Goal: Task Accomplishment & Management: Manage account settings

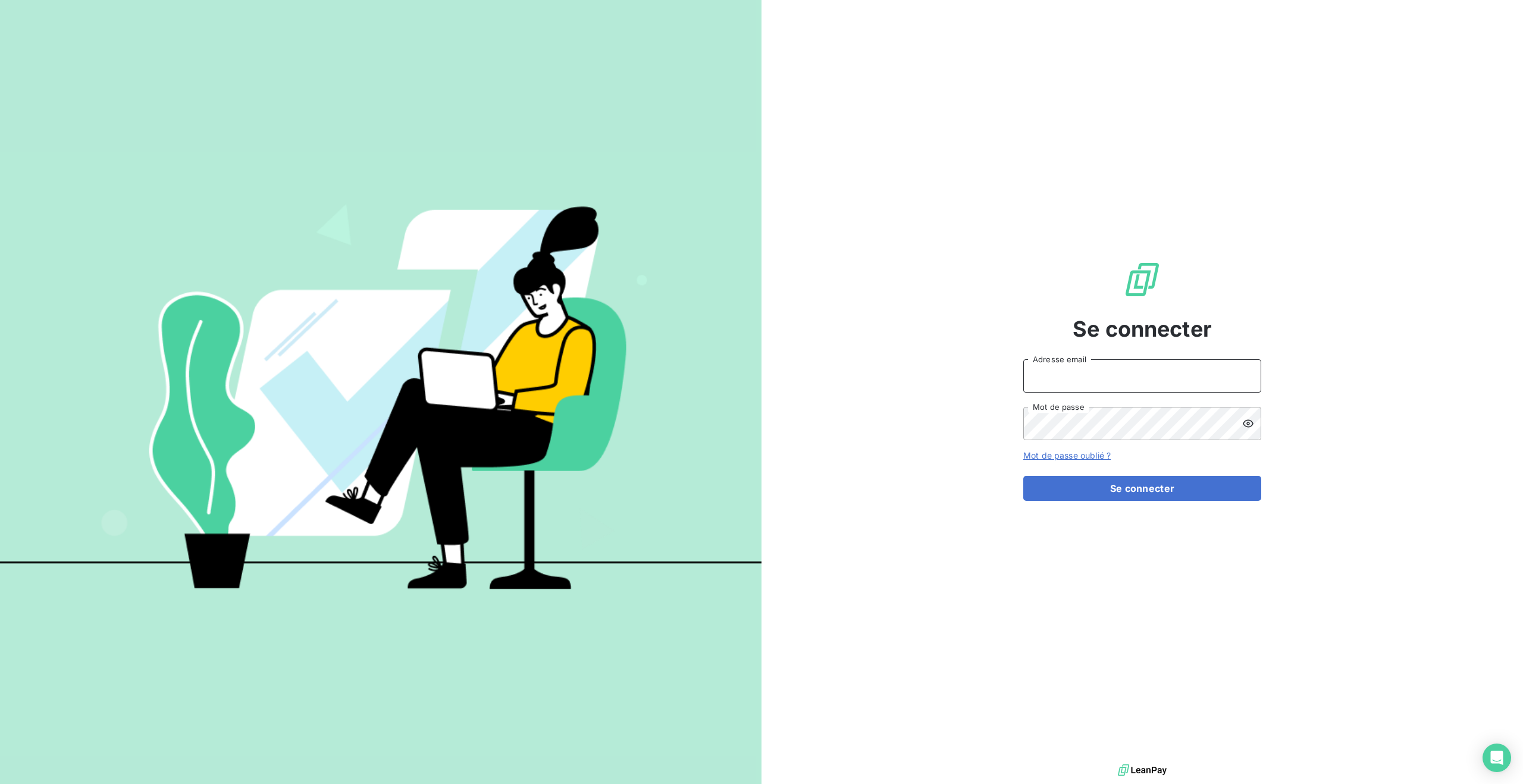
type input "[PERSON_NAME][EMAIL_ADDRESS][DOMAIN_NAME]"
click at [1155, 490] on button "Se connecter" at bounding box center [1142, 488] width 238 height 25
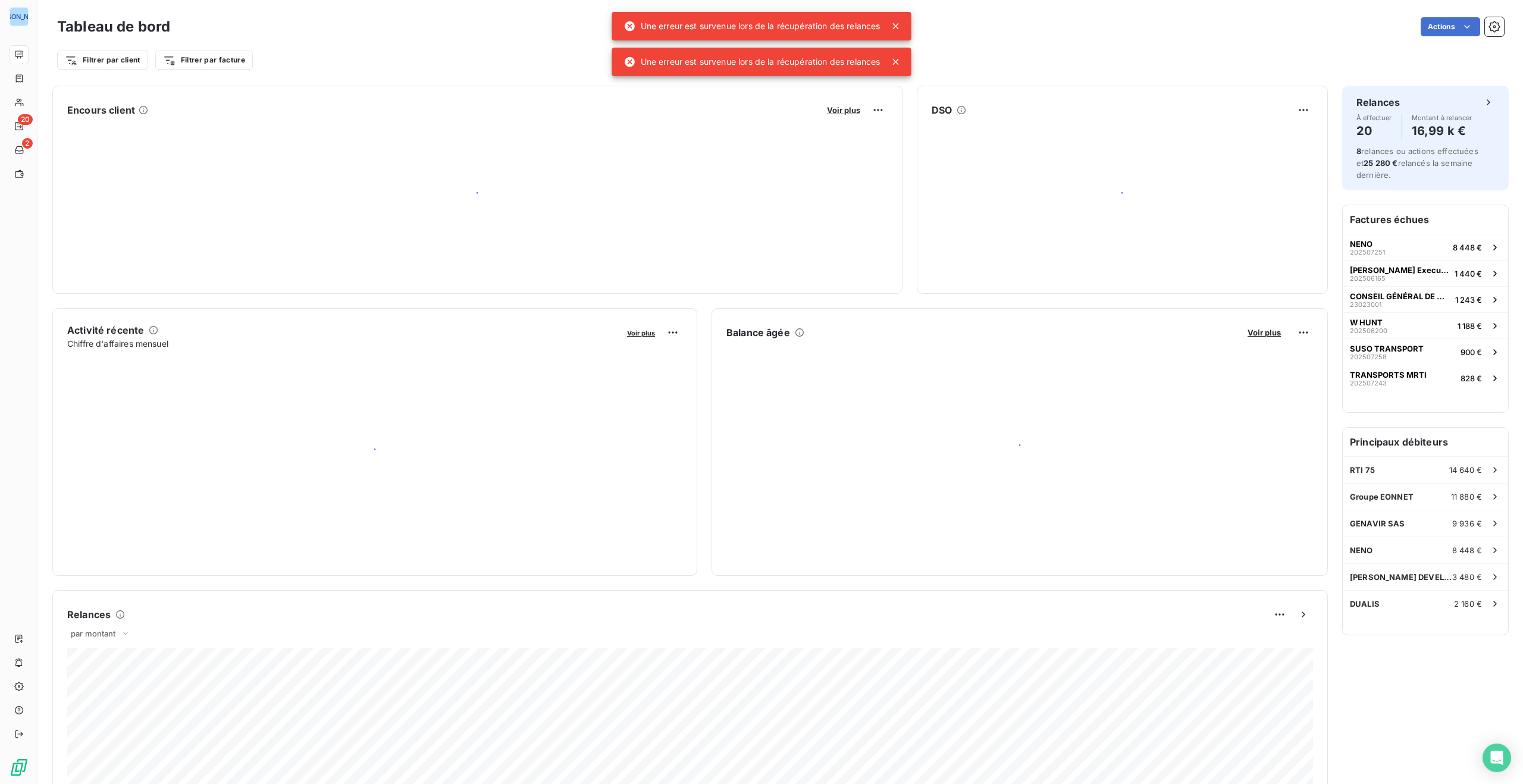
click at [899, 23] on icon at bounding box center [896, 26] width 6 height 6
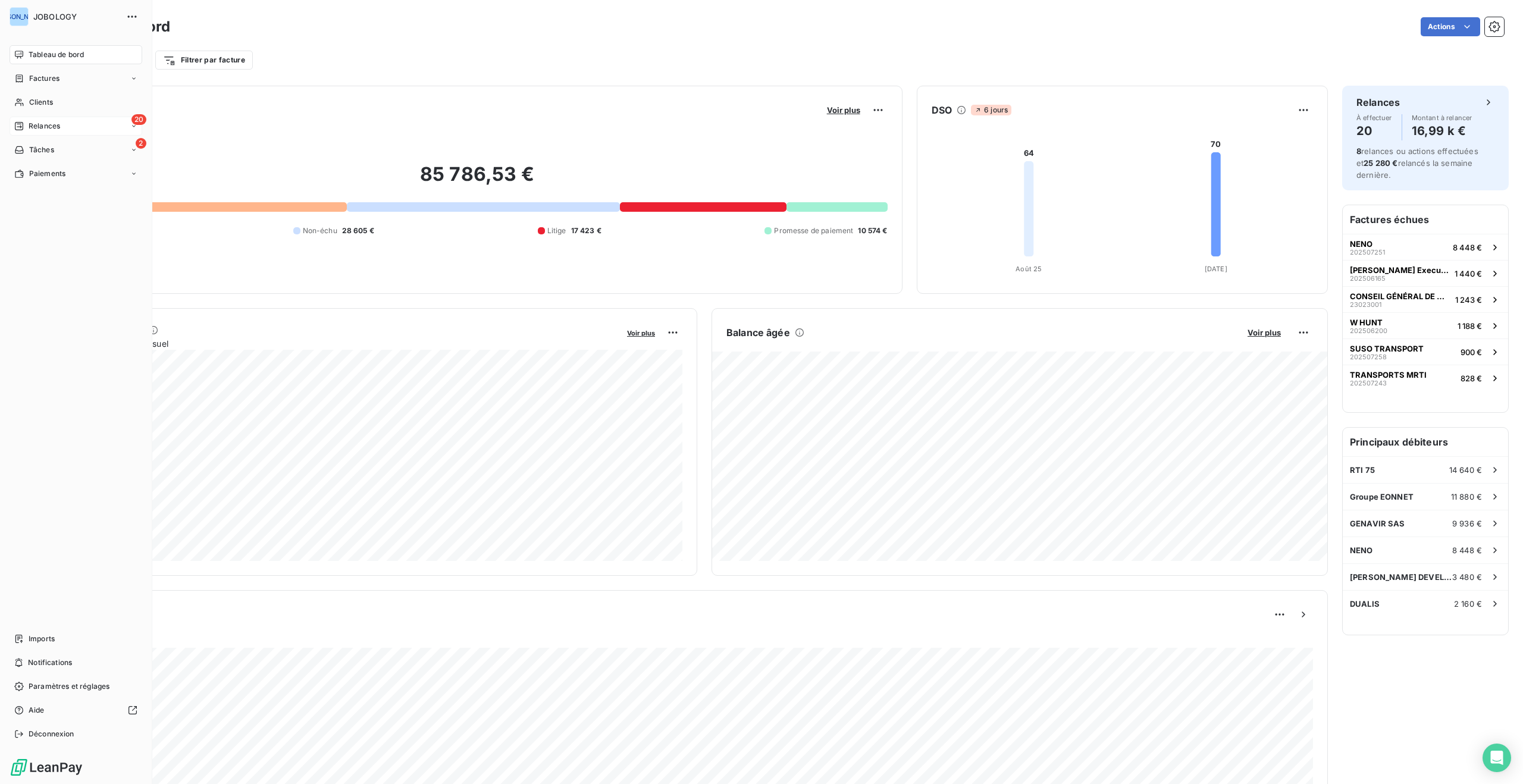
click at [39, 119] on div "20 Relances" at bounding box center [76, 126] width 132 height 19
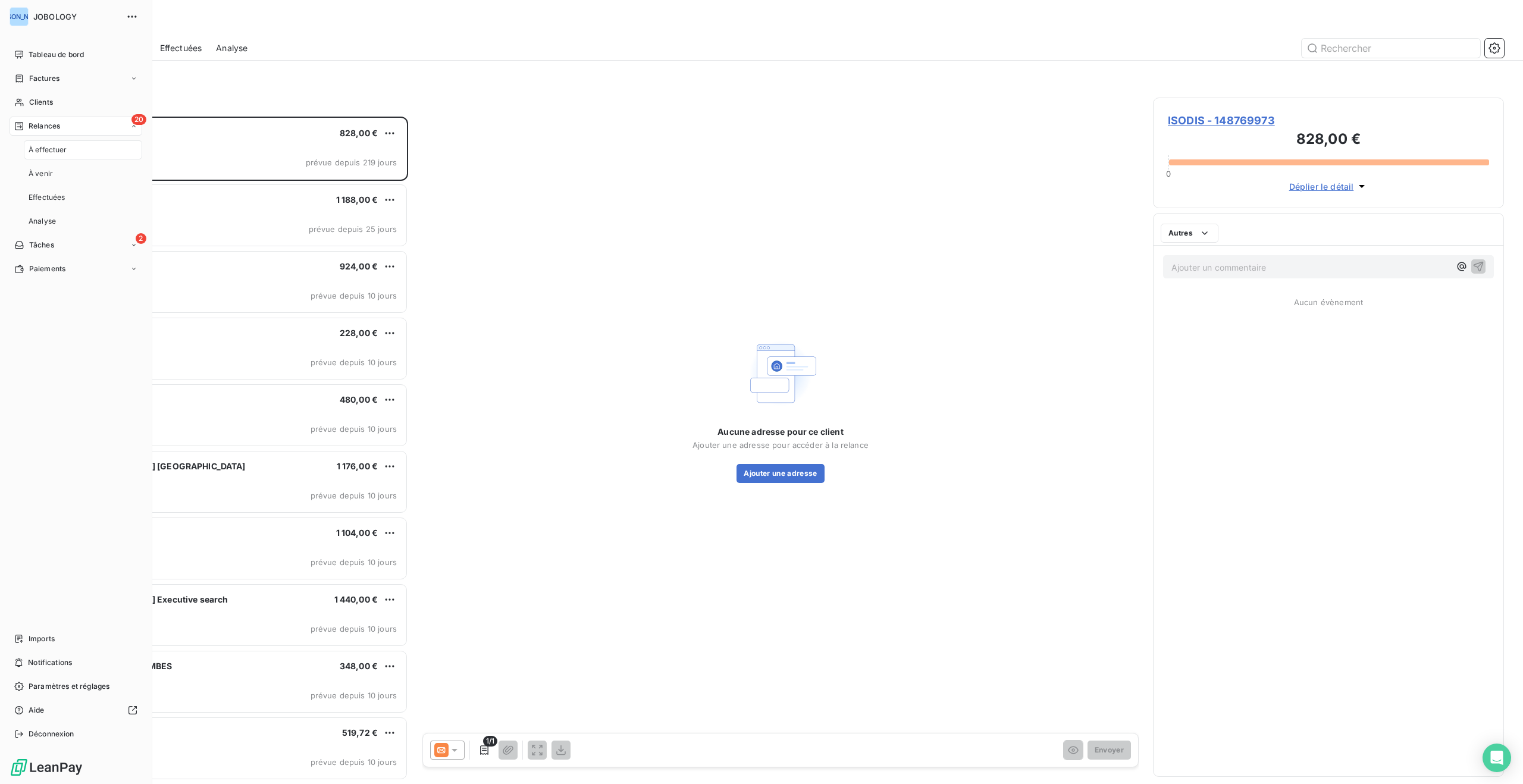
scroll to position [668, 351]
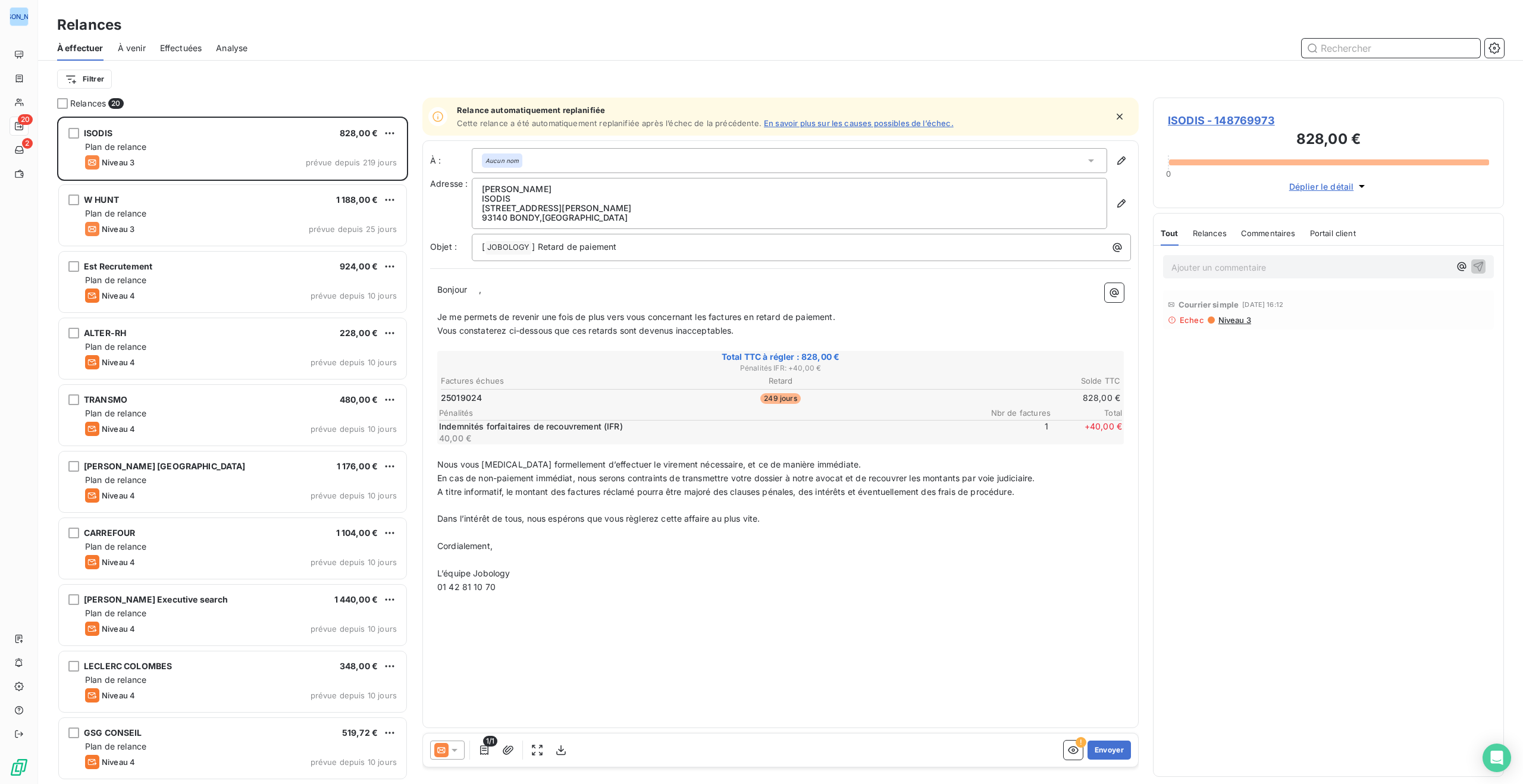
click at [130, 47] on span "À venir" at bounding box center [132, 48] width 28 height 12
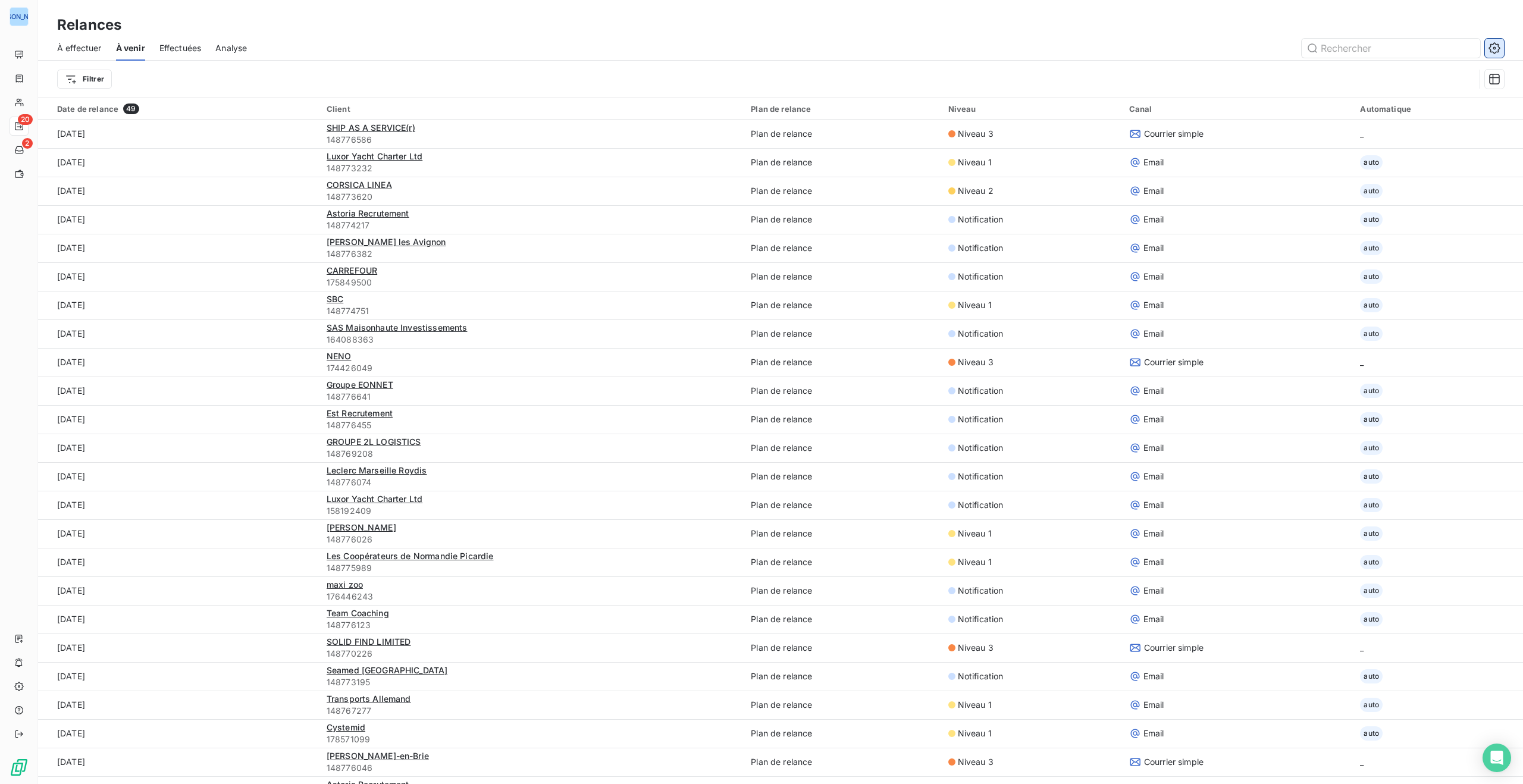
click at [1497, 46] on icon "button" at bounding box center [1495, 48] width 12 height 12
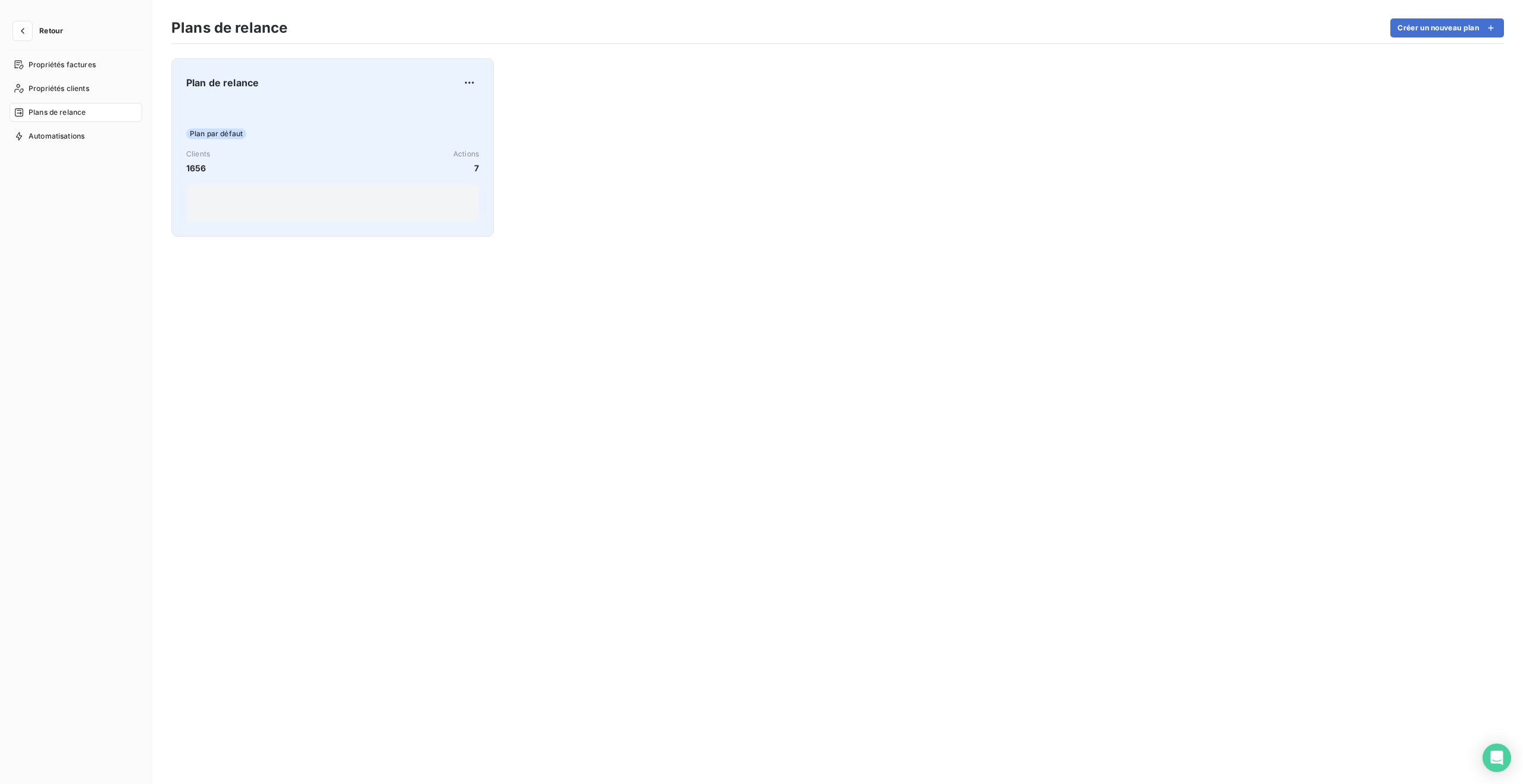
click at [454, 111] on div "Plan par défaut Clients 1656 Actions 7" at bounding box center [332, 162] width 293 height 120
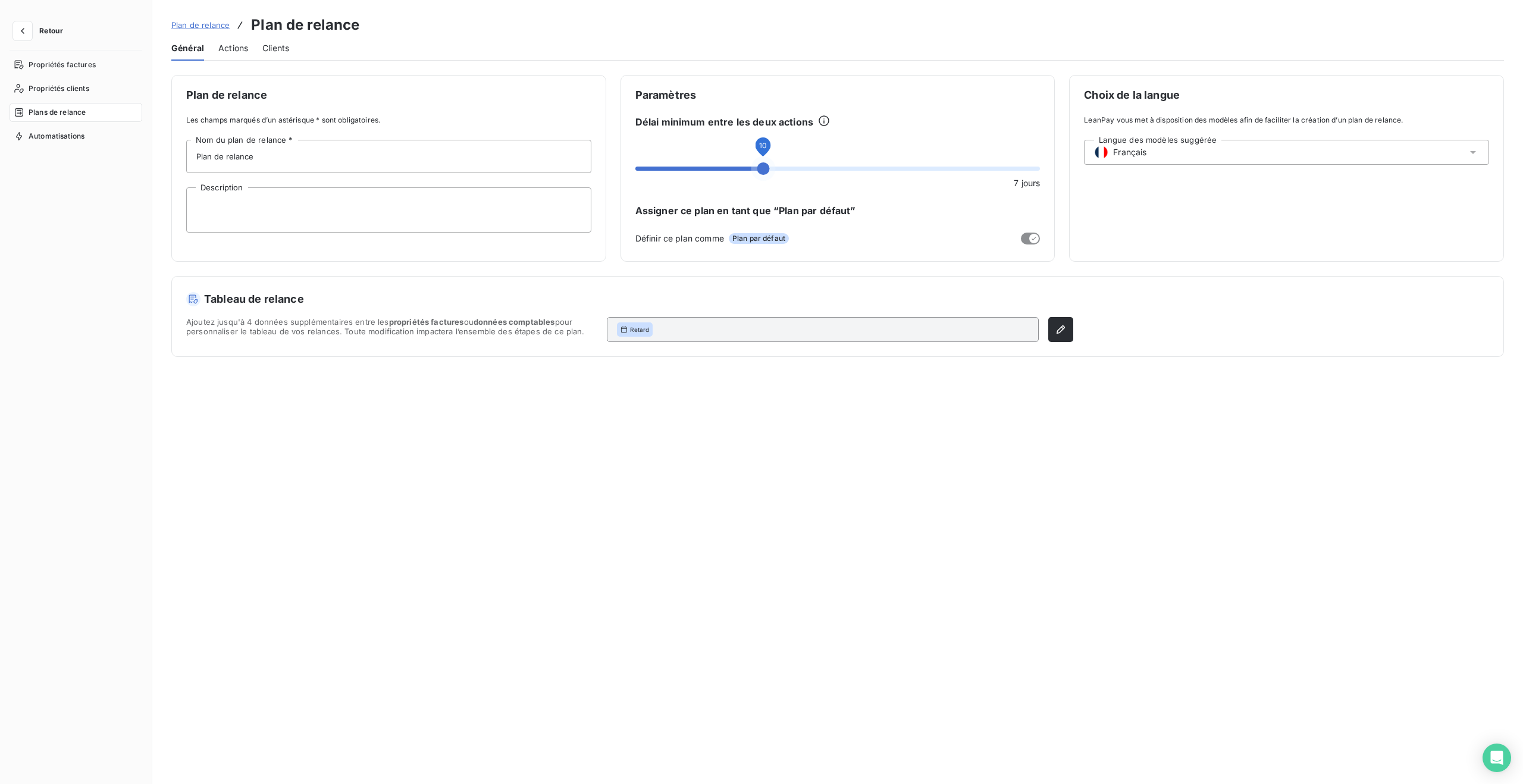
click at [757, 172] on span at bounding box center [763, 169] width 13 height 13
click at [249, 759] on button "Enregistrer les modifications" at bounding box center [256, 762] width 169 height 25
click at [243, 47] on span "Actions" at bounding box center [233, 48] width 30 height 12
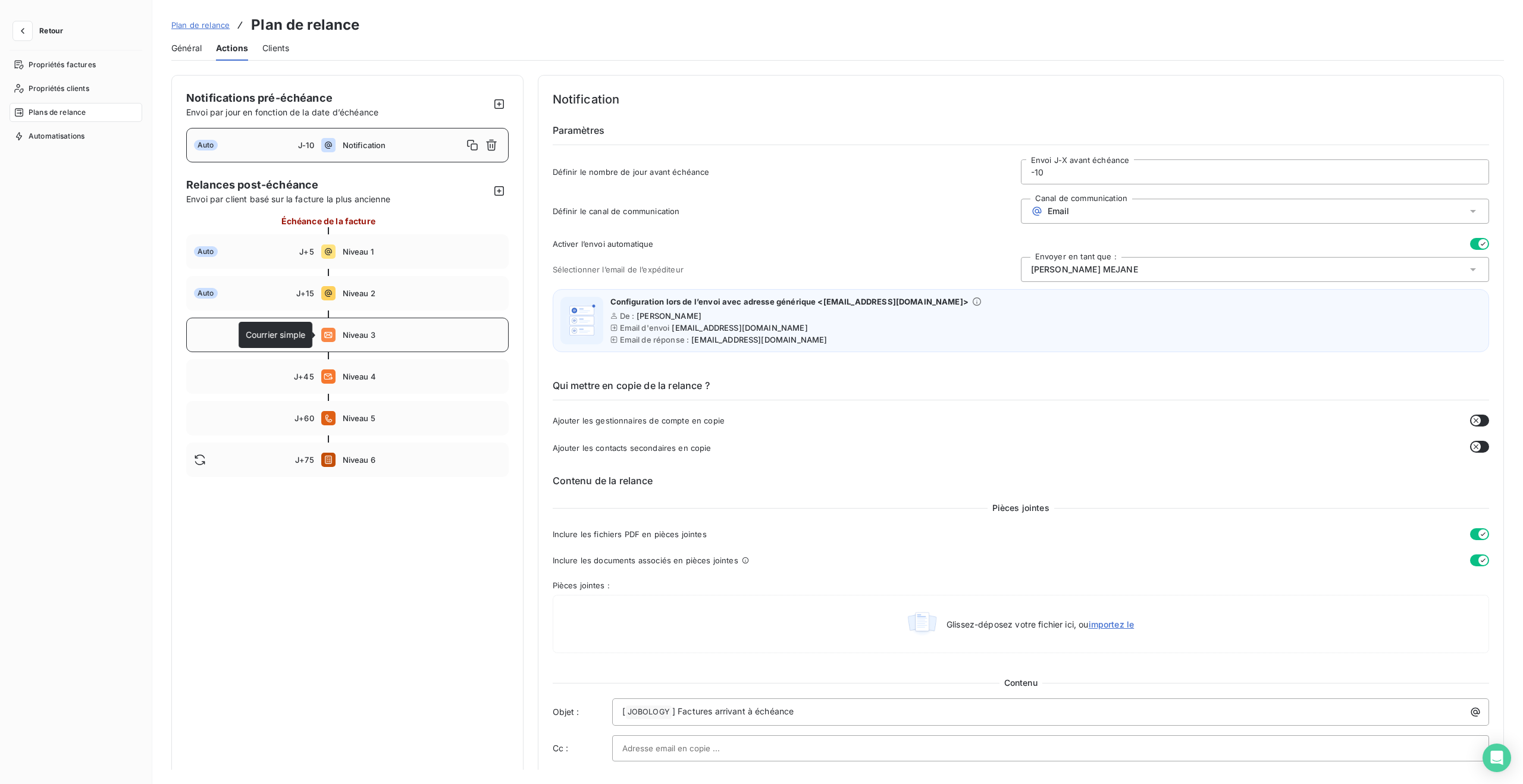
click at [334, 338] on icon at bounding box center [329, 335] width 14 height 14
type input "30"
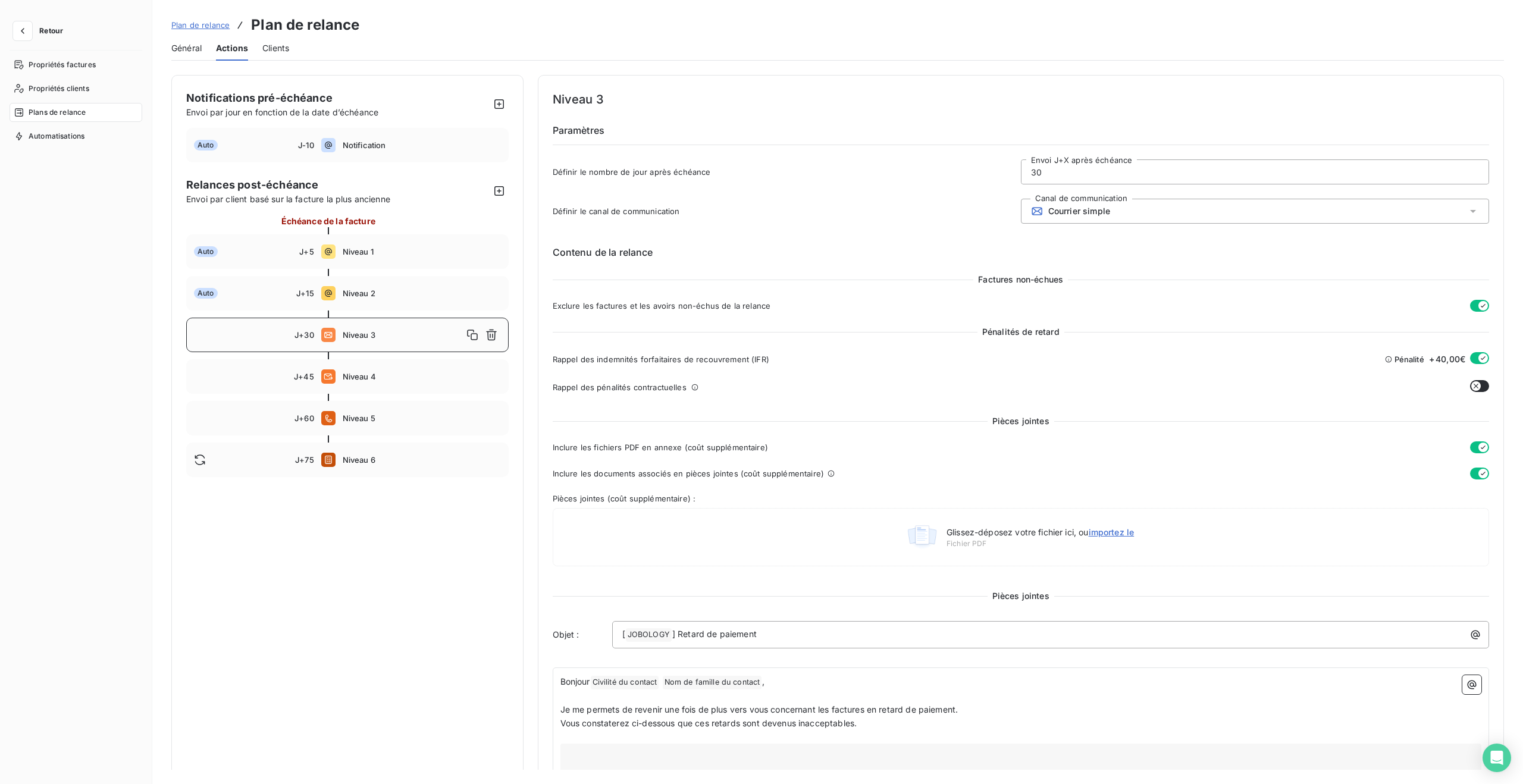
click at [1471, 361] on button "button" at bounding box center [1480, 358] width 19 height 12
click at [279, 759] on button "Enregistrer les modifications" at bounding box center [256, 762] width 169 height 25
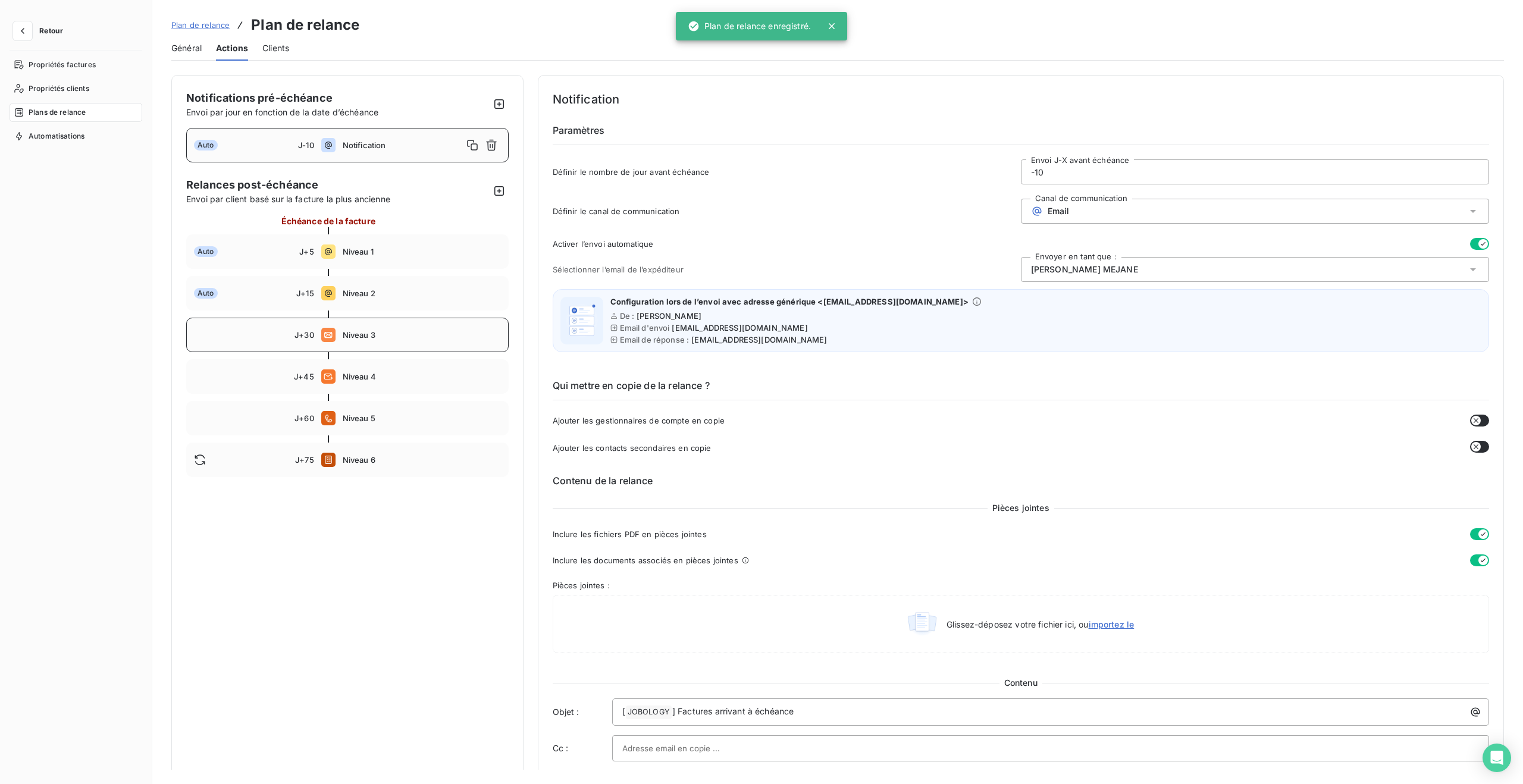
click at [370, 330] on span "Niveau 3" at bounding box center [422, 335] width 158 height 10
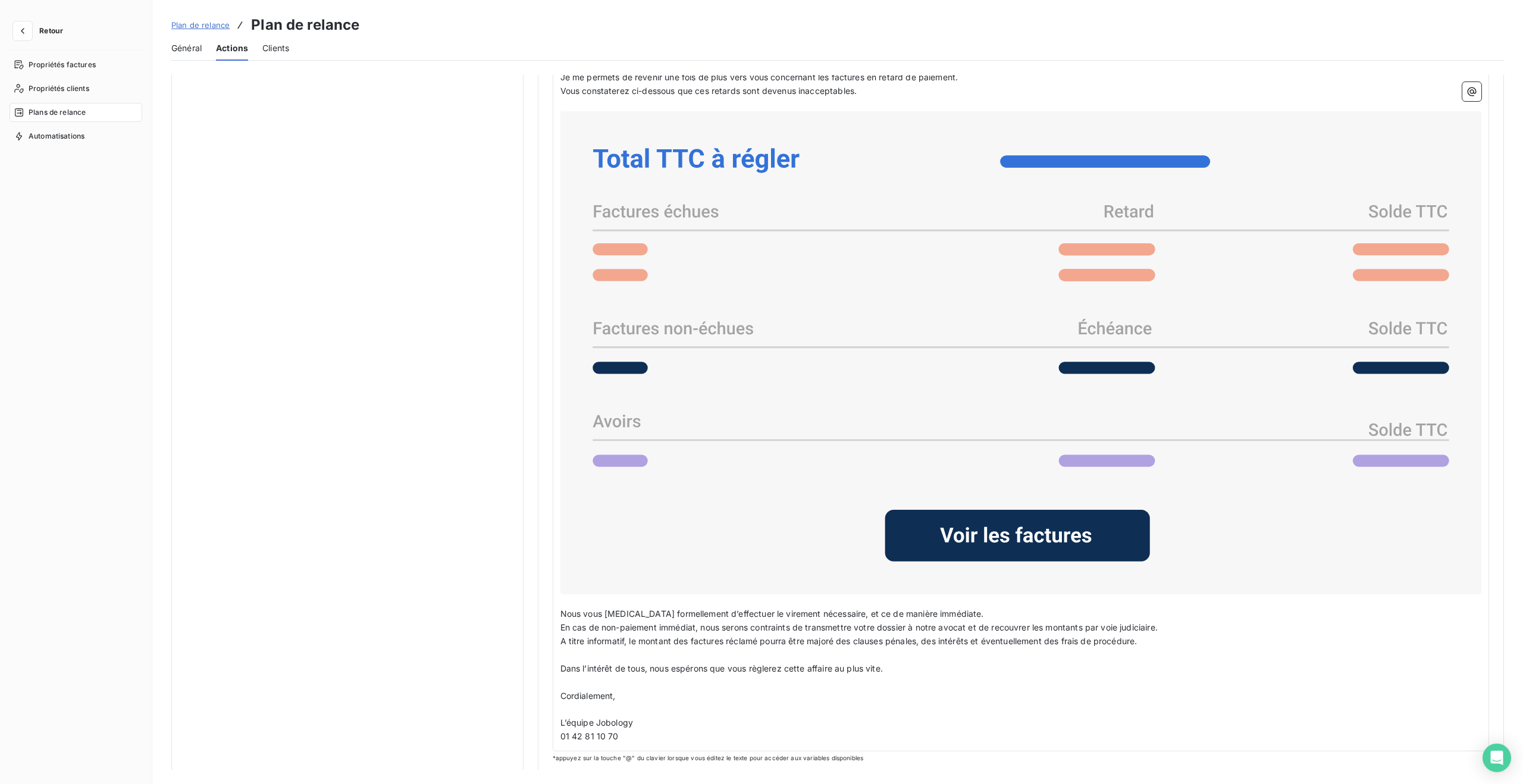
scroll to position [639, 0]
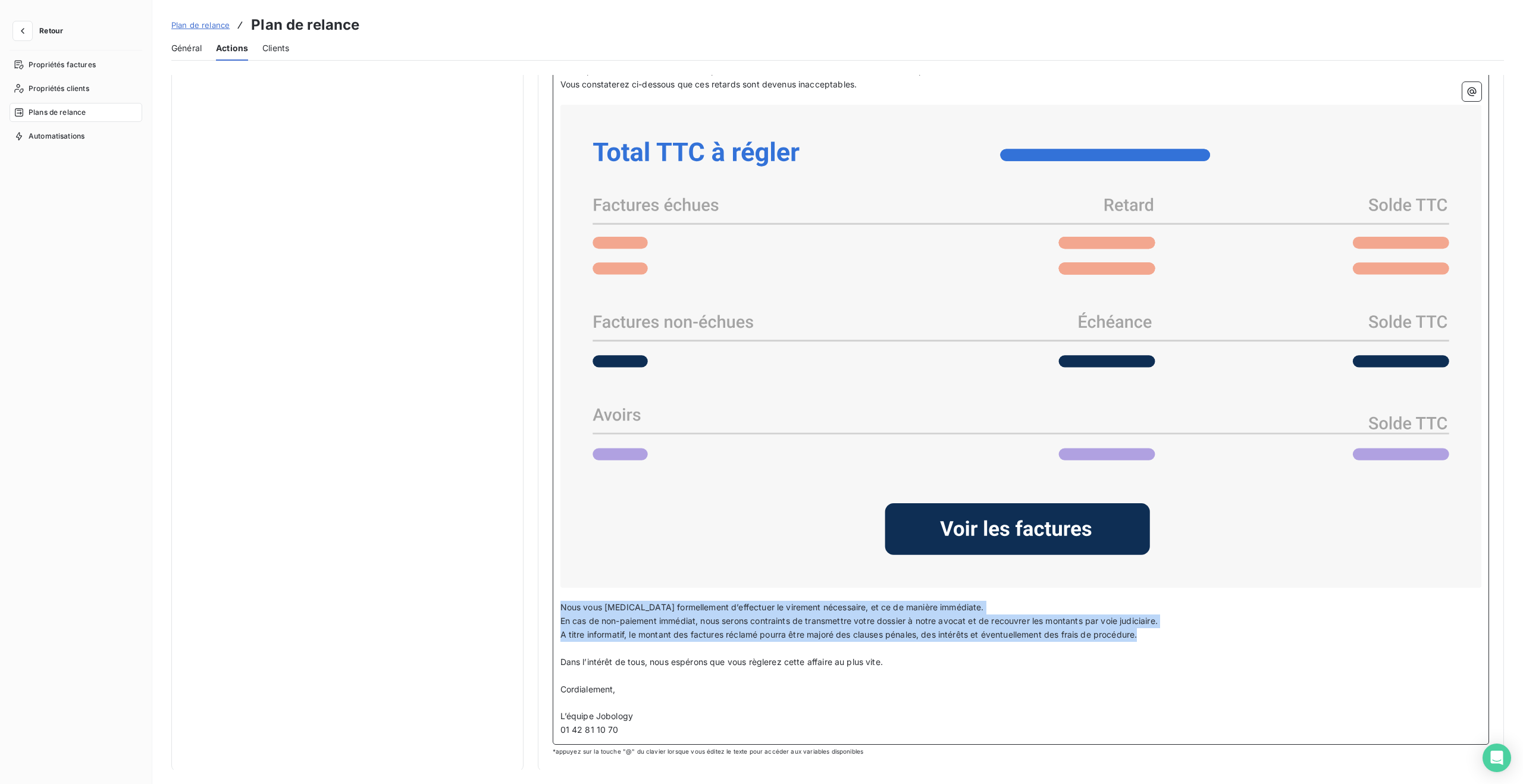
drag, startPoint x: 1145, startPoint y: 633, endPoint x: 561, endPoint y: 608, distance: 584.5
click at [561, 608] on div "Bonjour Civilité du contact ﻿ Nom de famille du contact ﻿ , ﻿ Je me permets de …" at bounding box center [1021, 387] width 921 height 701
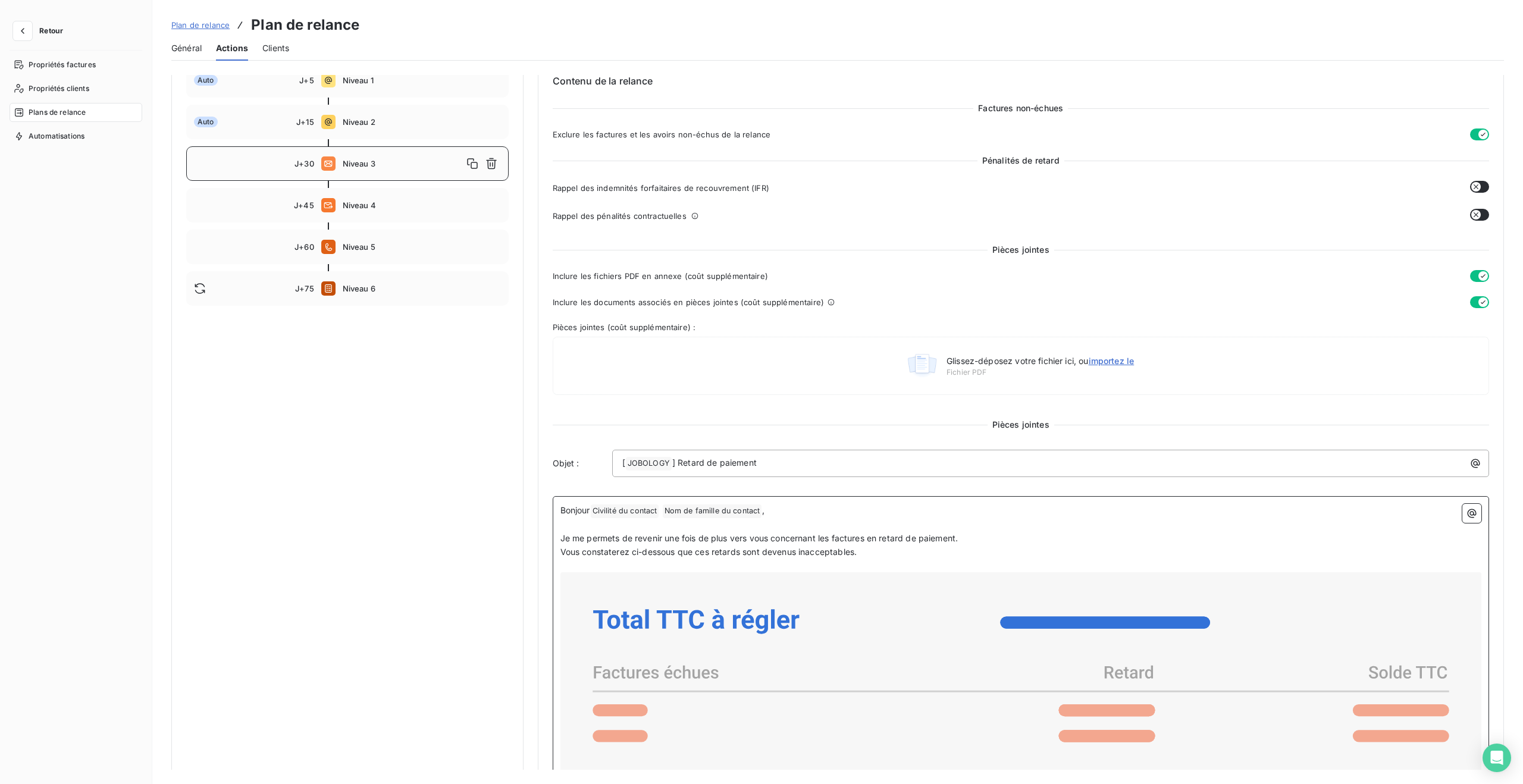
scroll to position [0, 0]
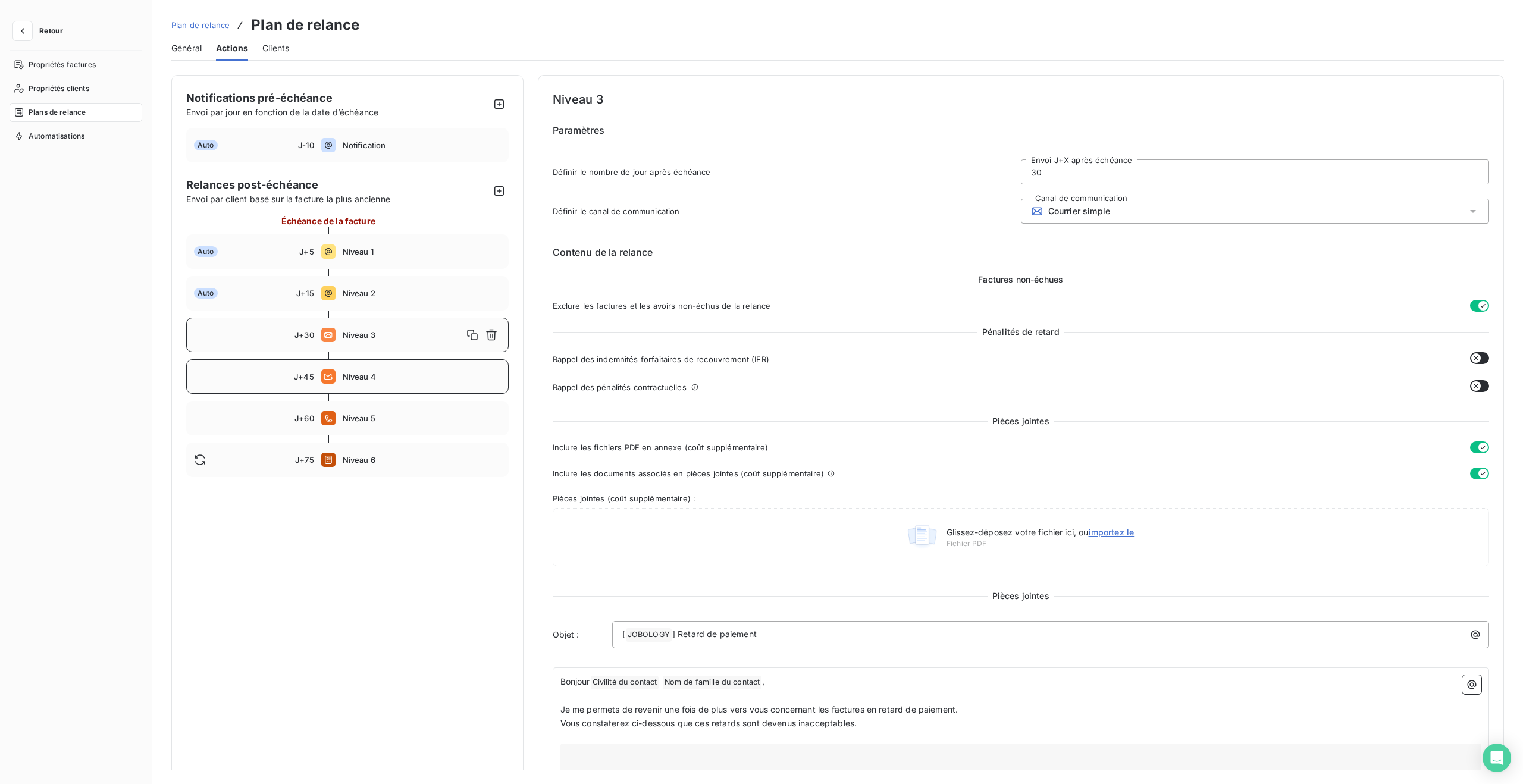
click at [399, 369] on div "J+45 Niveau 4" at bounding box center [347, 376] width 323 height 34
click at [408, 414] on span "Niveau 5" at bounding box center [422, 418] width 158 height 10
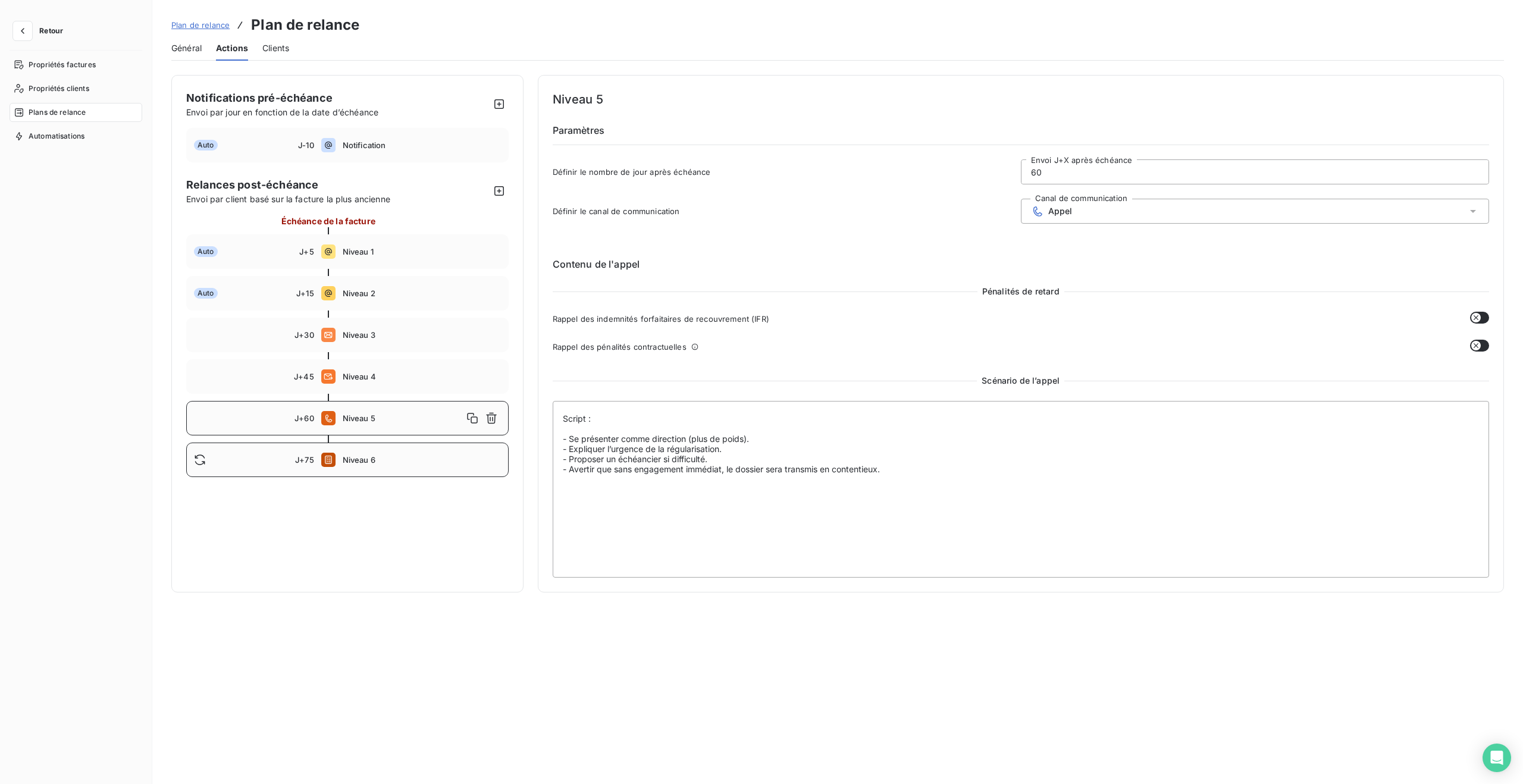
click at [408, 453] on div "J+75 Niveau 6" at bounding box center [347, 459] width 323 height 34
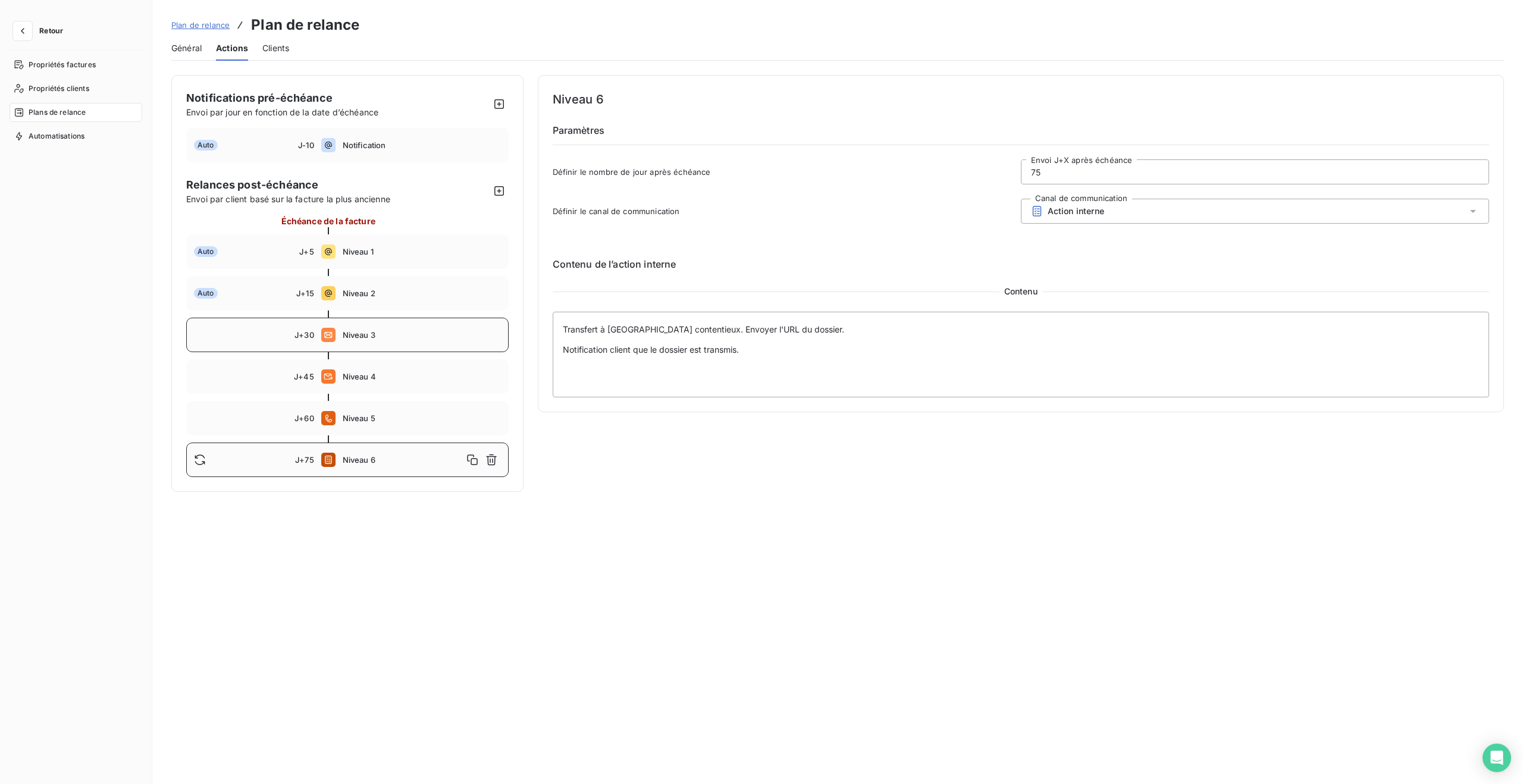
click at [364, 331] on span "Niveau 3" at bounding box center [422, 335] width 158 height 10
type input "30"
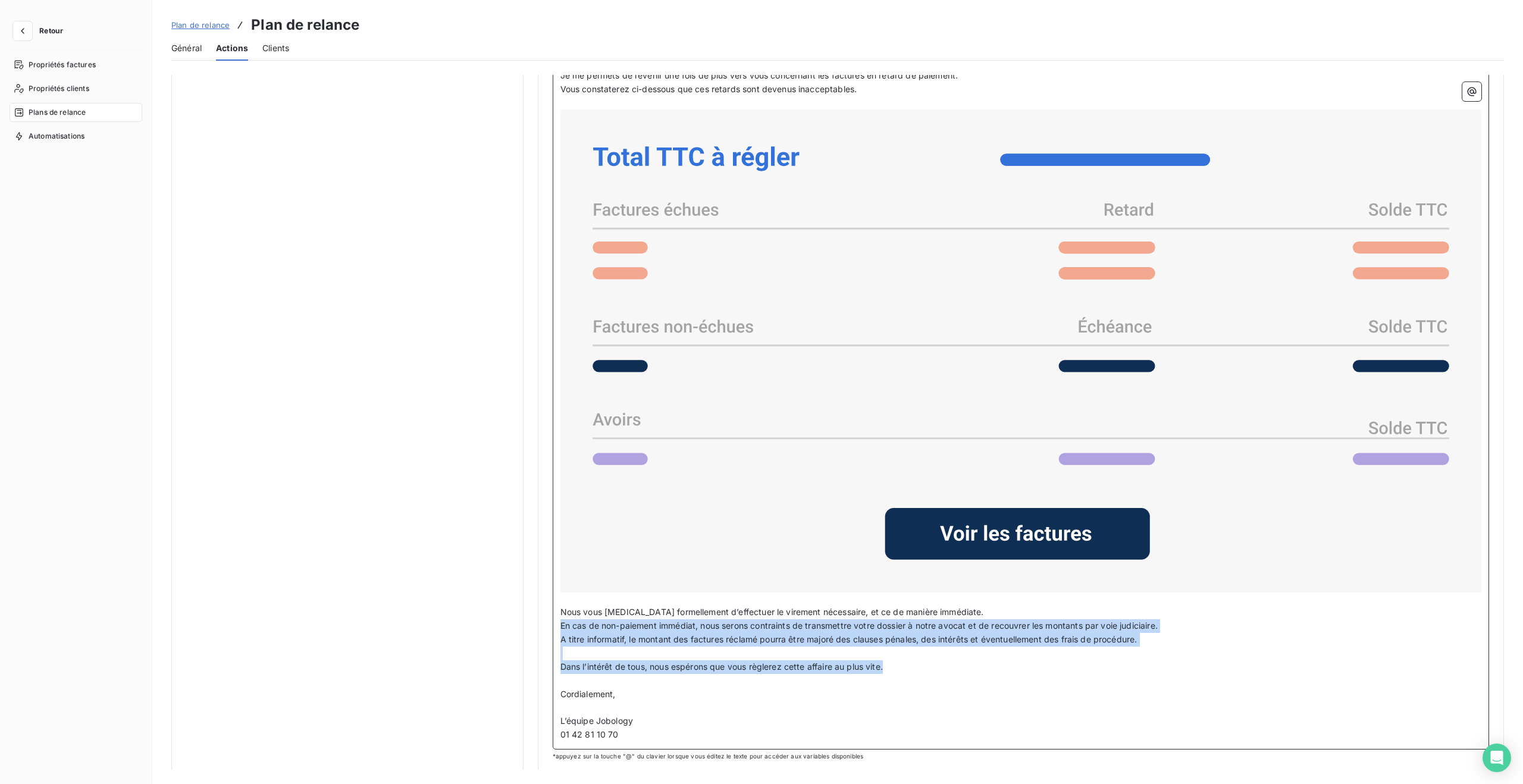
scroll to position [635, 0]
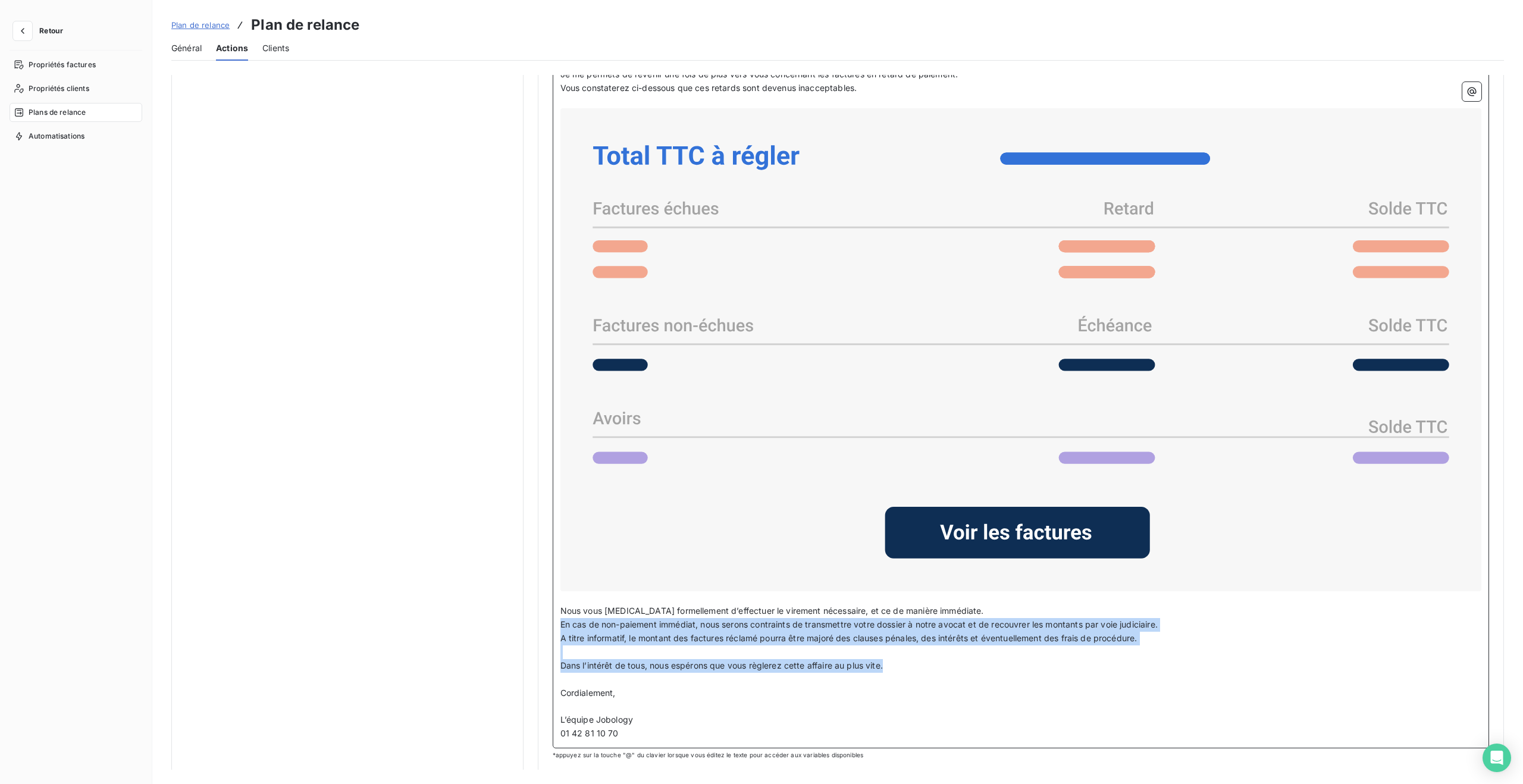
drag, startPoint x: 894, startPoint y: 662, endPoint x: 576, endPoint y: 634, distance: 319.2
click at [557, 627] on div "Bonjour Civilité du contact ﻿ Nom de famille du contact ﻿ , ﻿ Je me permets de …" at bounding box center [1021, 390] width 937 height 717
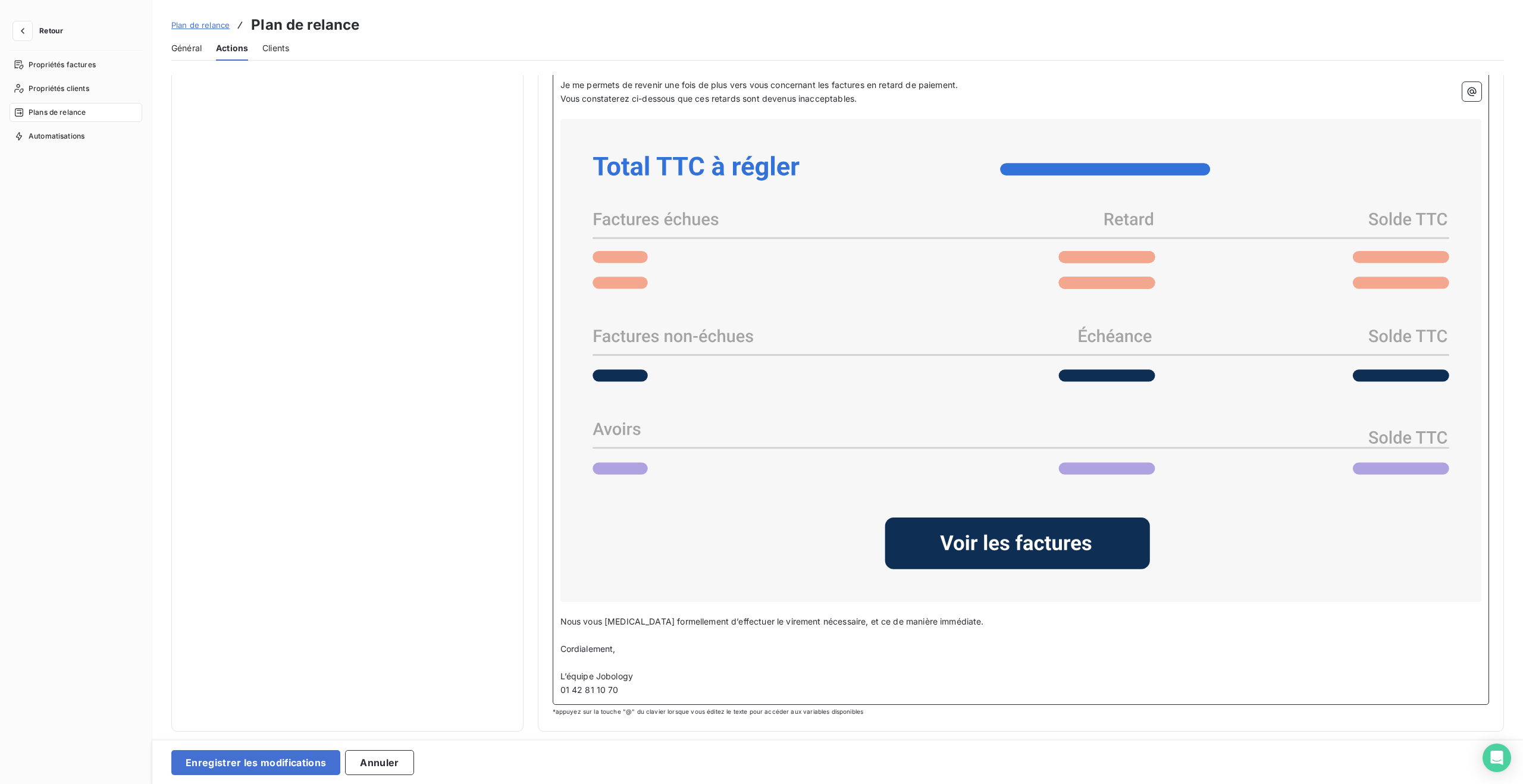
scroll to position [623, 0]
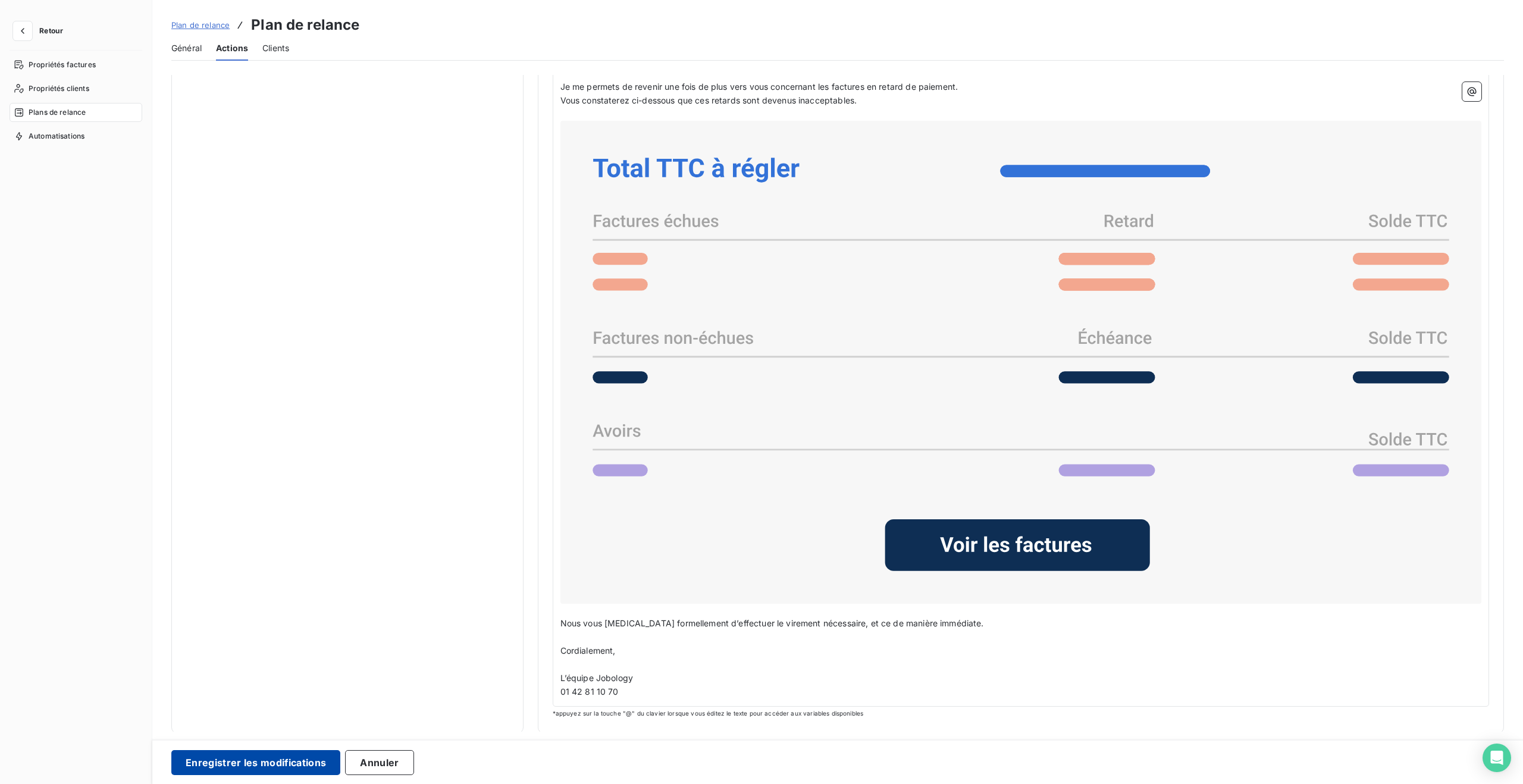
click at [304, 761] on button "Enregistrer les modifications" at bounding box center [256, 762] width 169 height 25
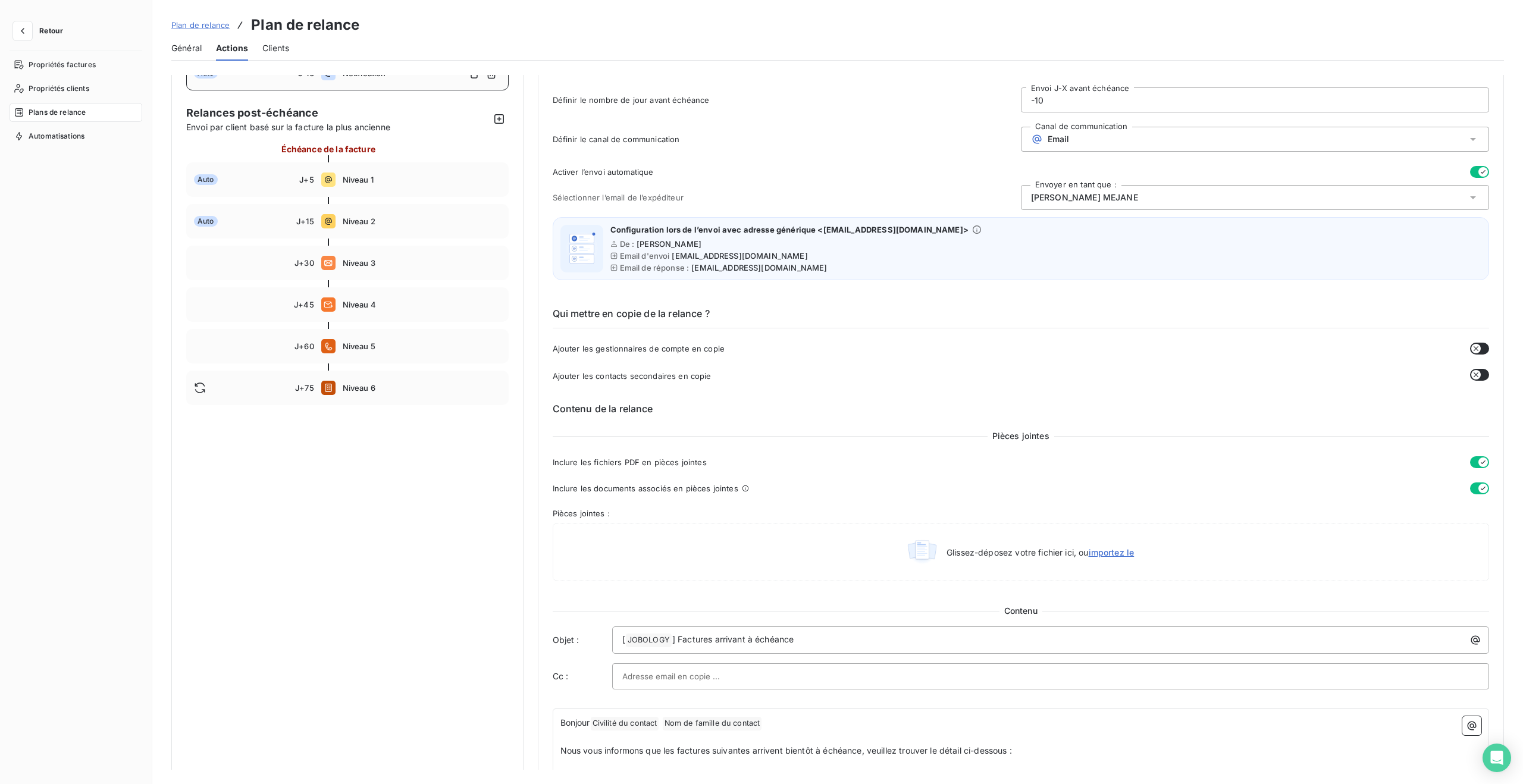
scroll to position [0, 0]
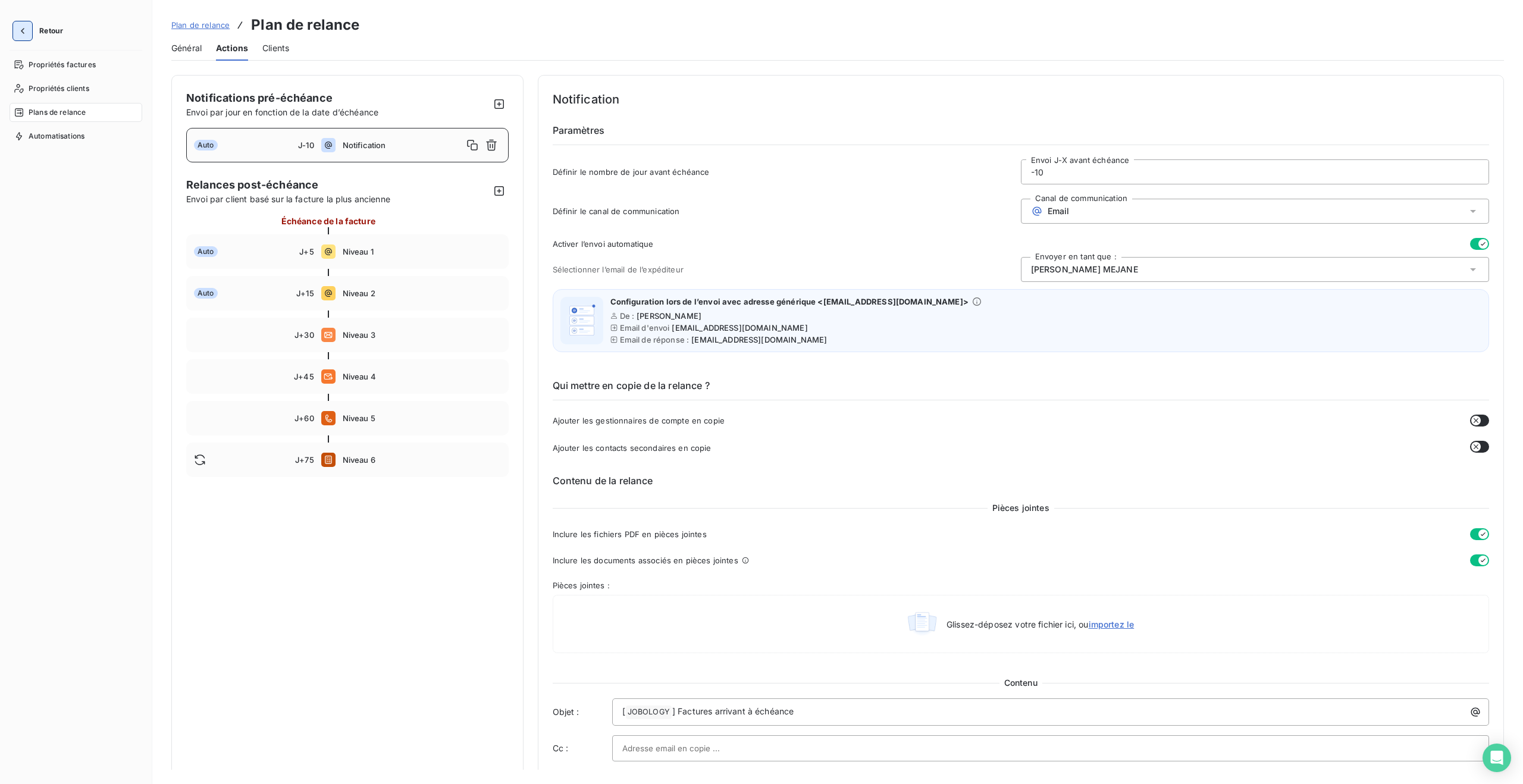
click at [19, 23] on button "button" at bounding box center [23, 31] width 19 height 19
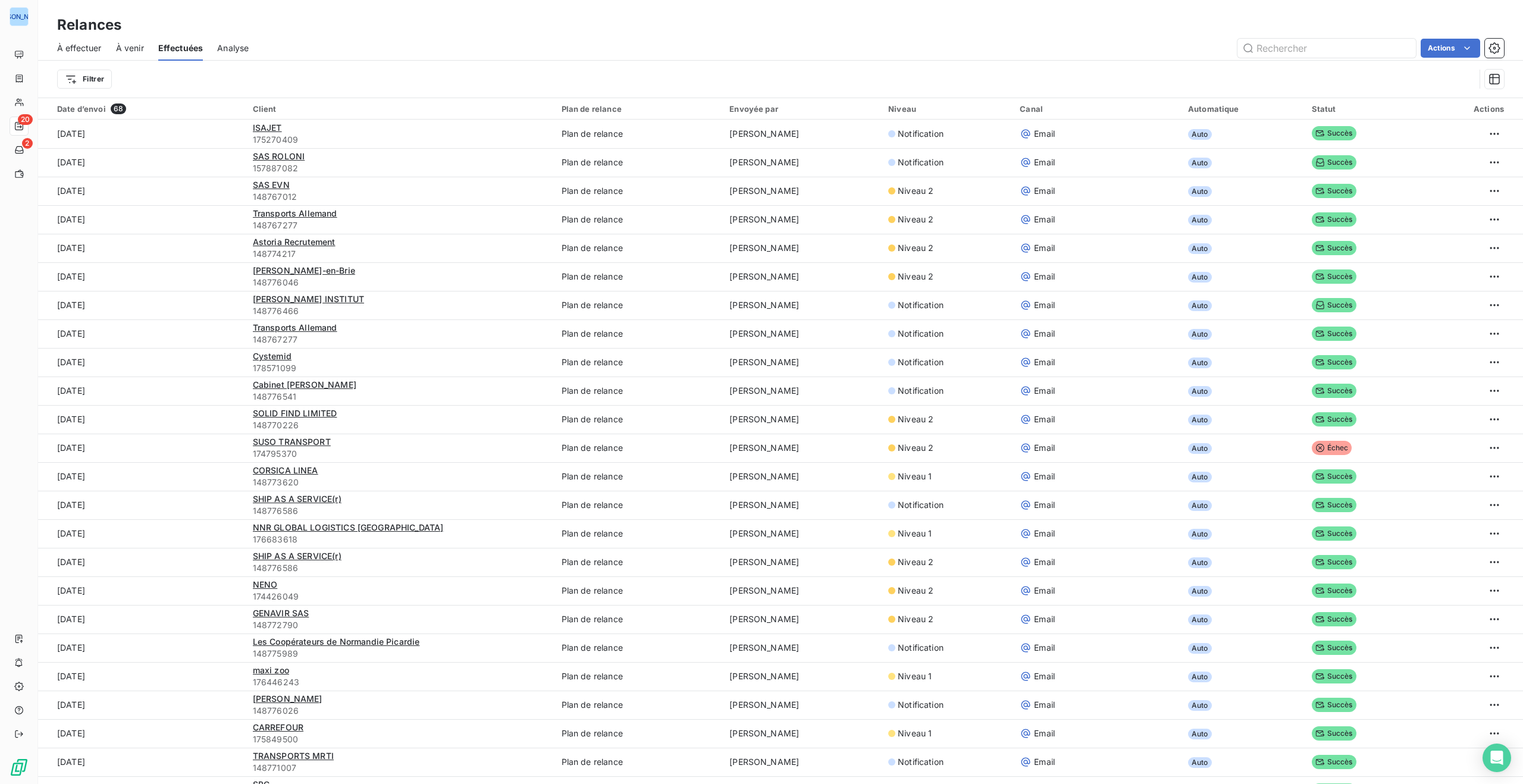
click at [131, 45] on span "À venir" at bounding box center [130, 48] width 28 height 12
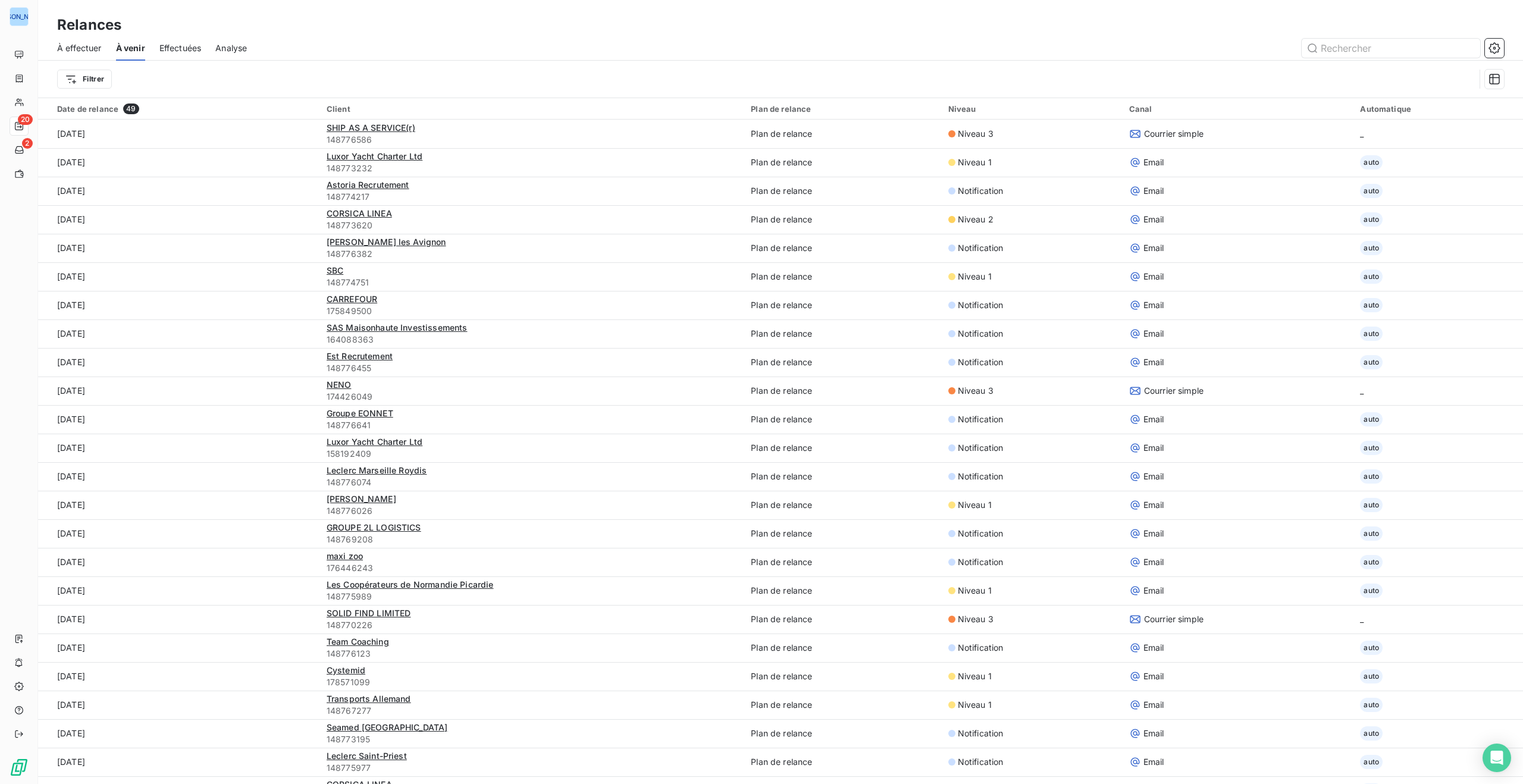
click at [96, 45] on span "À effectuer" at bounding box center [79, 48] width 45 height 12
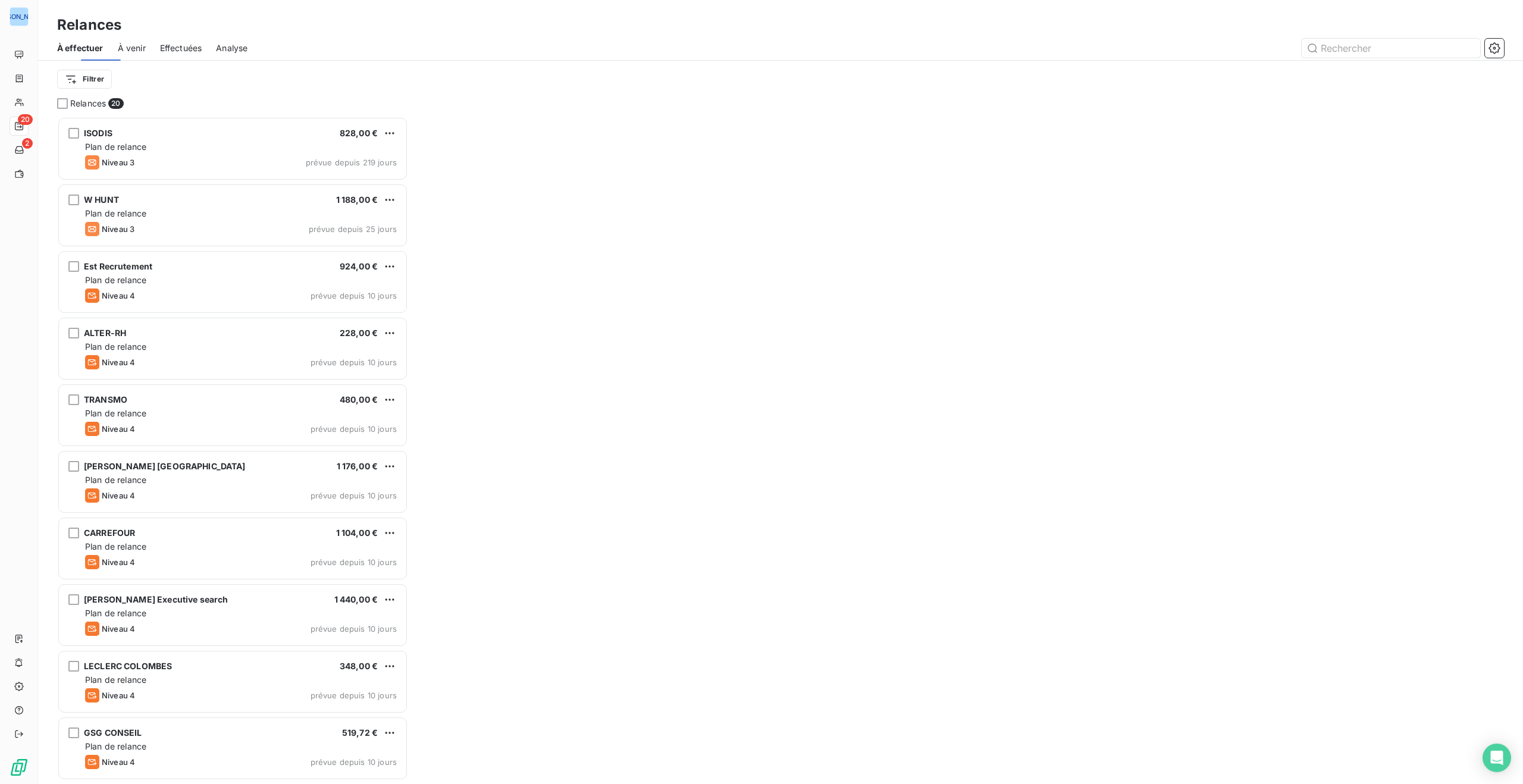
scroll to position [668, 351]
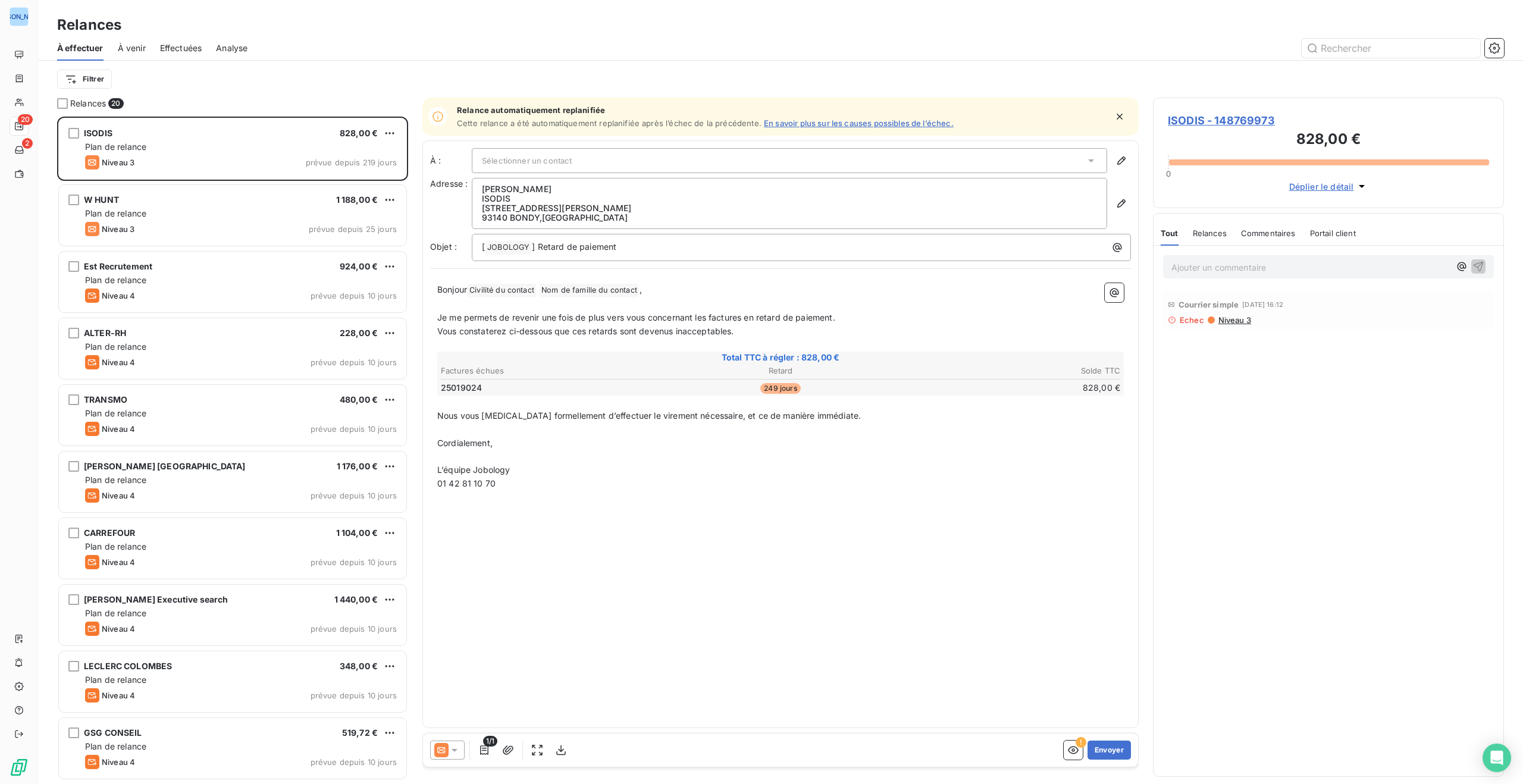
click at [812, 123] on link "En savoir plus sur les causes possibles de l’échec." at bounding box center [859, 123] width 190 height 10
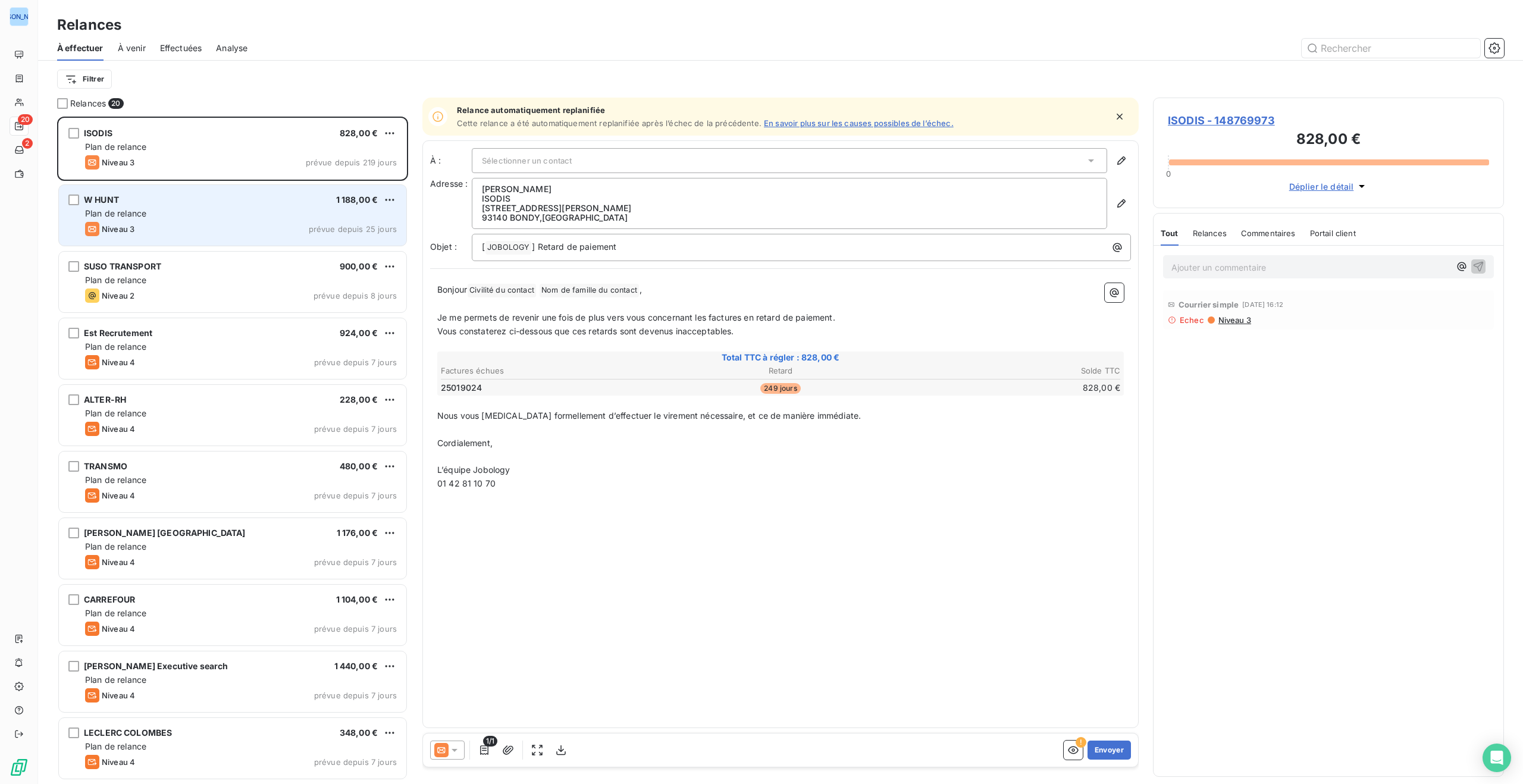
click at [134, 201] on div "W HUNT 1 188,00 €" at bounding box center [241, 200] width 312 height 11
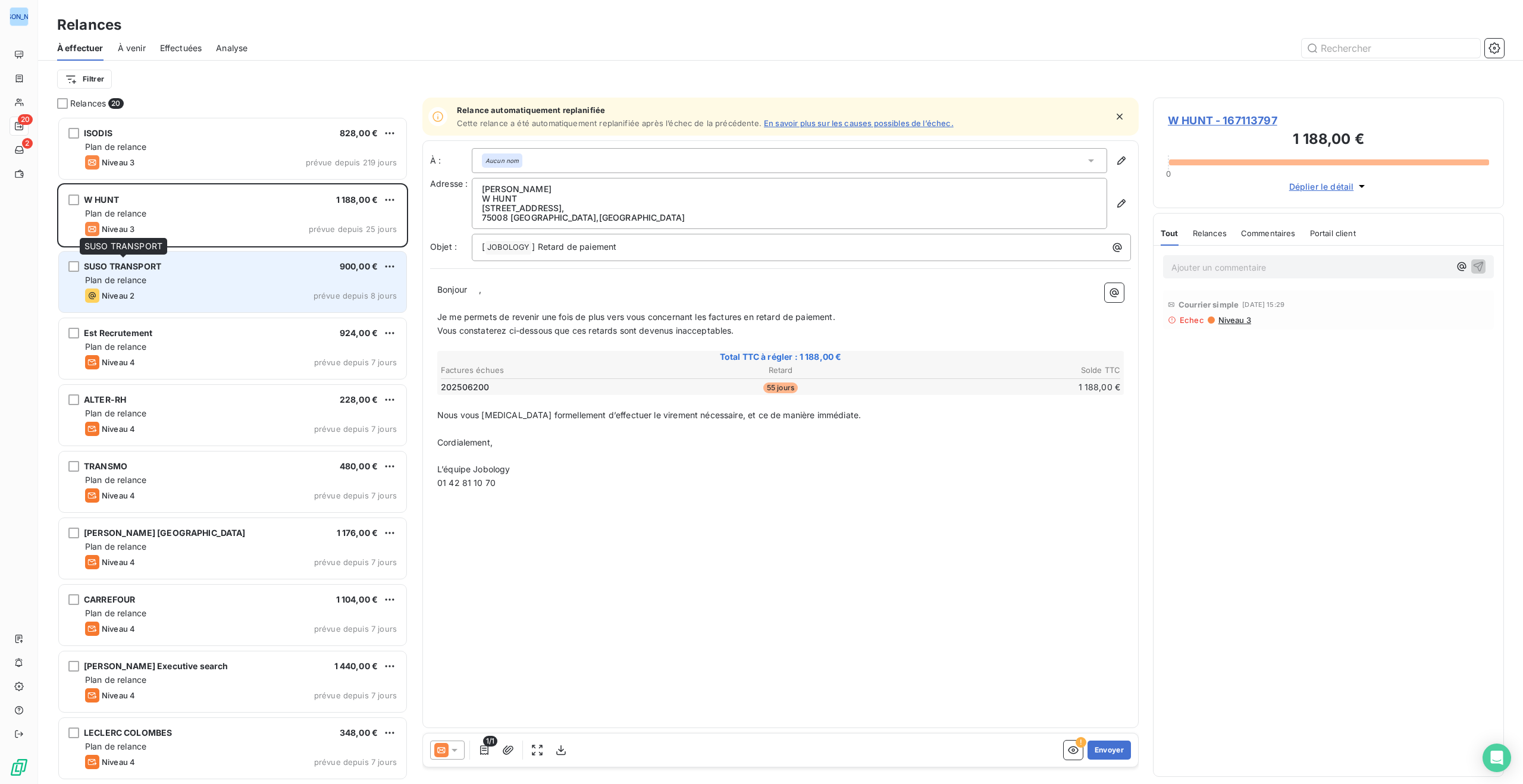
click at [156, 269] on span "SUSO TRANSPORT" at bounding box center [122, 266] width 77 height 10
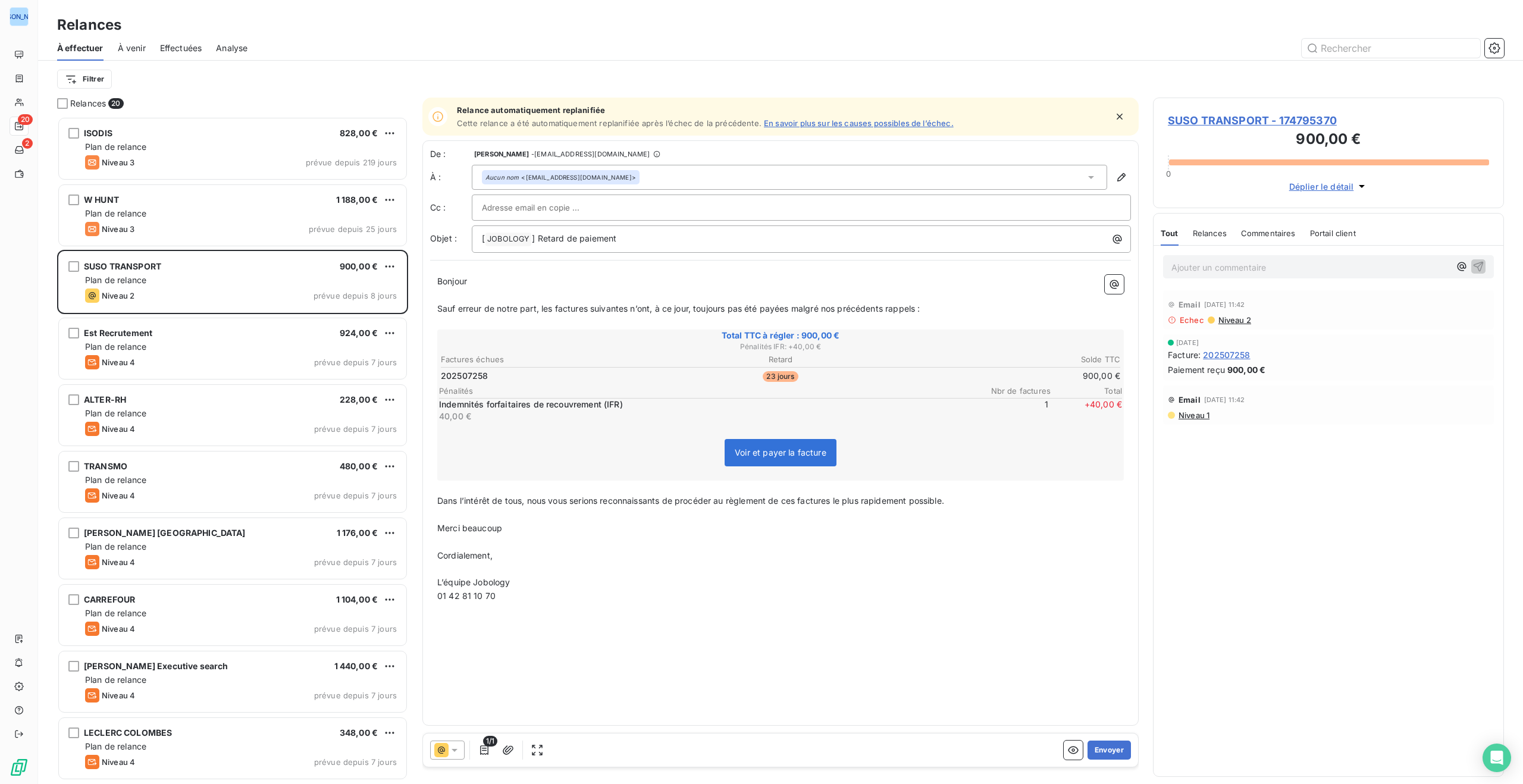
click at [453, 752] on icon at bounding box center [455, 750] width 12 height 12
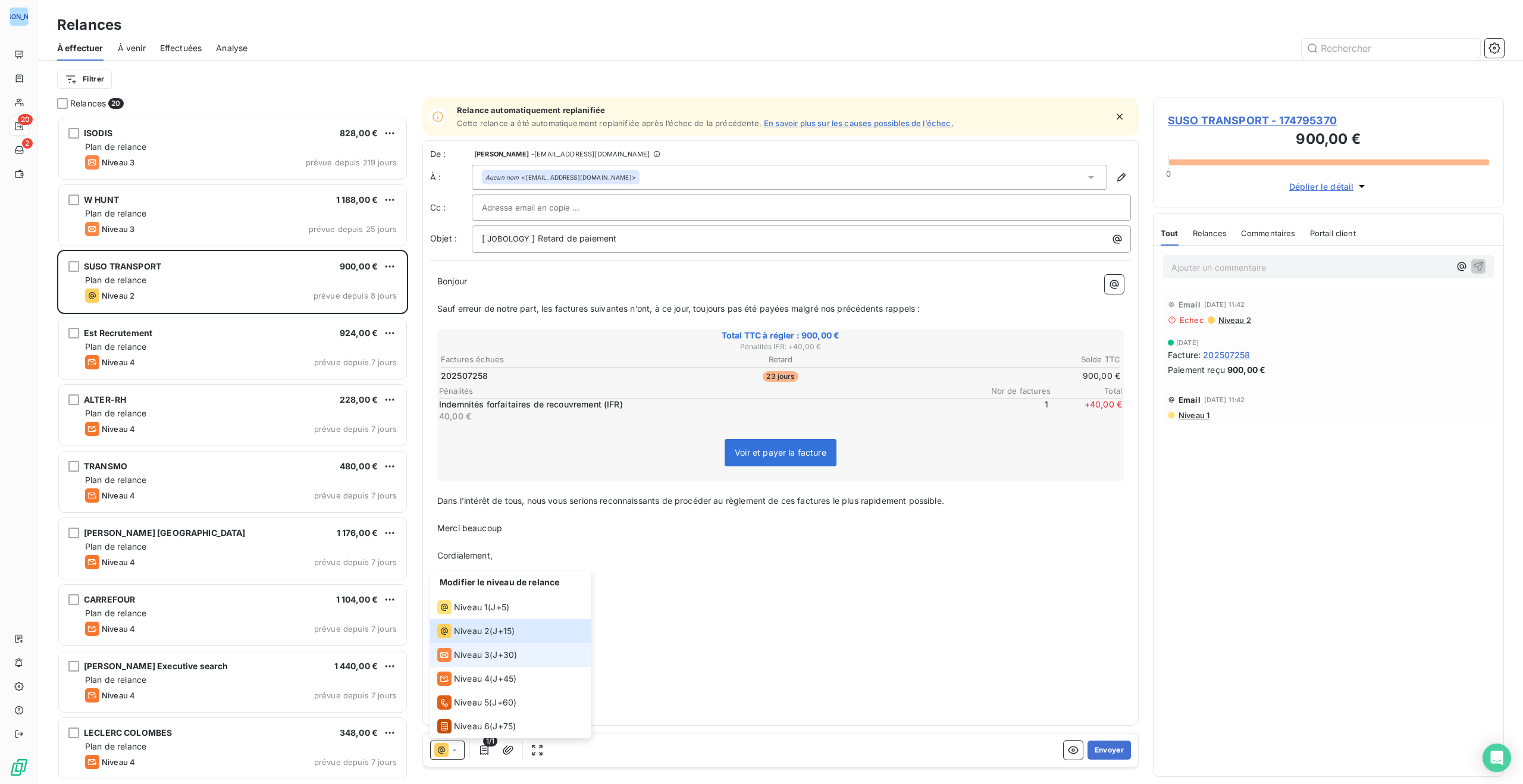
click at [472, 660] on span "Niveau 3" at bounding box center [472, 655] width 36 height 12
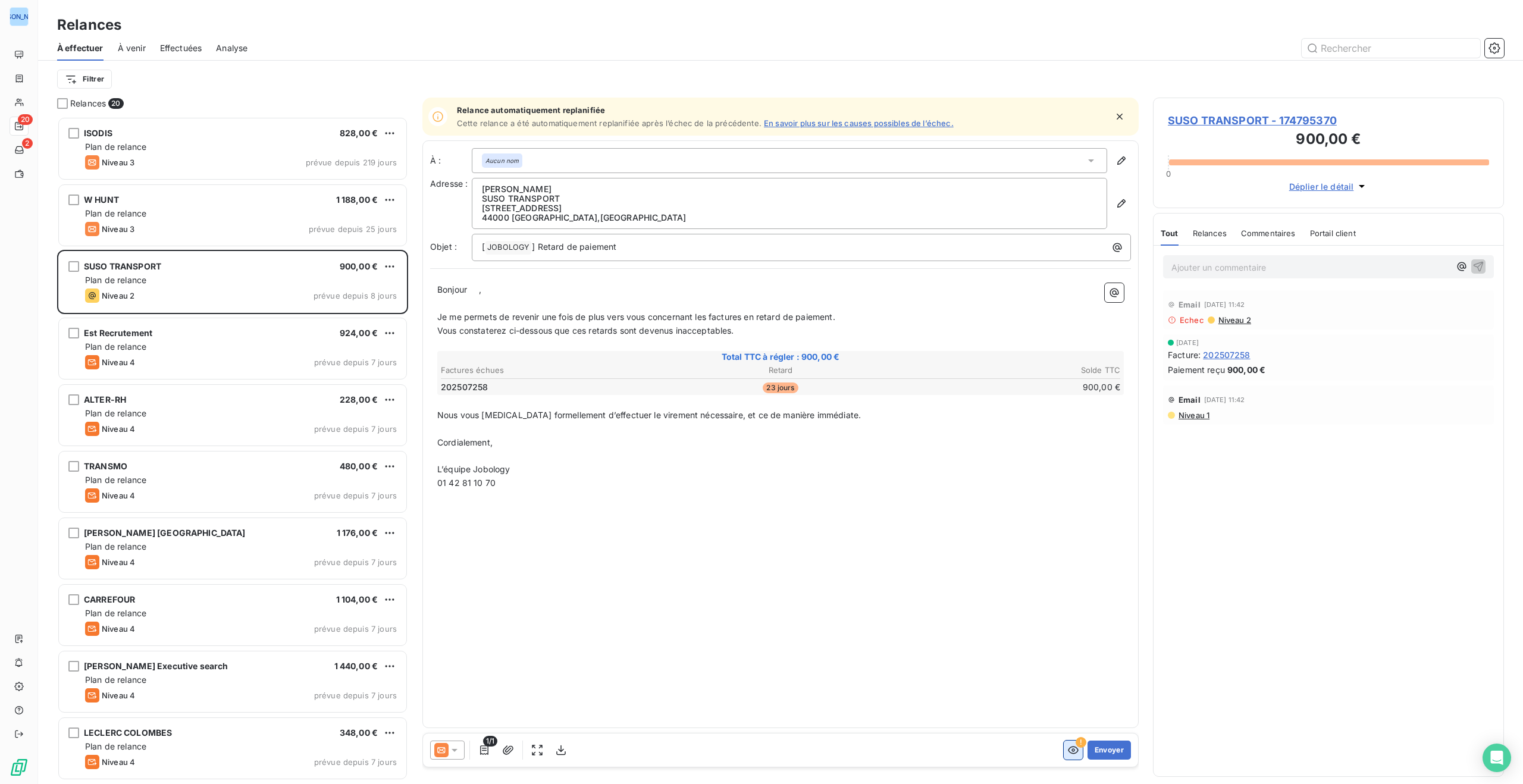
click at [1077, 747] on icon "button" at bounding box center [1074, 750] width 12 height 12
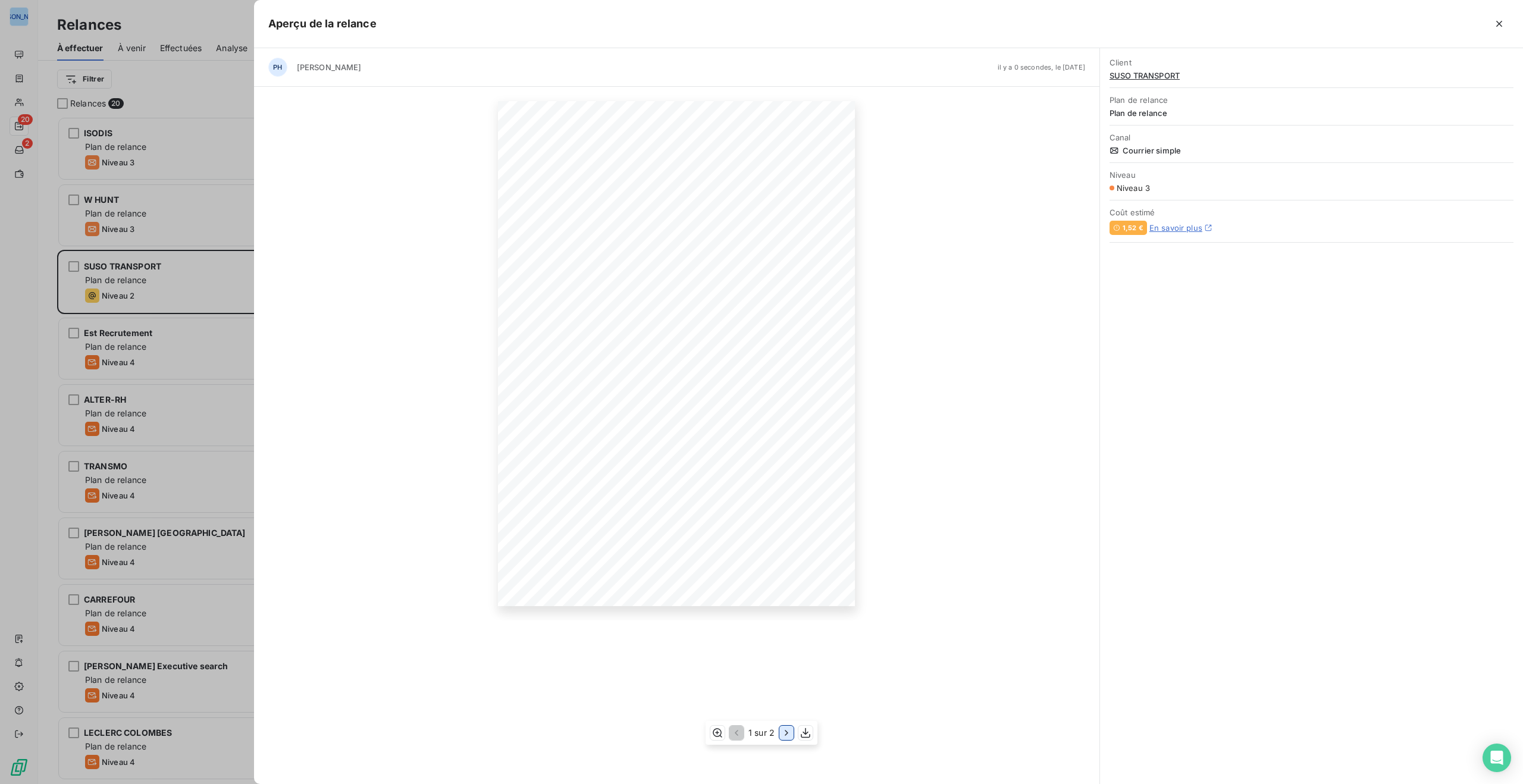
click at [787, 730] on icon "button" at bounding box center [786, 733] width 12 height 12
click at [1499, 22] on icon "button" at bounding box center [1500, 24] width 12 height 12
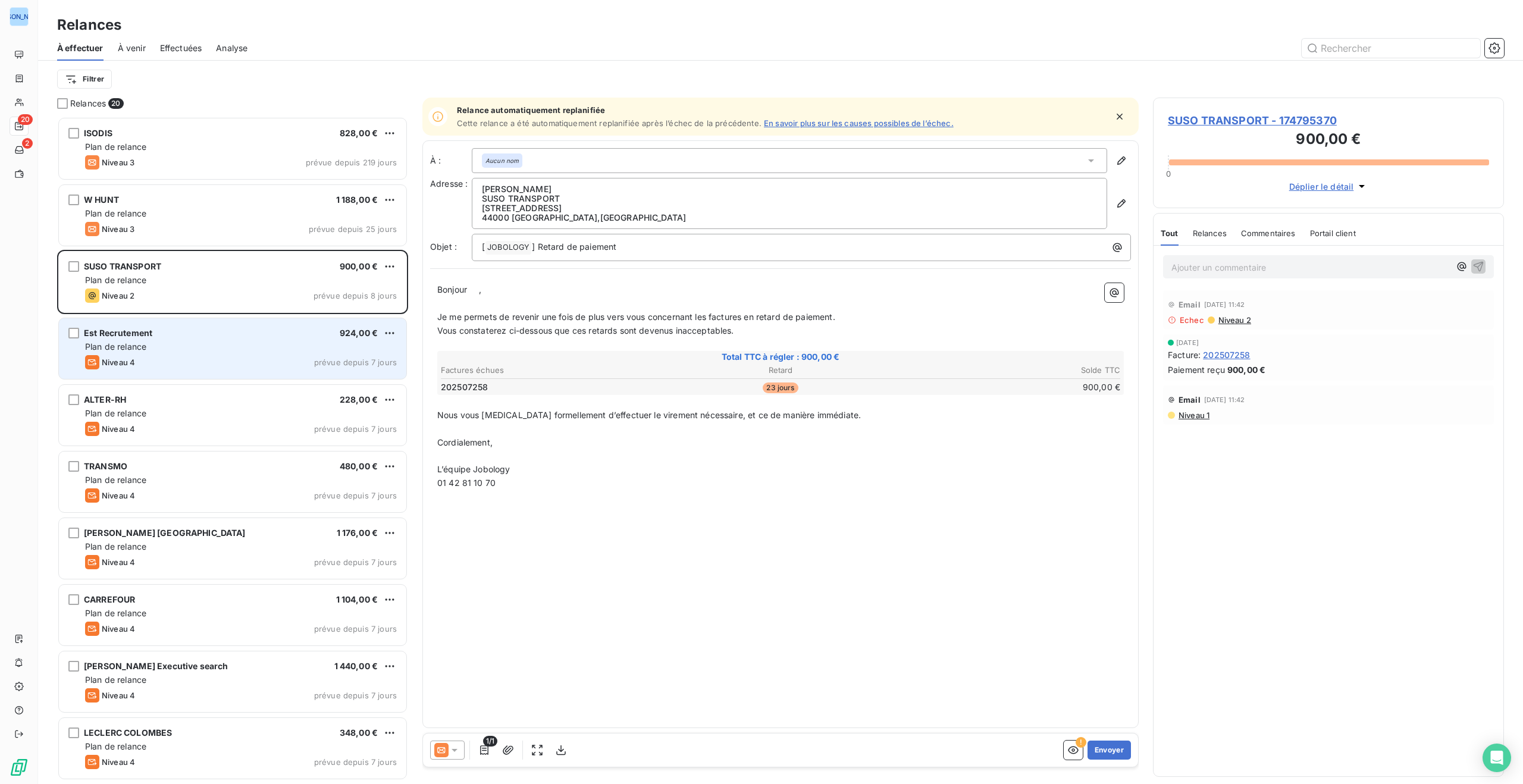
click at [290, 337] on div "Est Recrutement 924,00 €" at bounding box center [241, 333] width 312 height 11
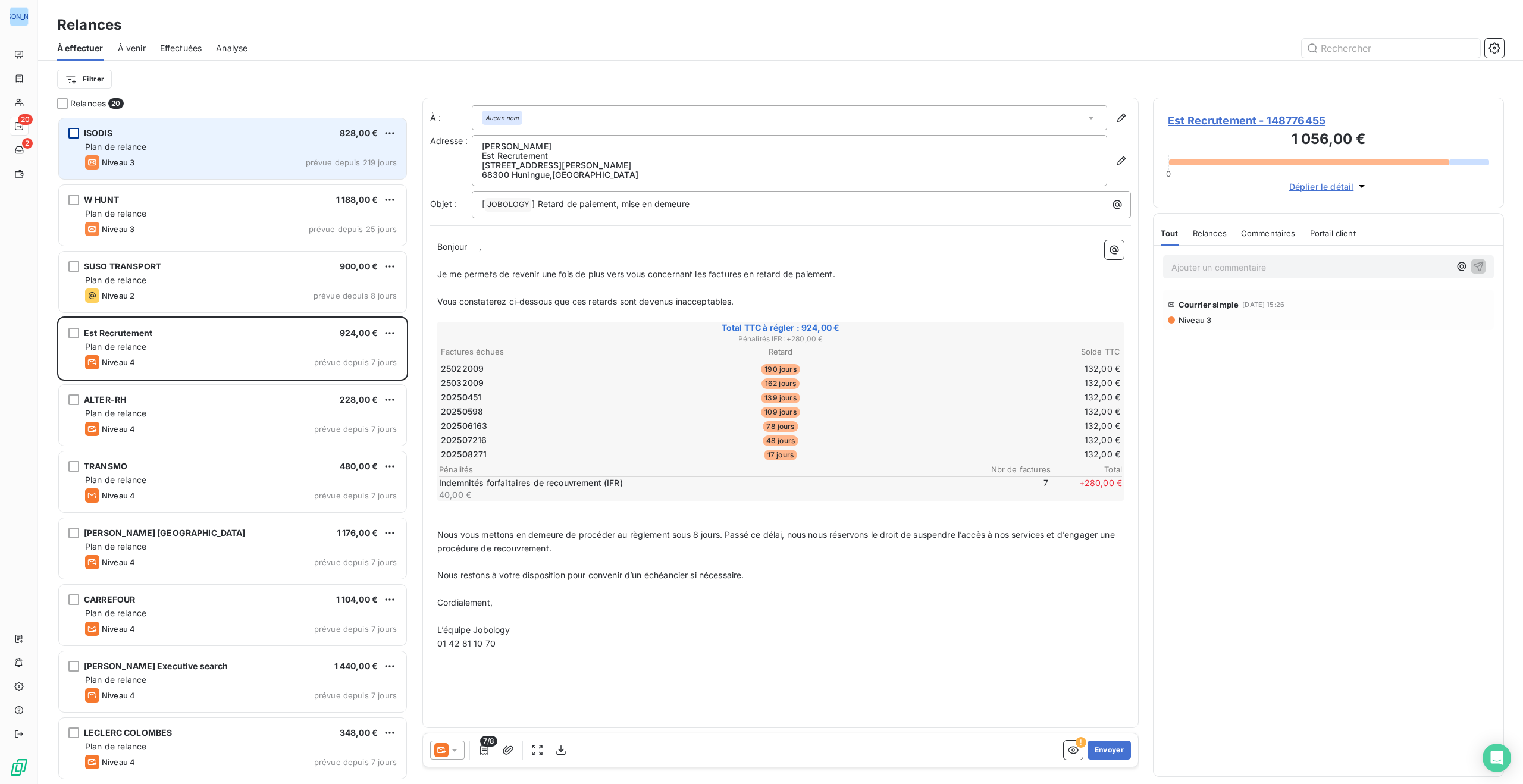
click at [75, 133] on div "grid" at bounding box center [74, 133] width 11 height 11
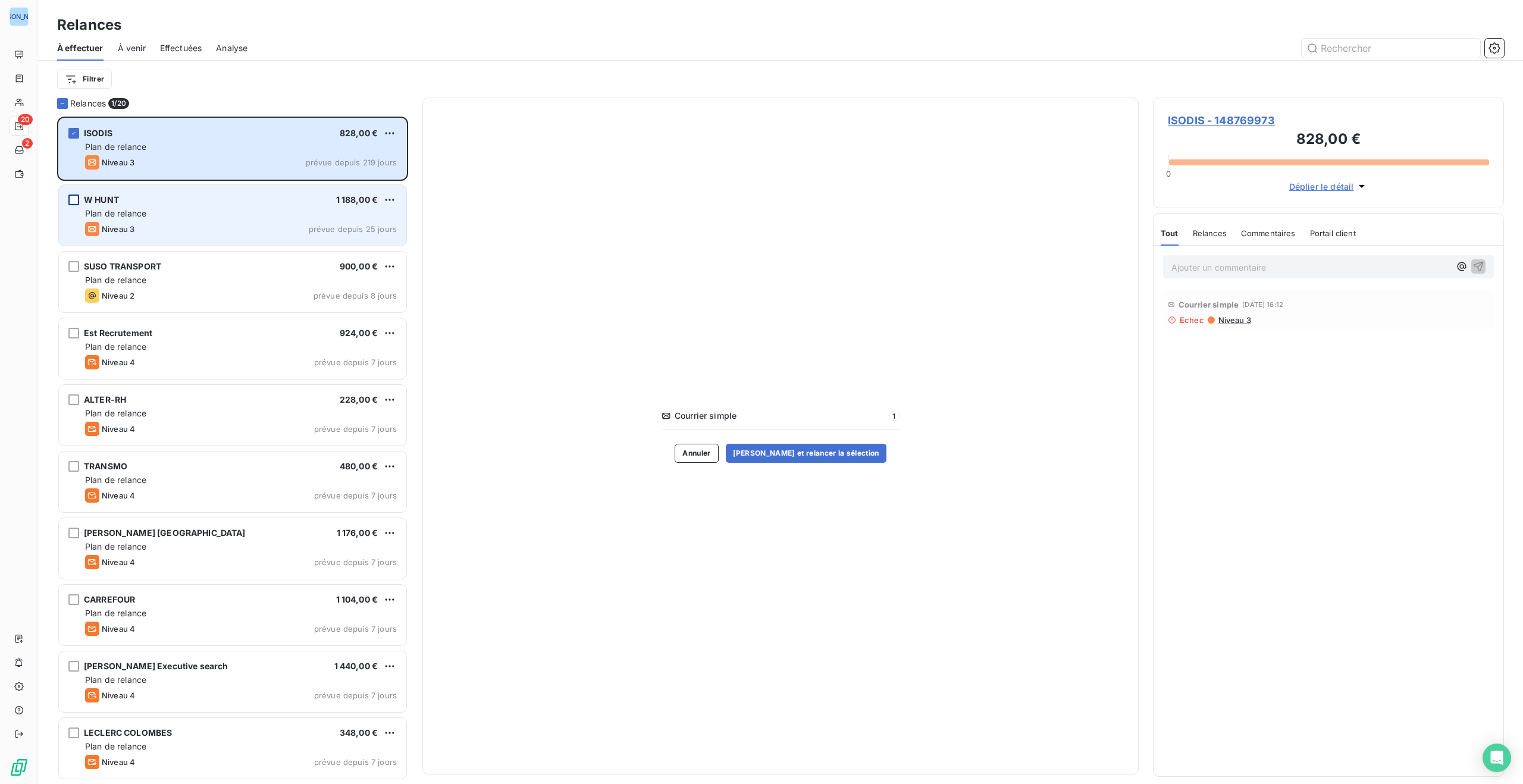
click at [76, 199] on div "grid" at bounding box center [74, 200] width 11 height 11
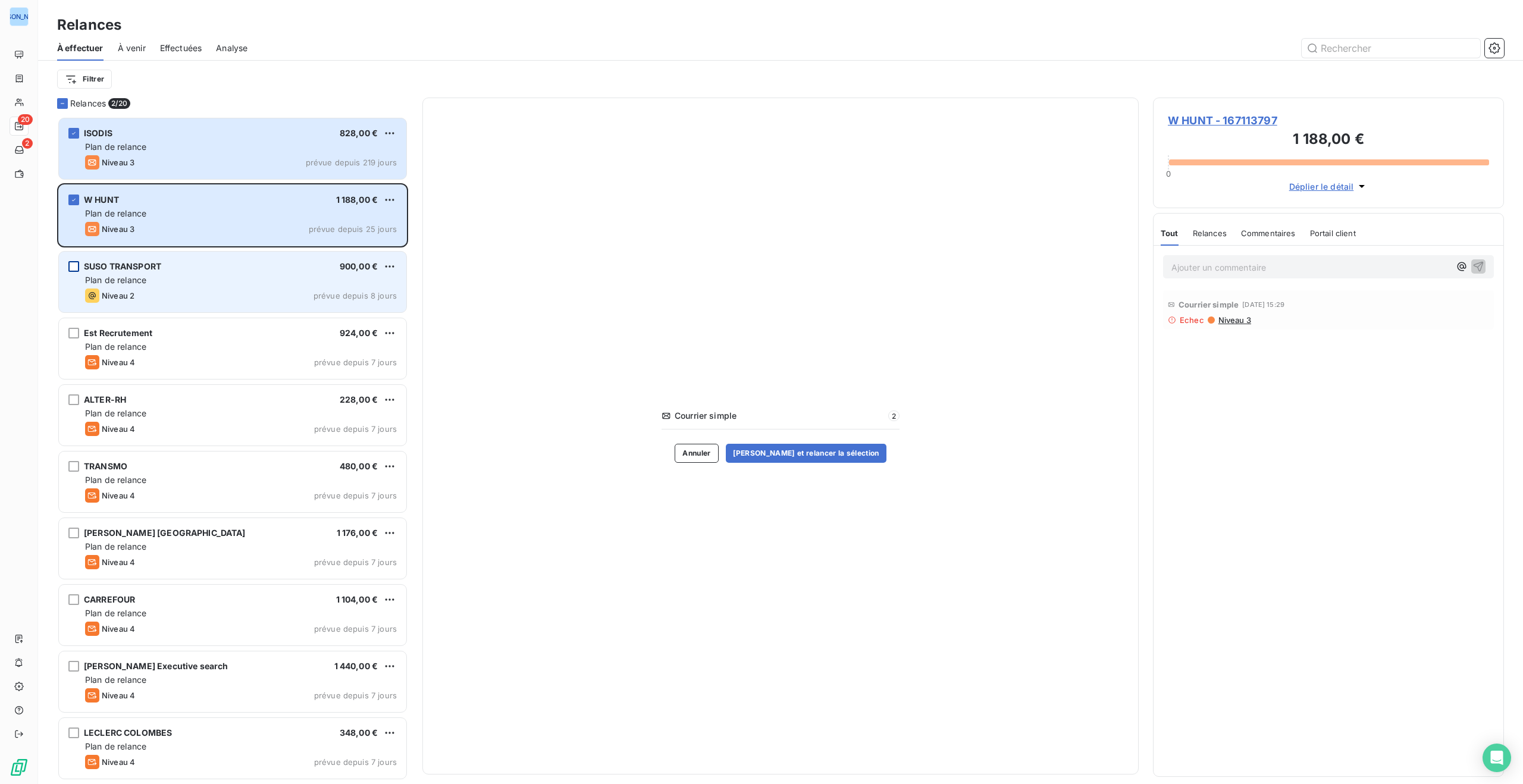
click at [73, 265] on div "grid" at bounding box center [74, 267] width 11 height 11
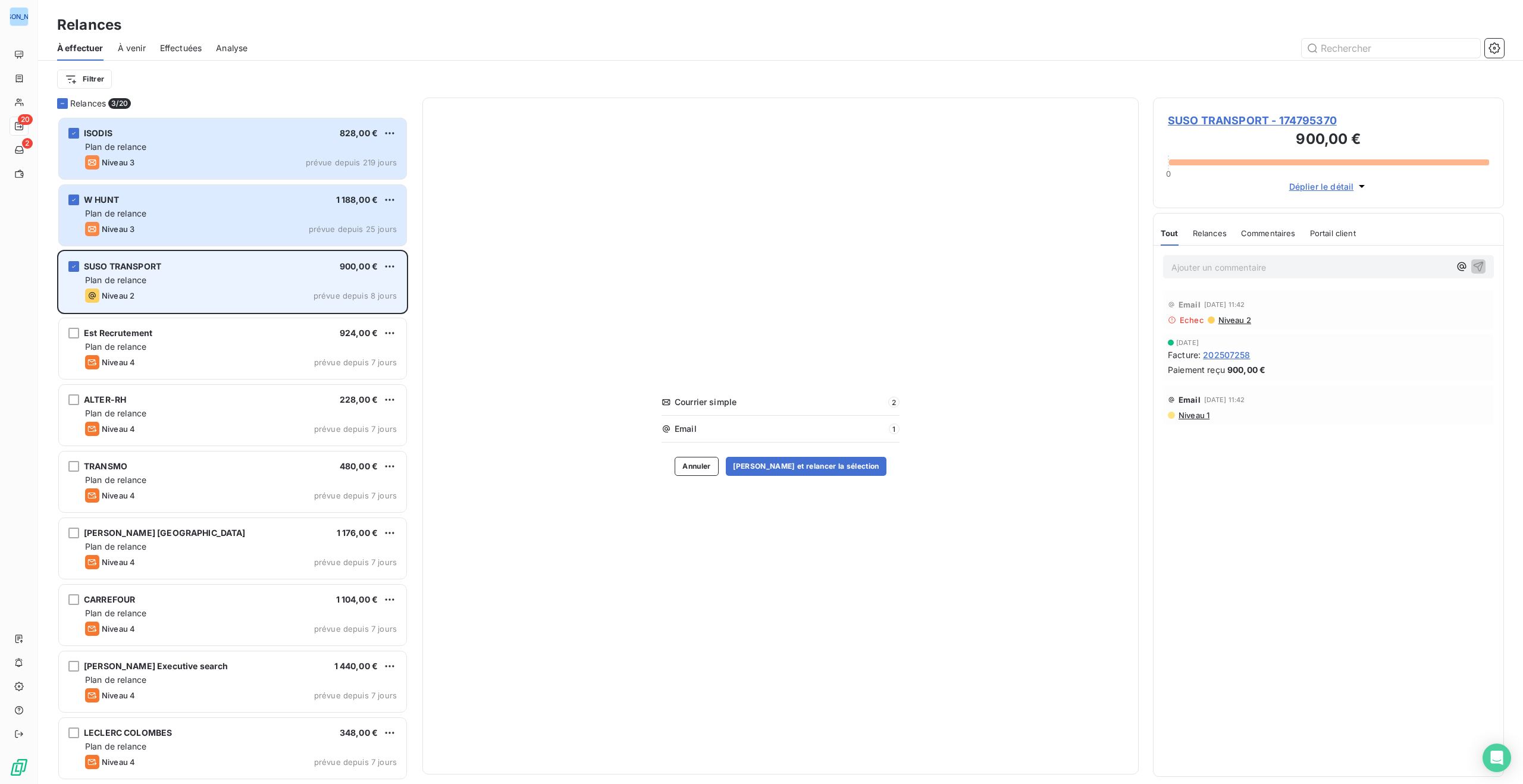
click at [294, 277] on div "Plan de relance" at bounding box center [241, 280] width 312 height 12
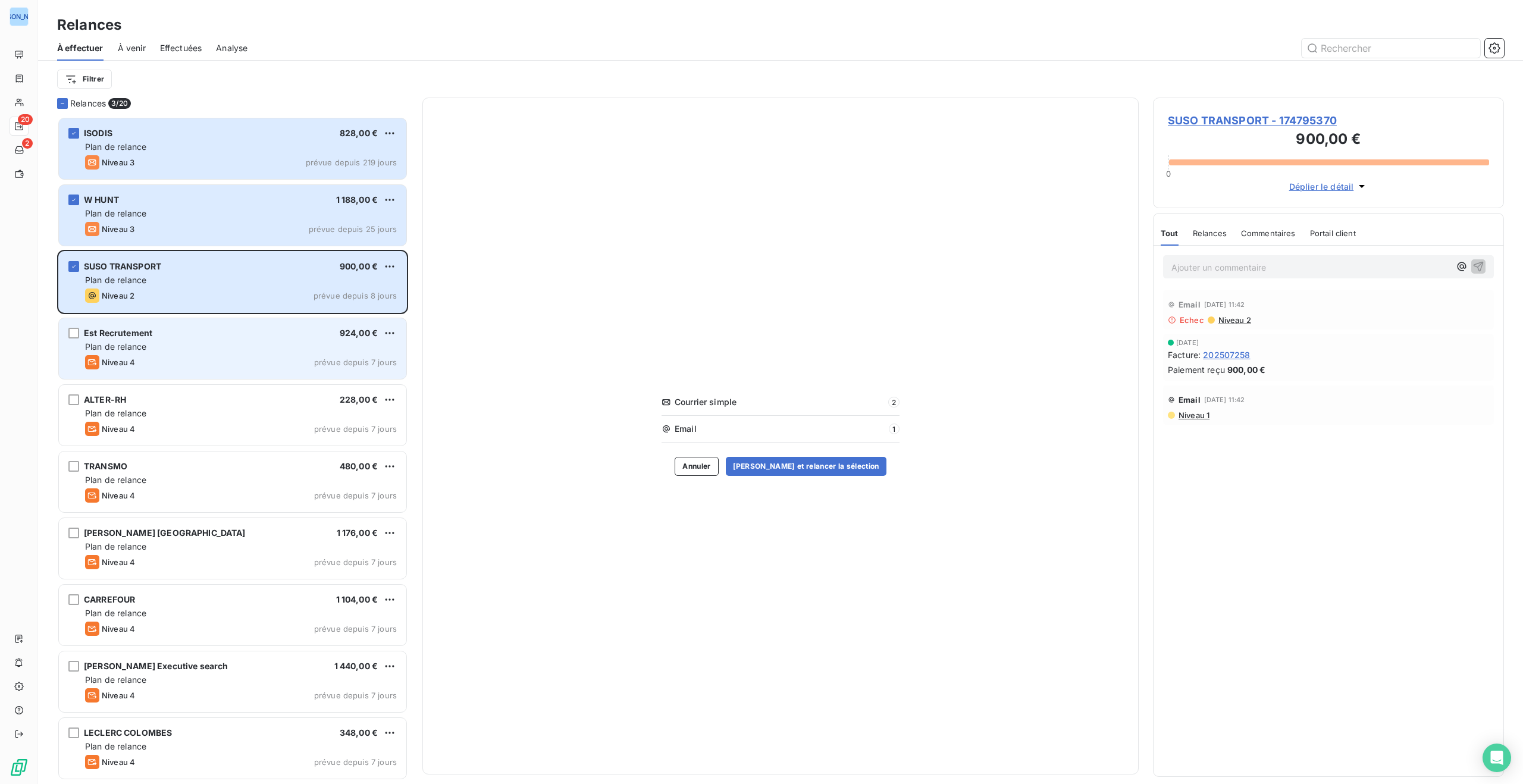
click at [244, 347] on div "Plan de relance" at bounding box center [241, 347] width 312 height 12
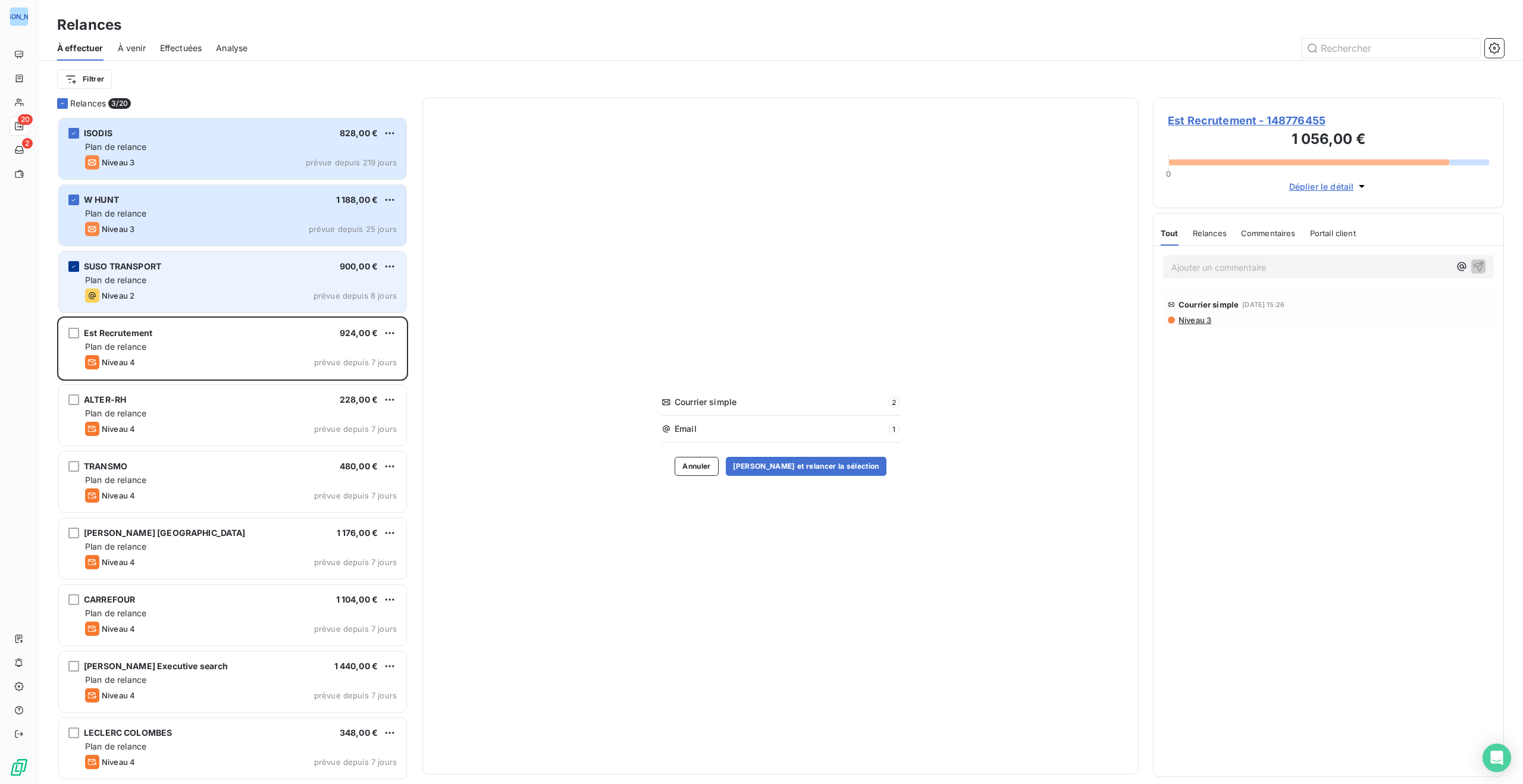
click at [74, 265] on icon "grid" at bounding box center [74, 267] width 7 height 7
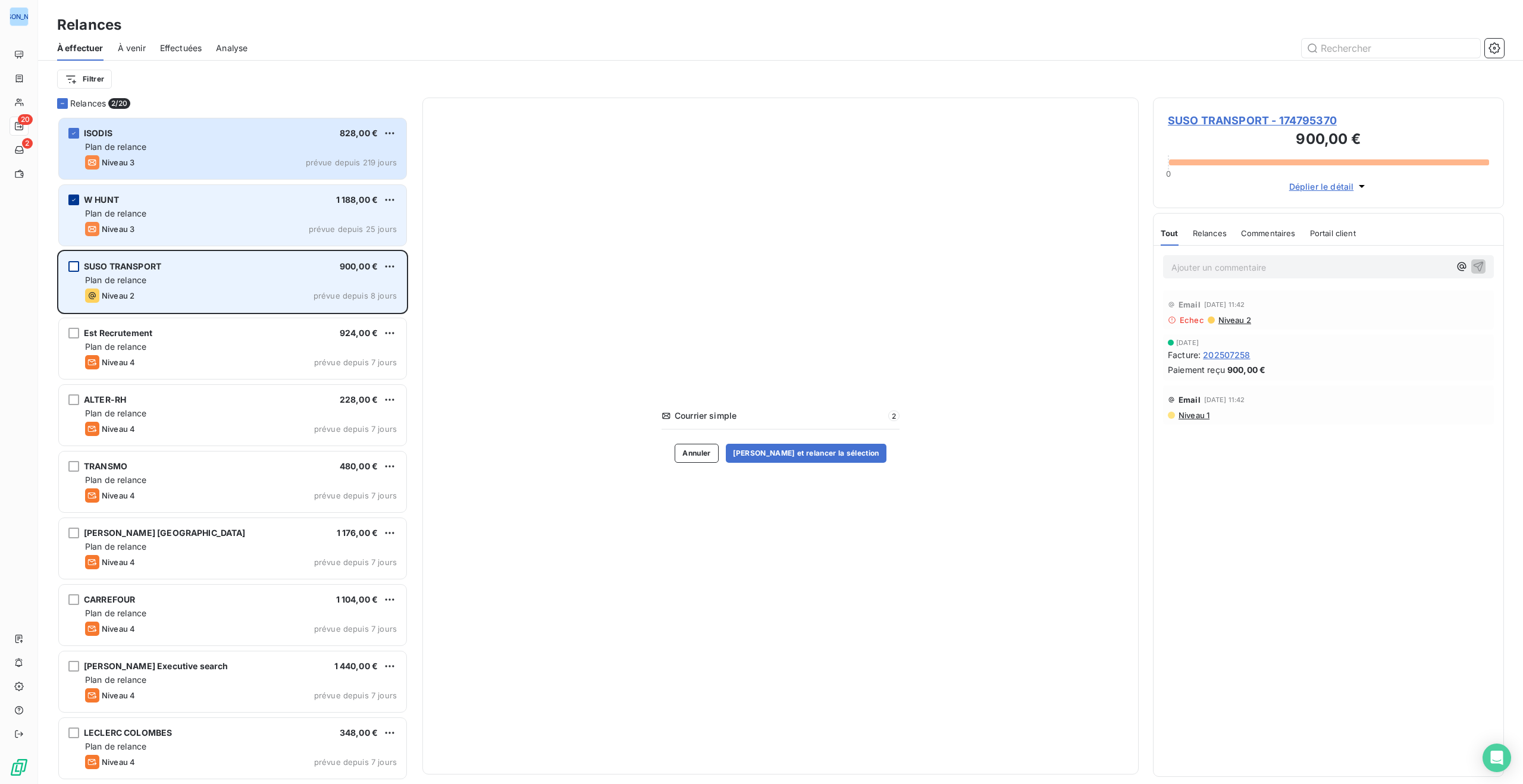
click at [75, 199] on icon "grid" at bounding box center [74, 200] width 4 height 2
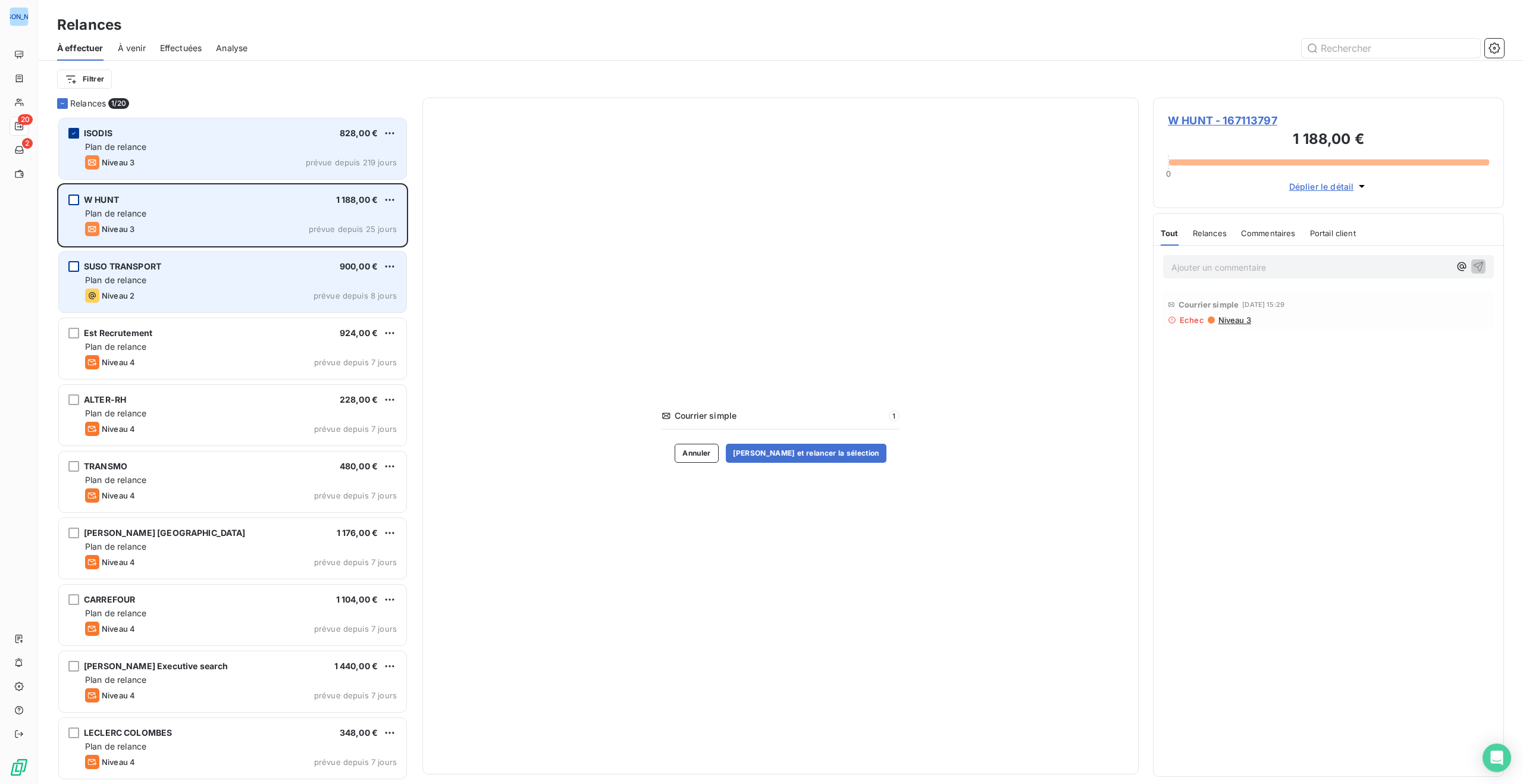
click at [72, 131] on icon "grid" at bounding box center [74, 133] width 7 height 7
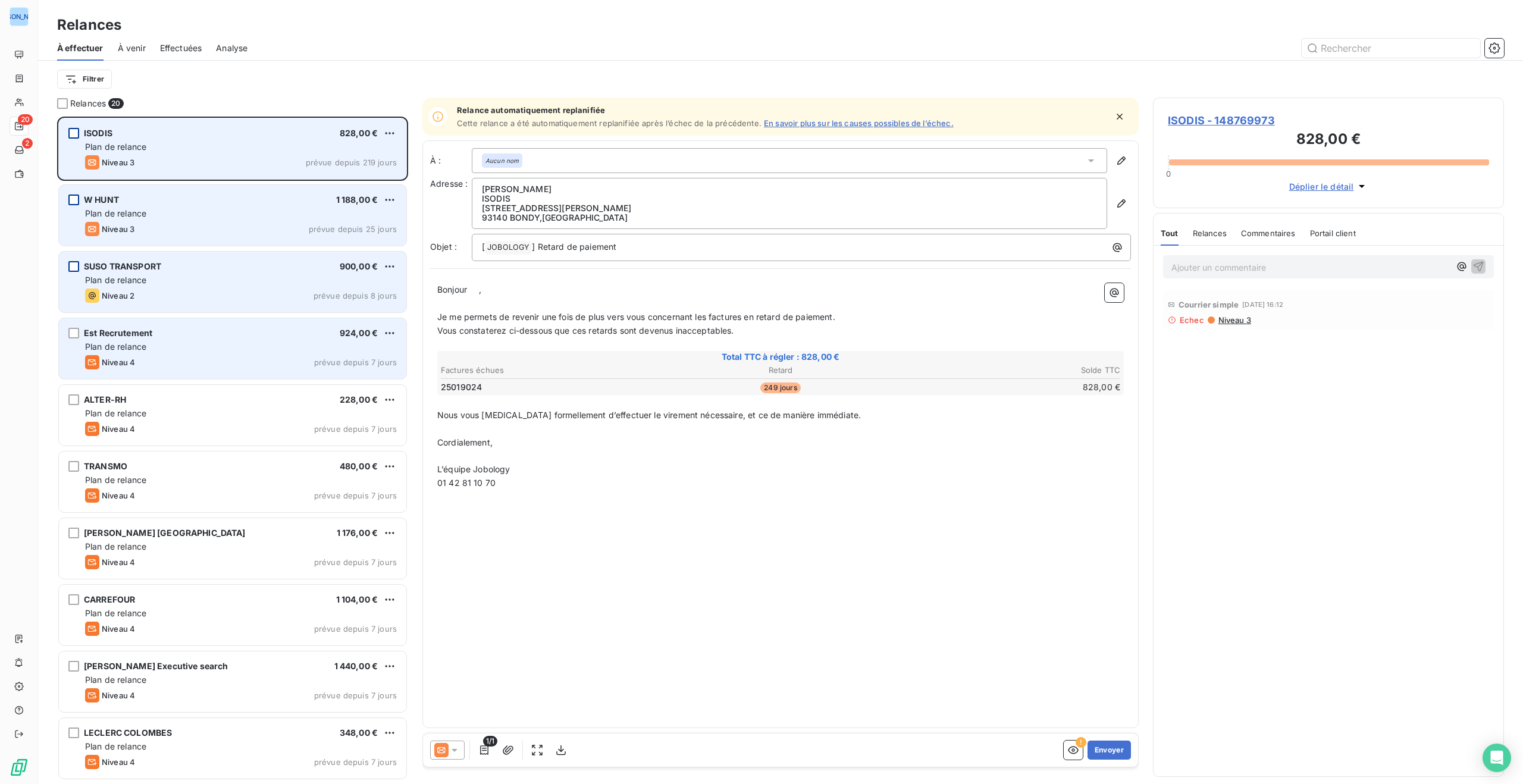
click at [180, 334] on div "Est Recrutement 924,00 €" at bounding box center [241, 333] width 312 height 11
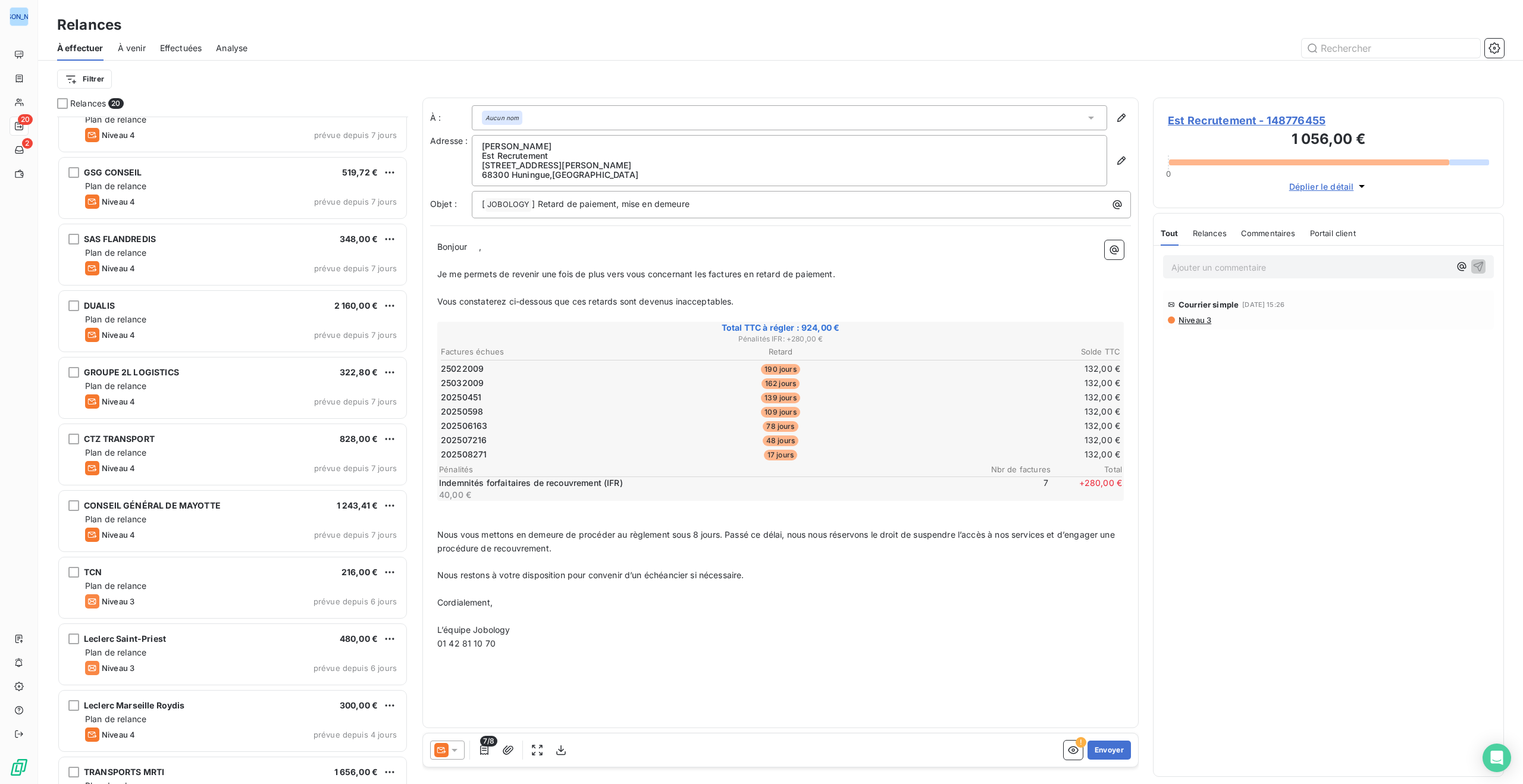
scroll to position [666, 0]
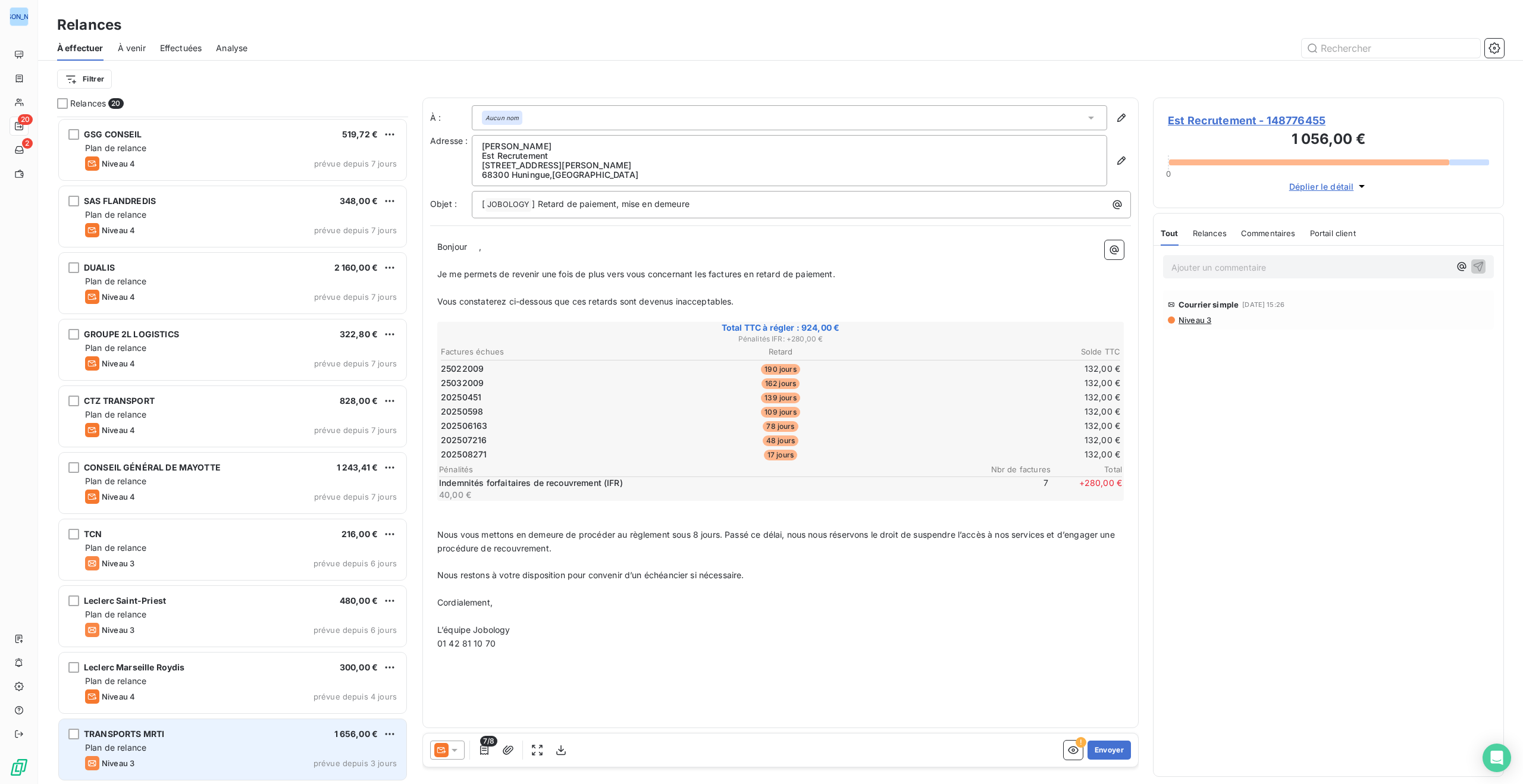
click at [214, 756] on div "Niveau 3 prévue depuis 3 jours" at bounding box center [241, 764] width 312 height 14
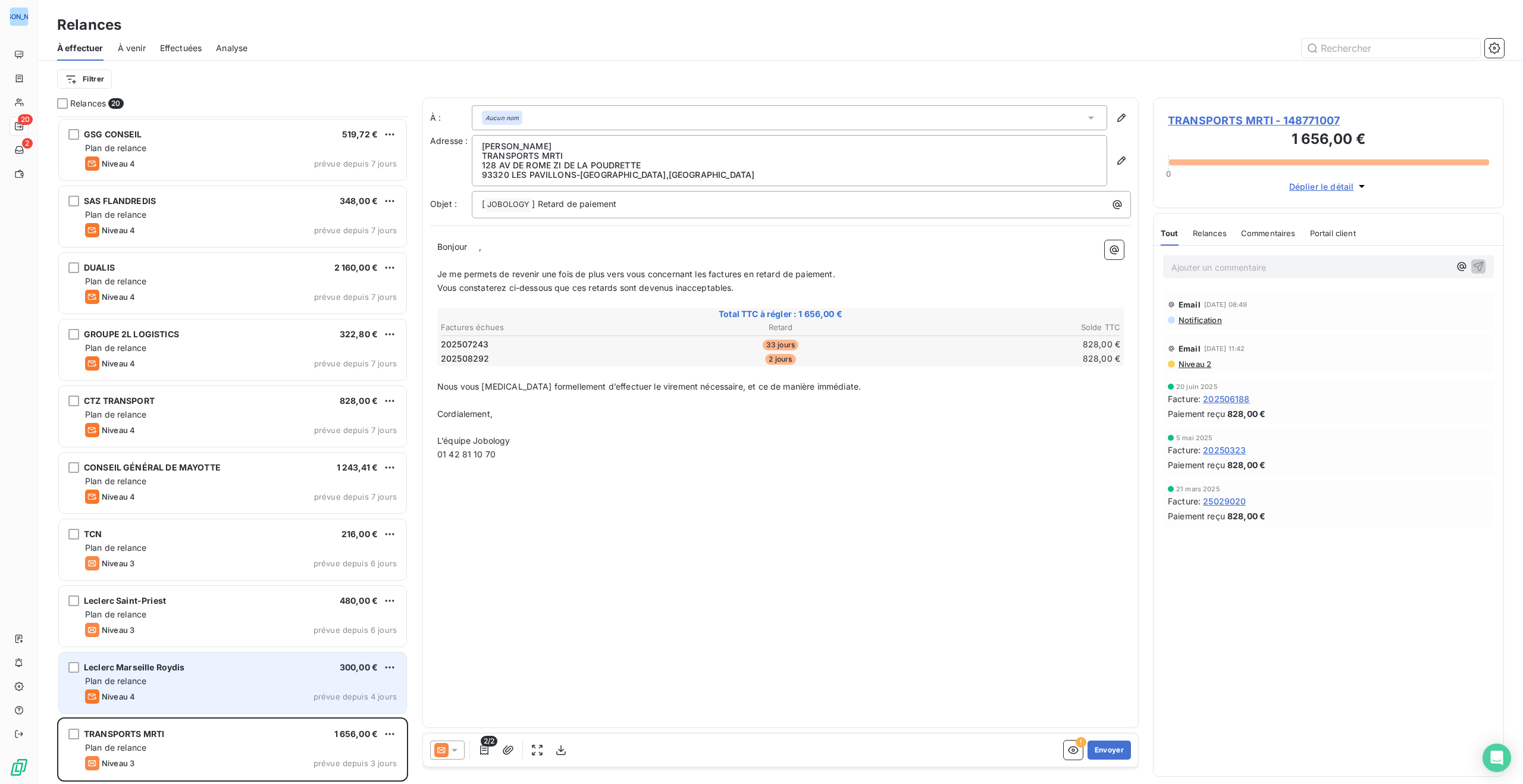
click at [266, 691] on div "Niveau 4 prévue depuis 4 jours" at bounding box center [241, 697] width 312 height 14
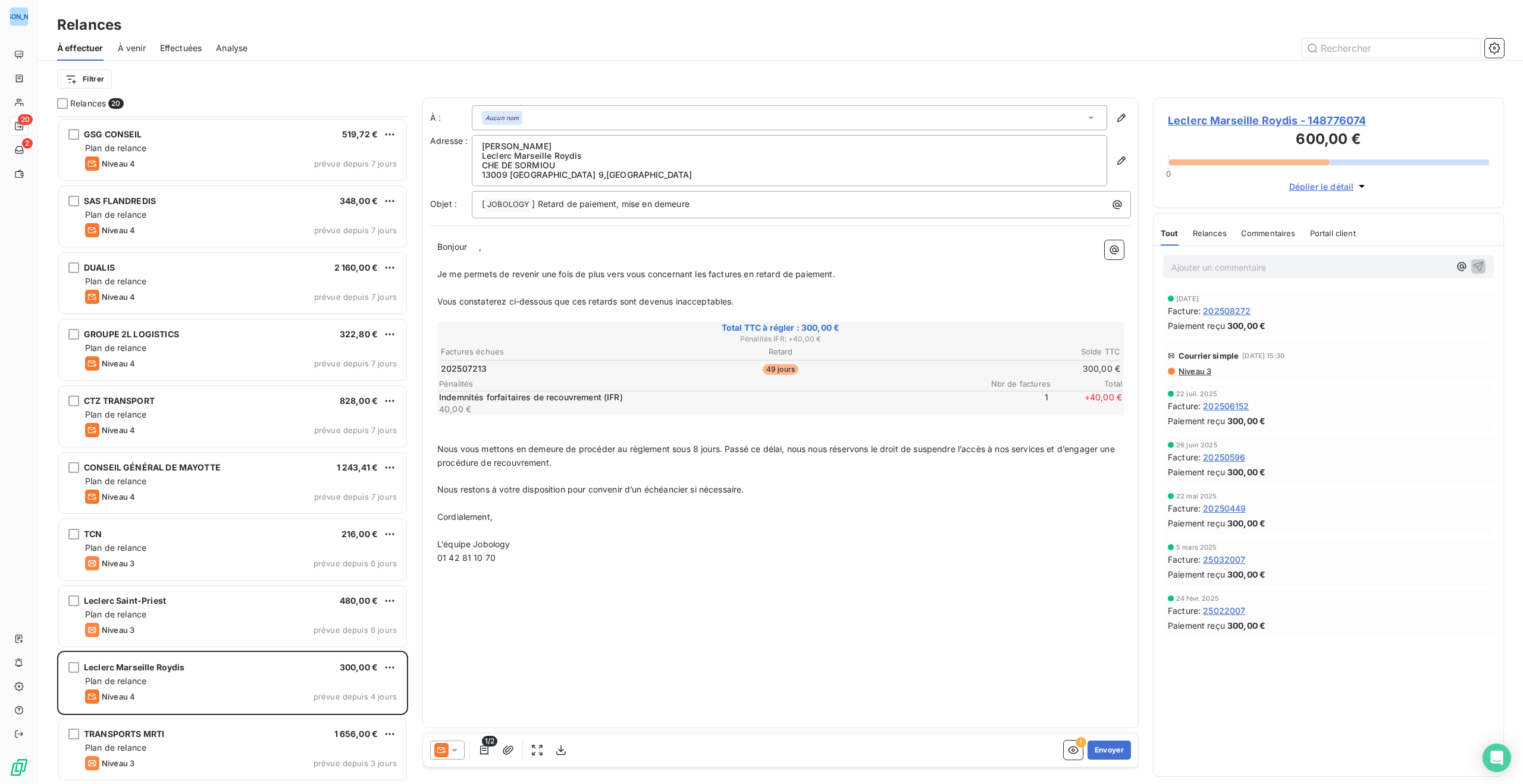
click at [1277, 120] on span "Leclerc Marseille Roydis - 148776074" at bounding box center [1329, 120] width 322 height 16
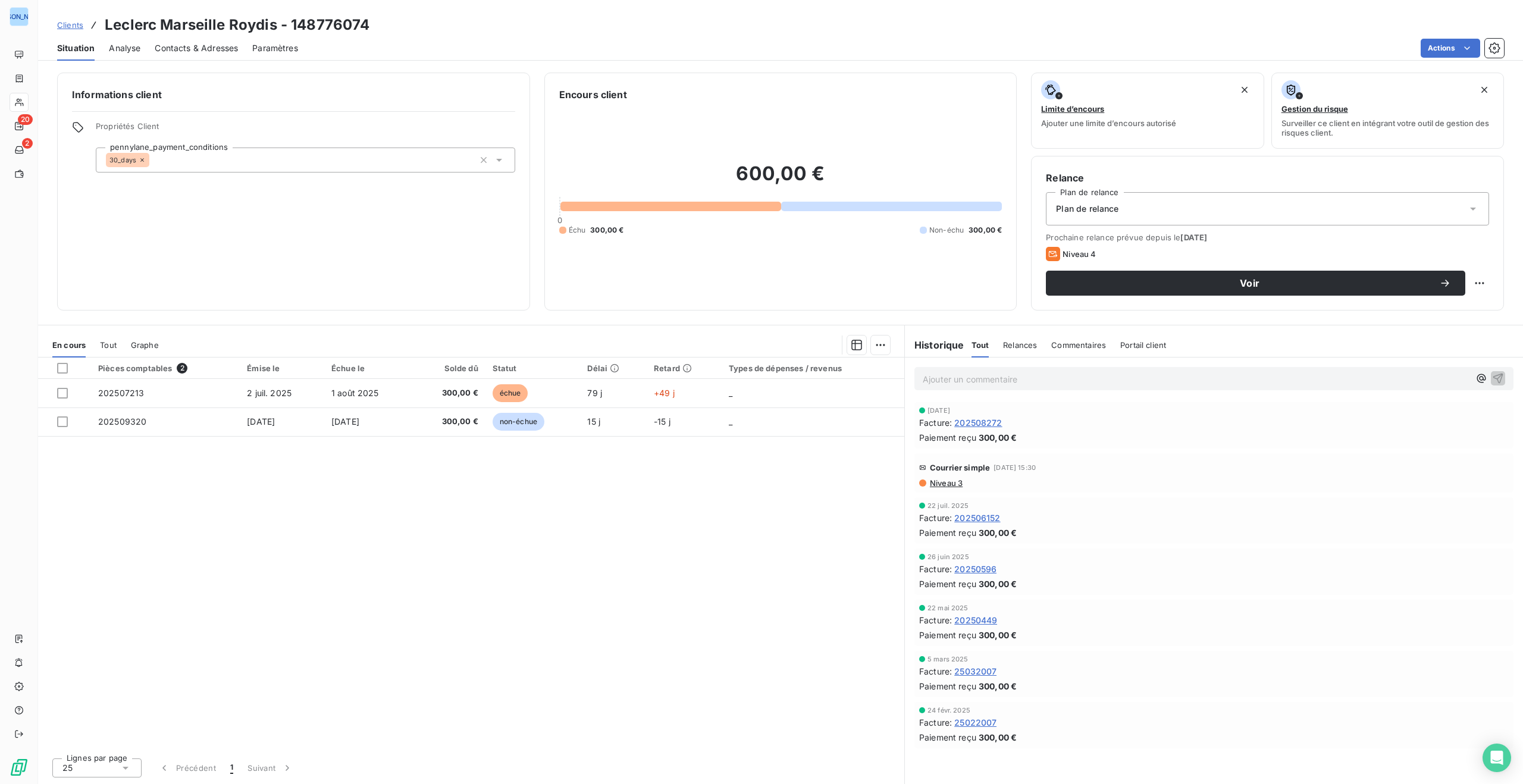
click at [933, 349] on h6 "Historique" at bounding box center [935, 345] width 60 height 14
click at [1023, 344] on span "Relances" at bounding box center [1020, 345] width 34 height 10
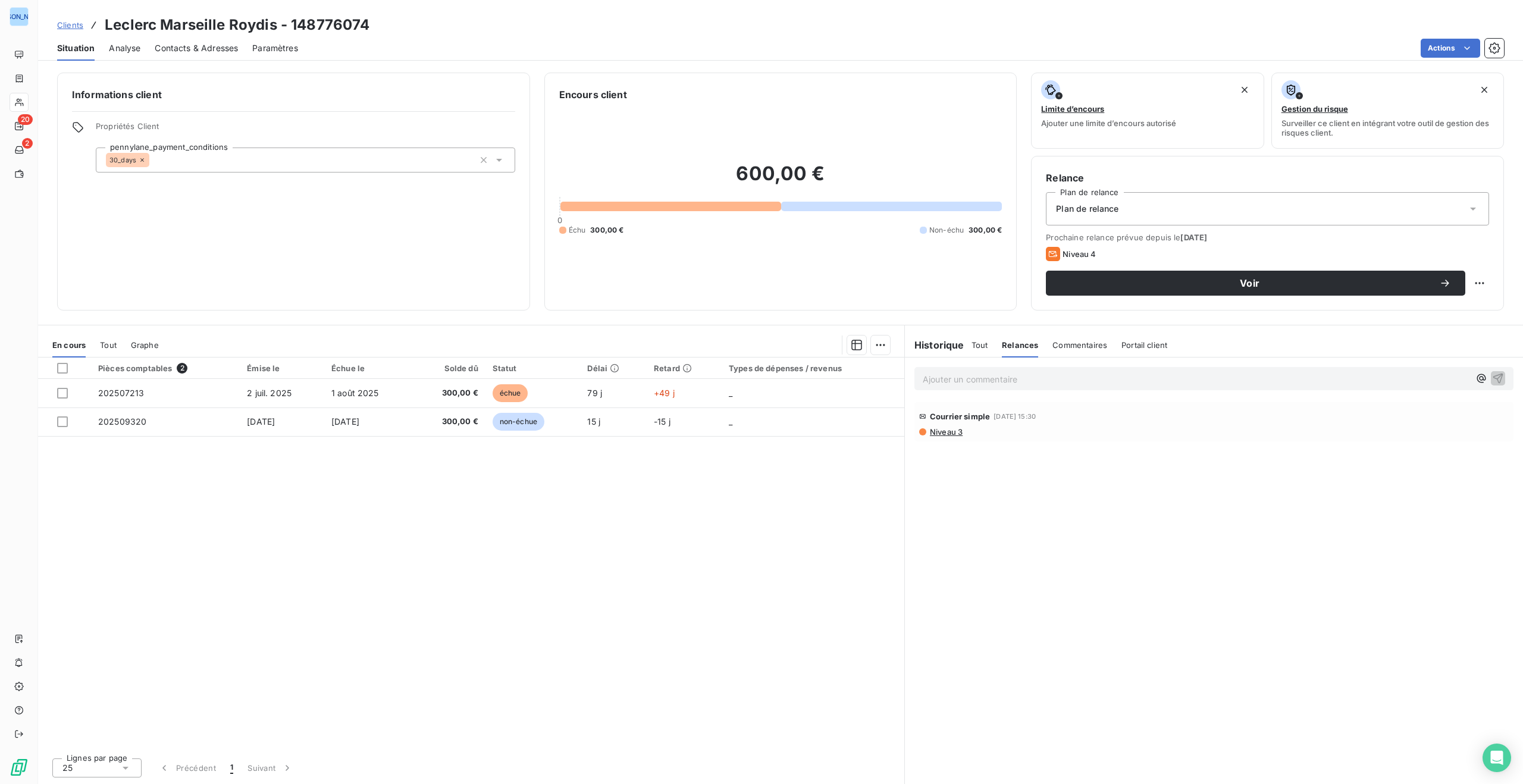
click at [1077, 340] on span "Commentaires" at bounding box center [1080, 345] width 55 height 10
click at [1139, 344] on span "Portail client" at bounding box center [1145, 345] width 46 height 10
click at [932, 346] on h6 "Historique" at bounding box center [935, 345] width 60 height 14
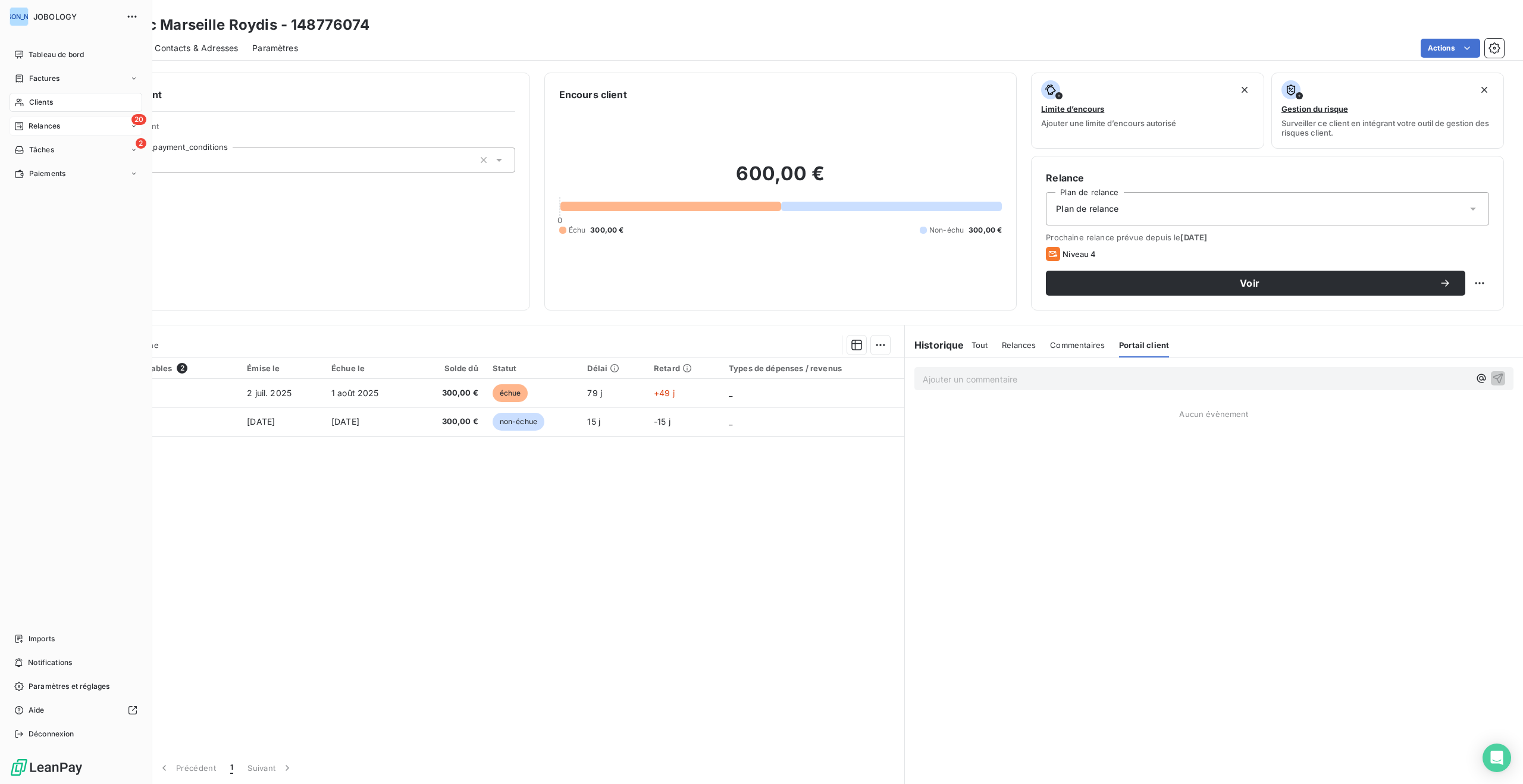
click at [33, 124] on span "Relances" at bounding box center [44, 126] width 31 height 11
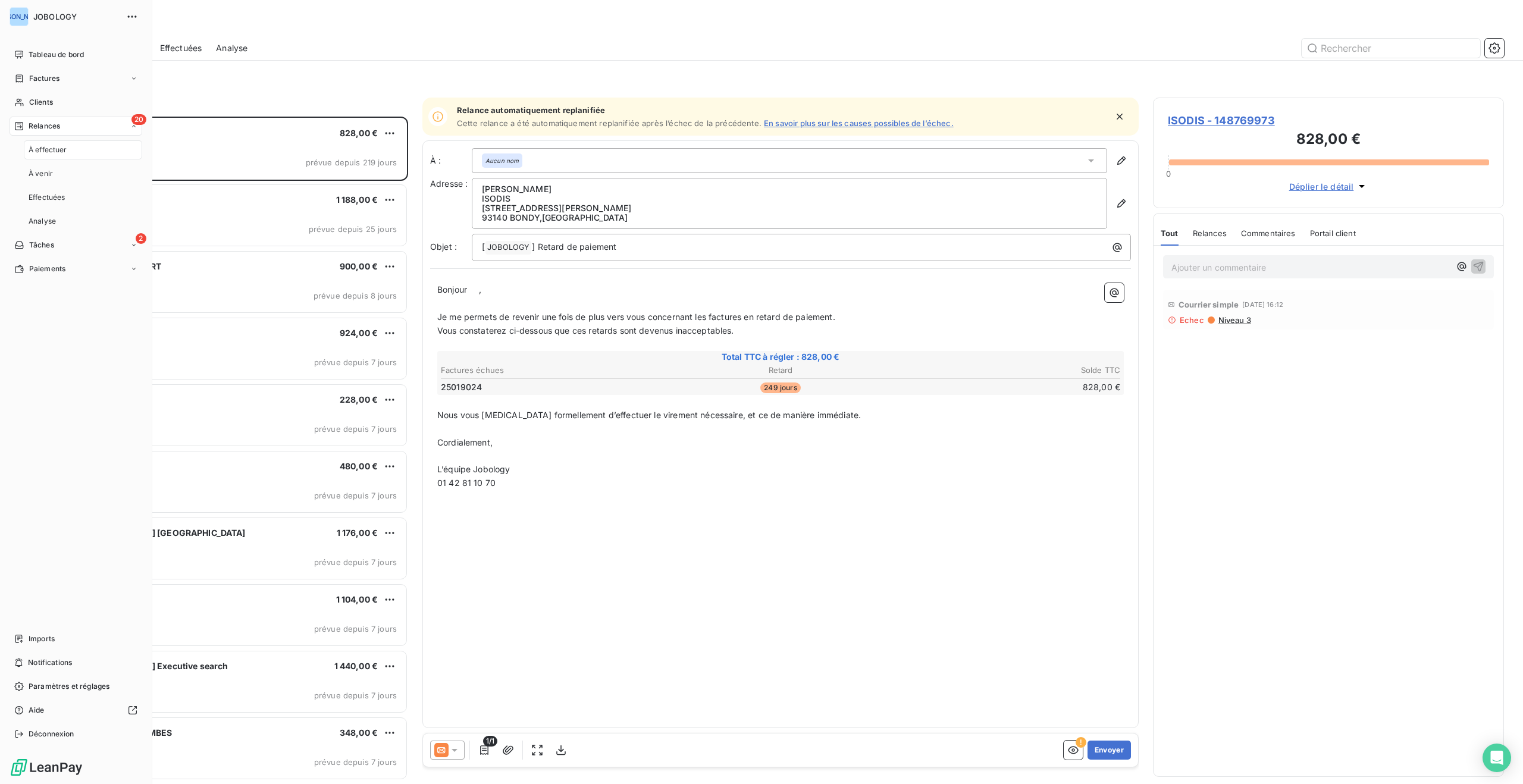
scroll to position [668, 351]
click at [46, 147] on span "À effectuer" at bounding box center [48, 150] width 39 height 11
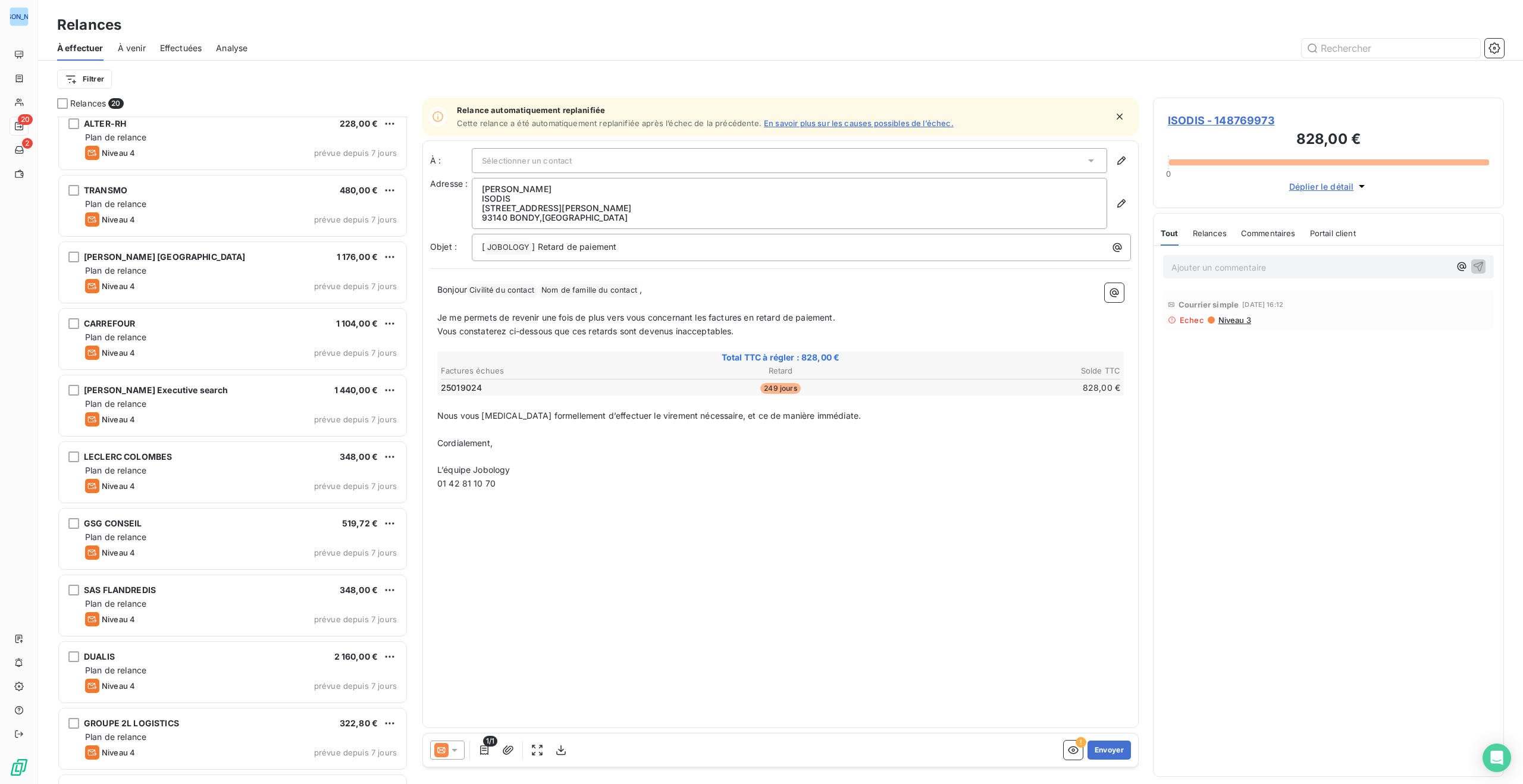
scroll to position [281, 0]
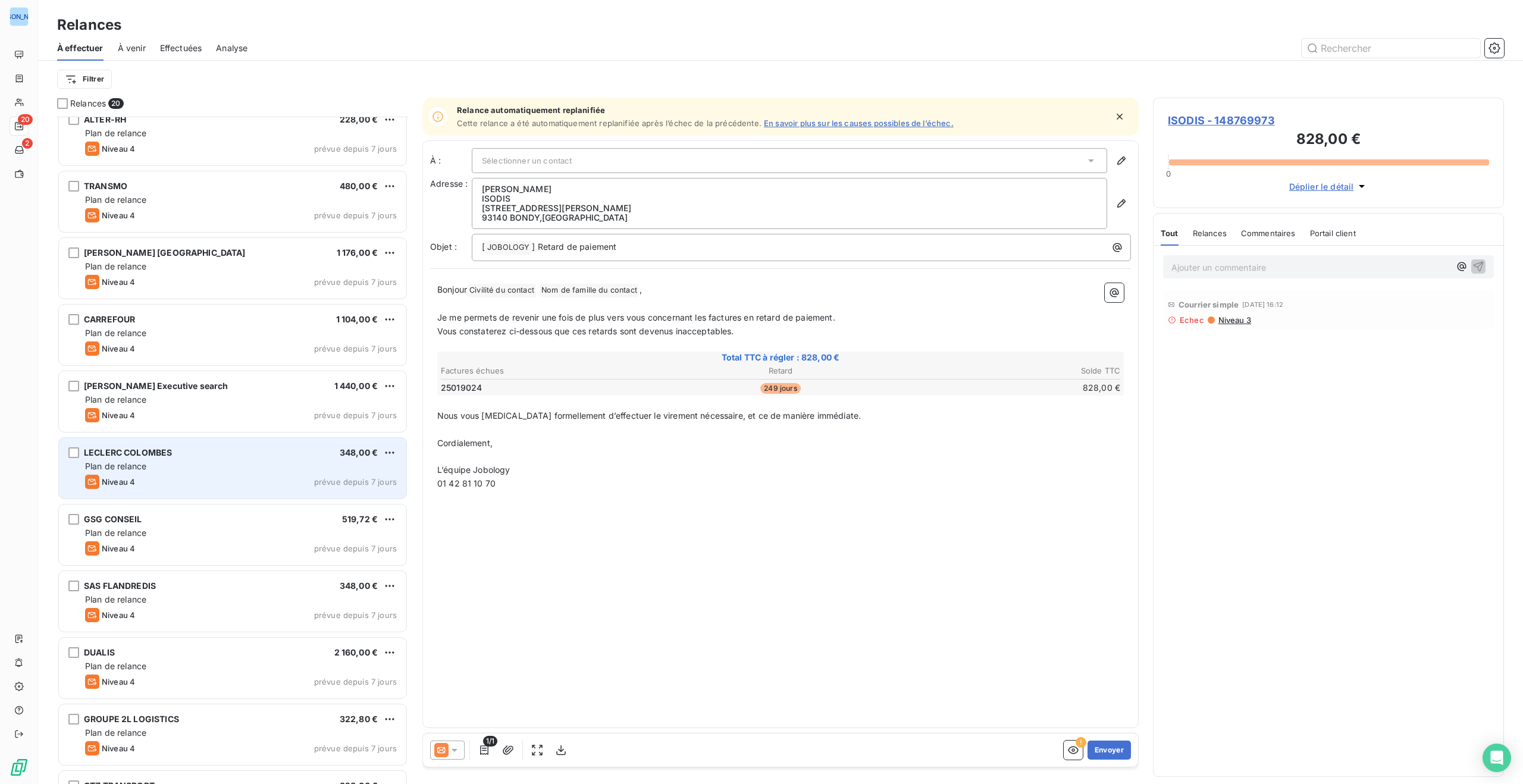
click at [290, 470] on div "Plan de relance" at bounding box center [241, 467] width 312 height 12
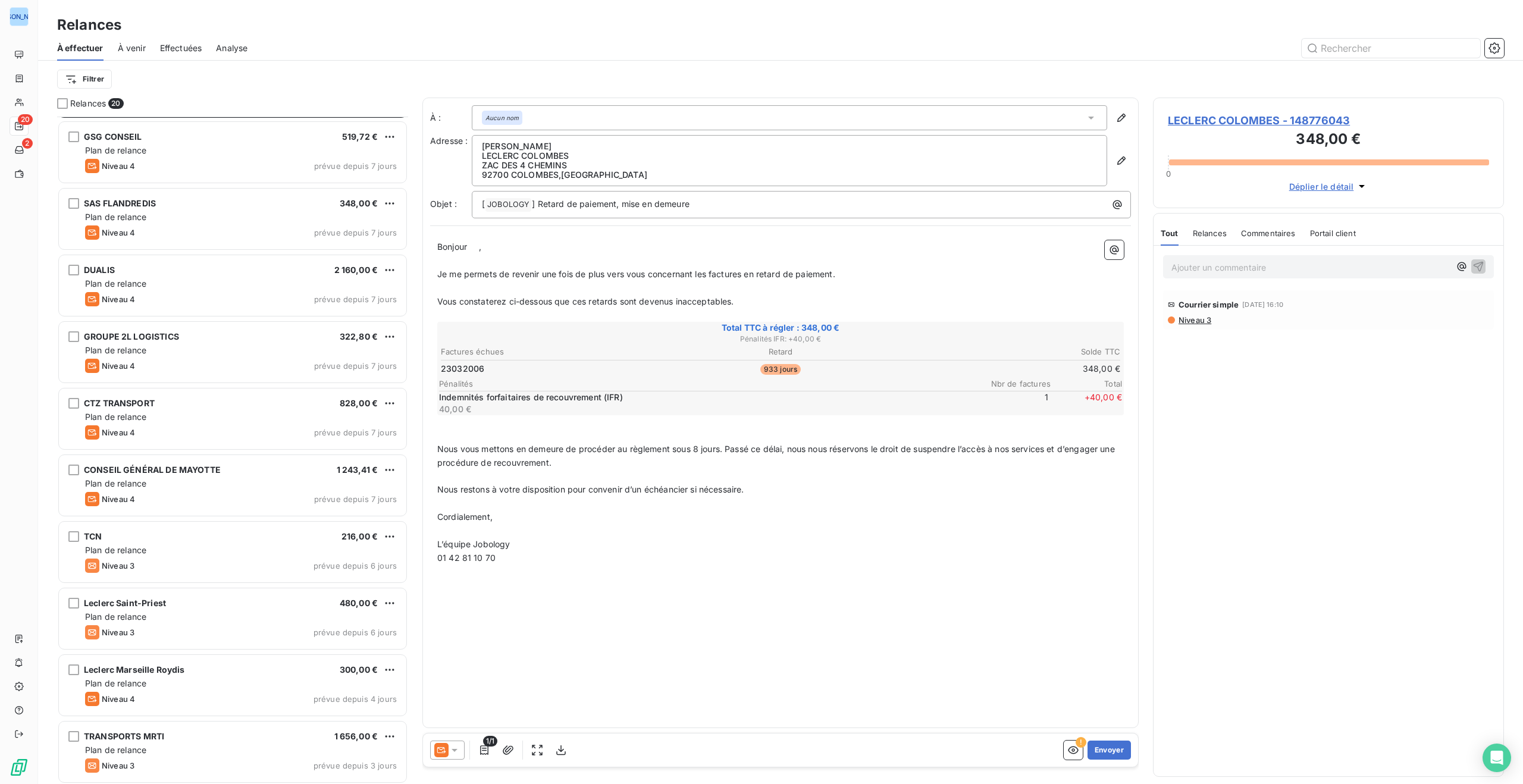
scroll to position [666, 0]
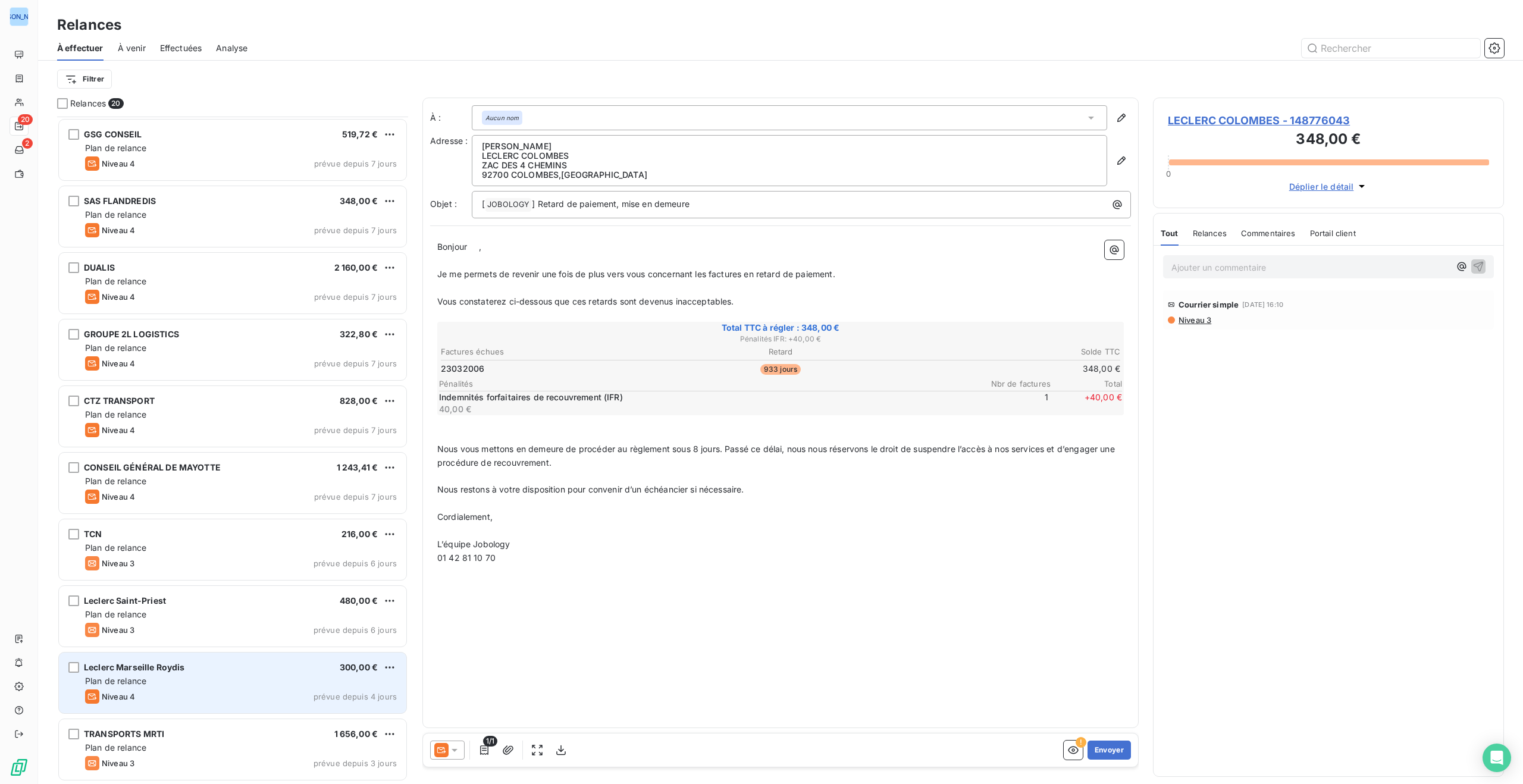
click at [270, 677] on div "Plan de relance" at bounding box center [241, 681] width 312 height 12
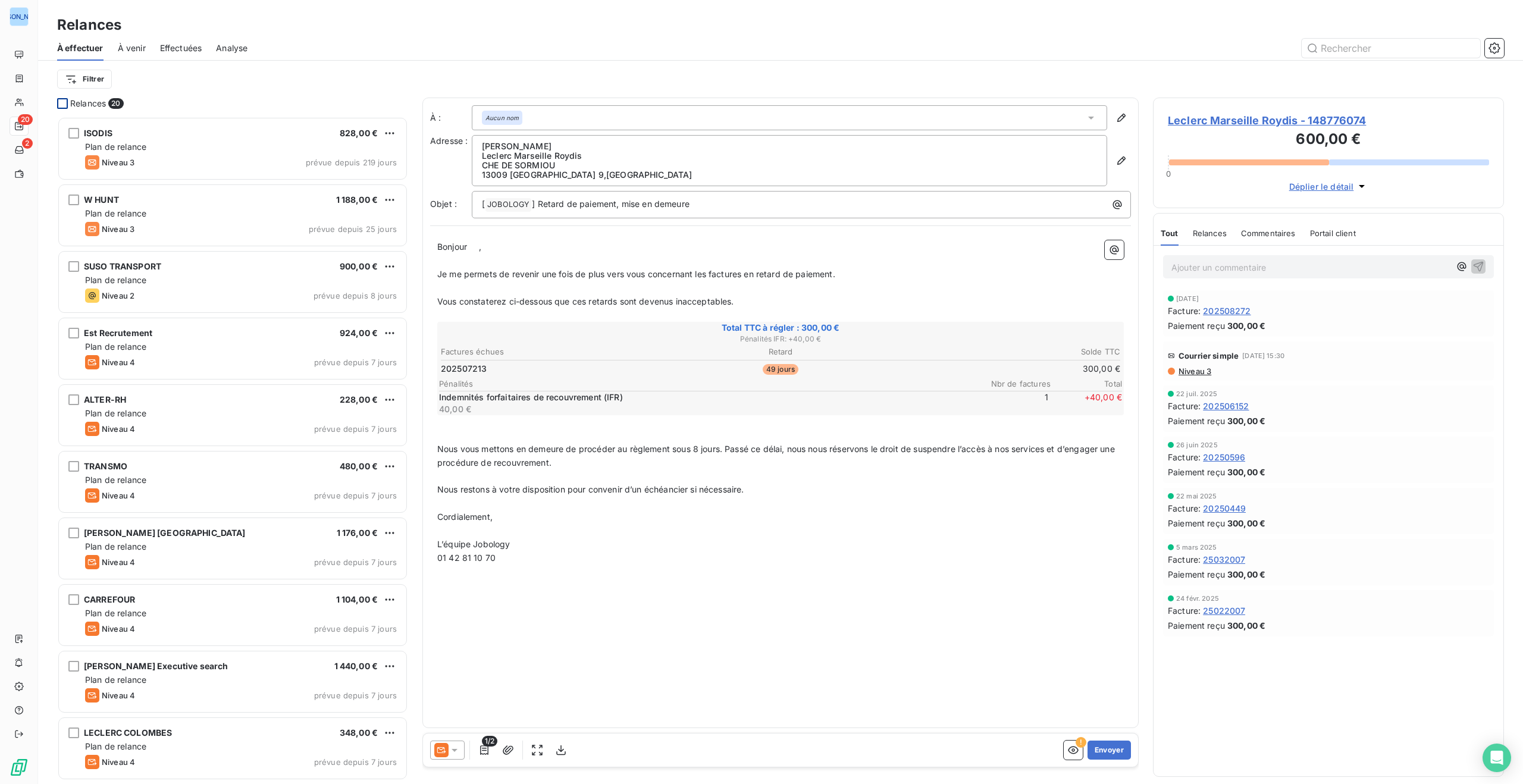
click at [63, 102] on div at bounding box center [63, 104] width 11 height 11
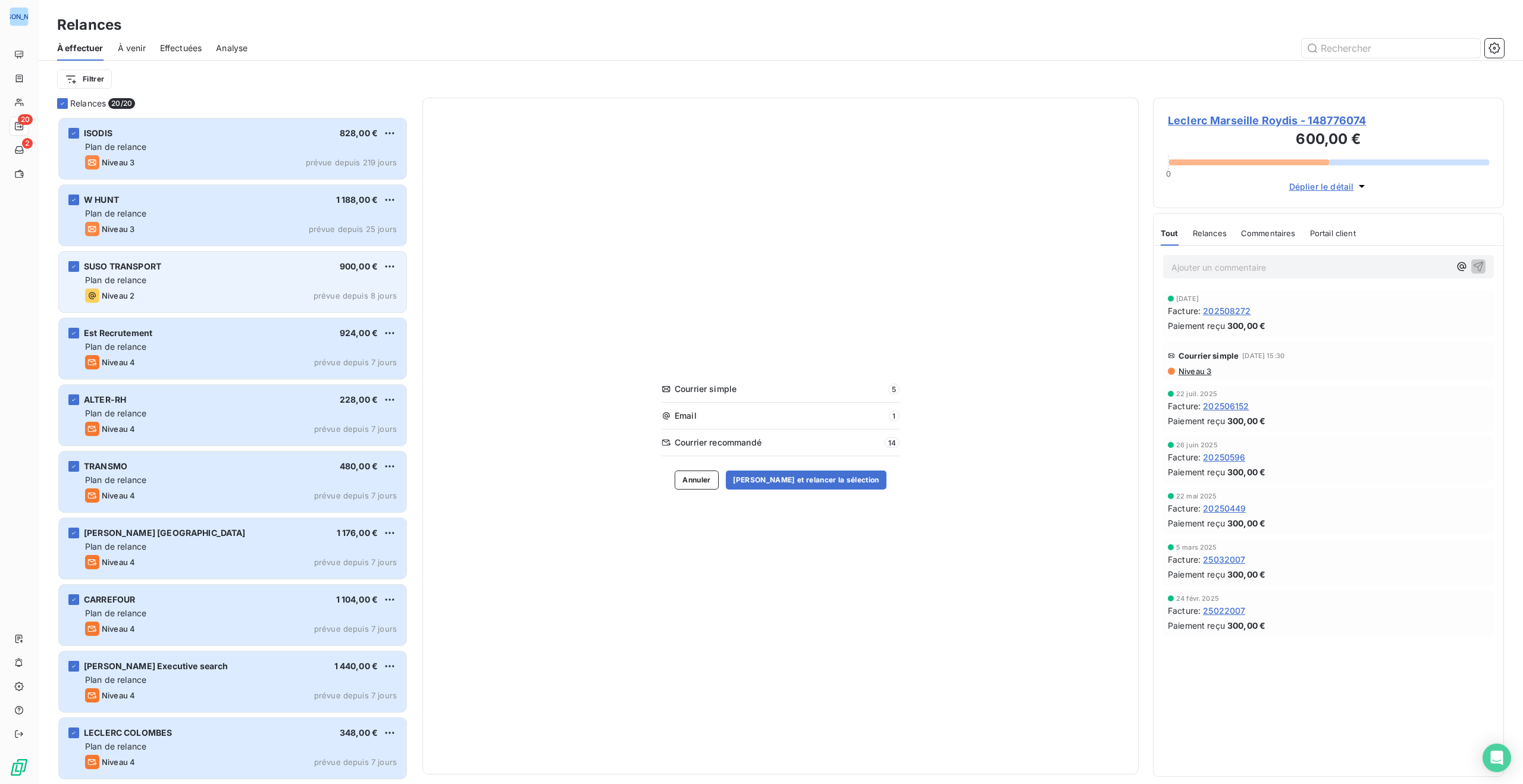
click at [151, 279] on div "Plan de relance" at bounding box center [241, 280] width 312 height 12
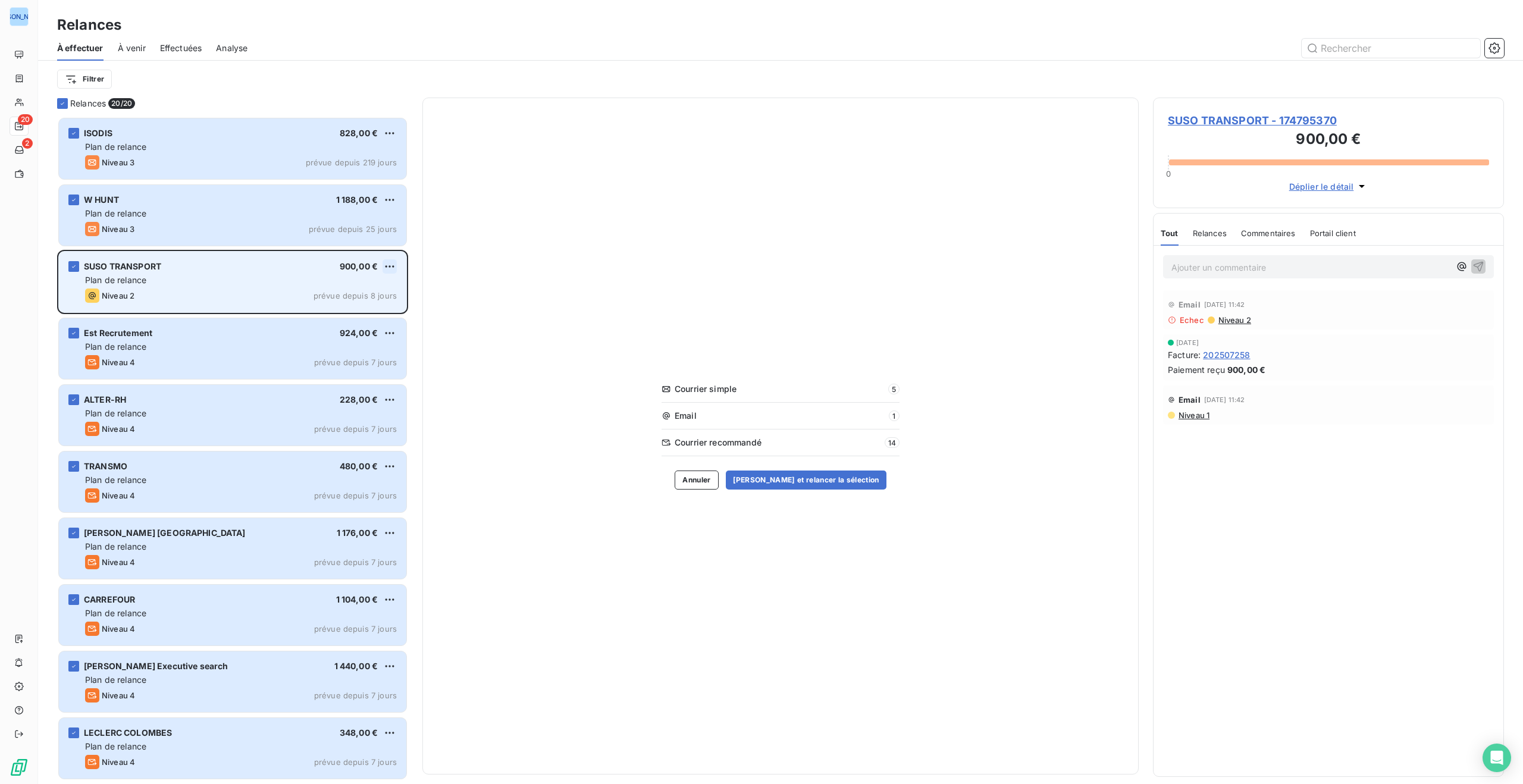
click at [393, 267] on html "JO 20 2 Relances À effectuer À venir Effectuées Analyse Filtrer Relances 20/ 20…" at bounding box center [761, 392] width 1523 height 784
click at [367, 290] on div "Replanifier cette action" at bounding box center [338, 290] width 107 height 19
select select "8"
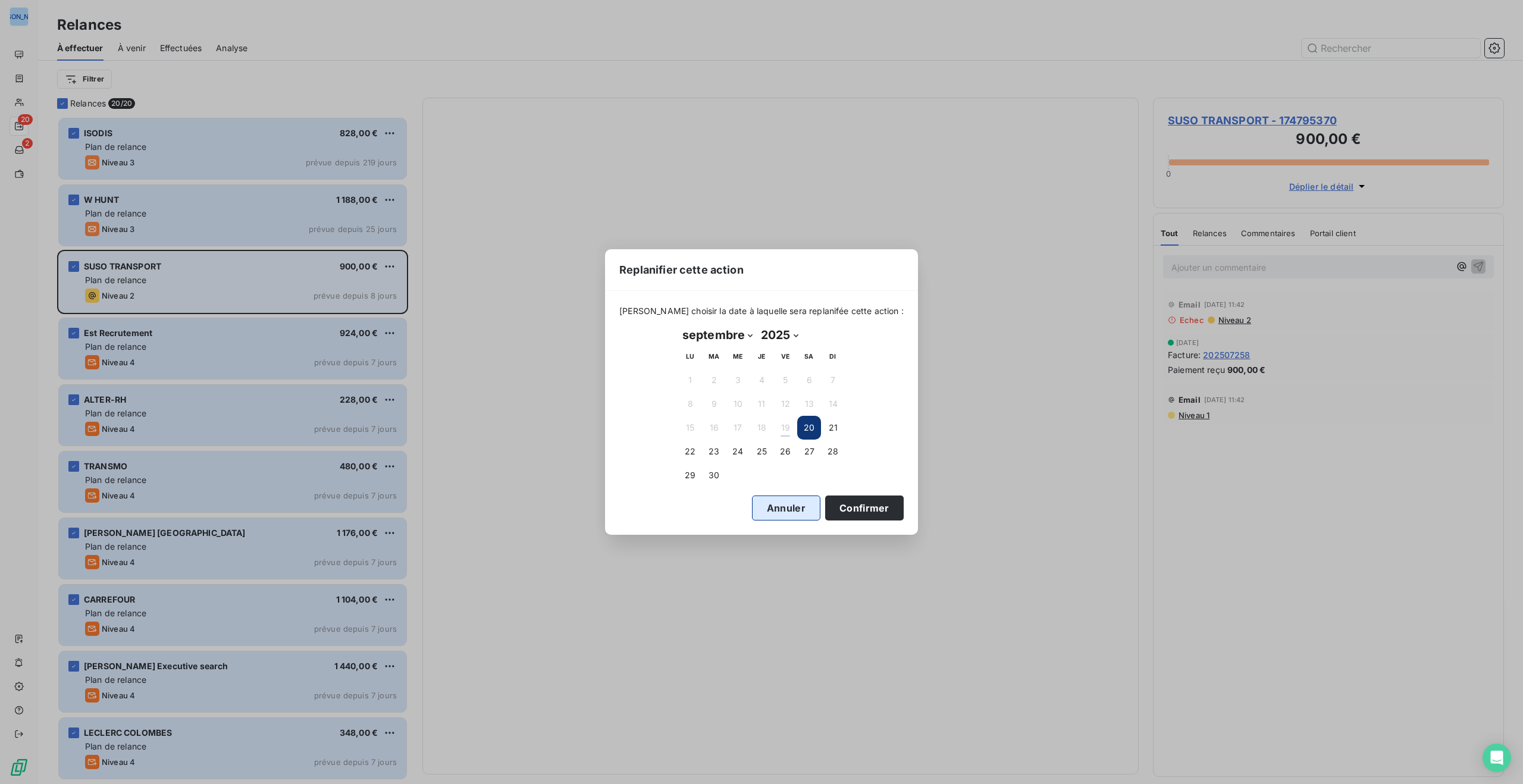
click at [767, 506] on button "Annuler" at bounding box center [786, 508] width 69 height 25
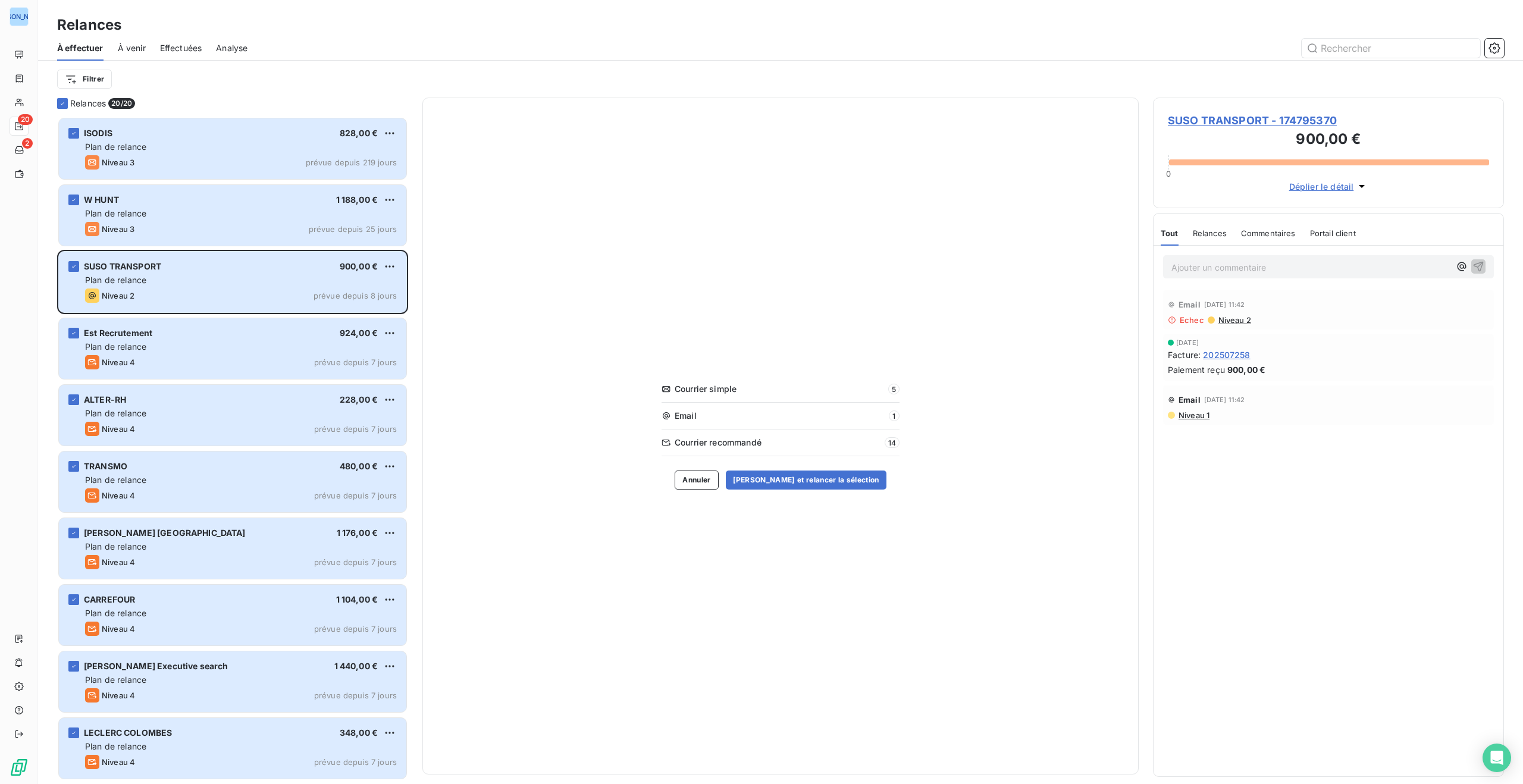
click at [125, 45] on span "À venir" at bounding box center [132, 48] width 28 height 12
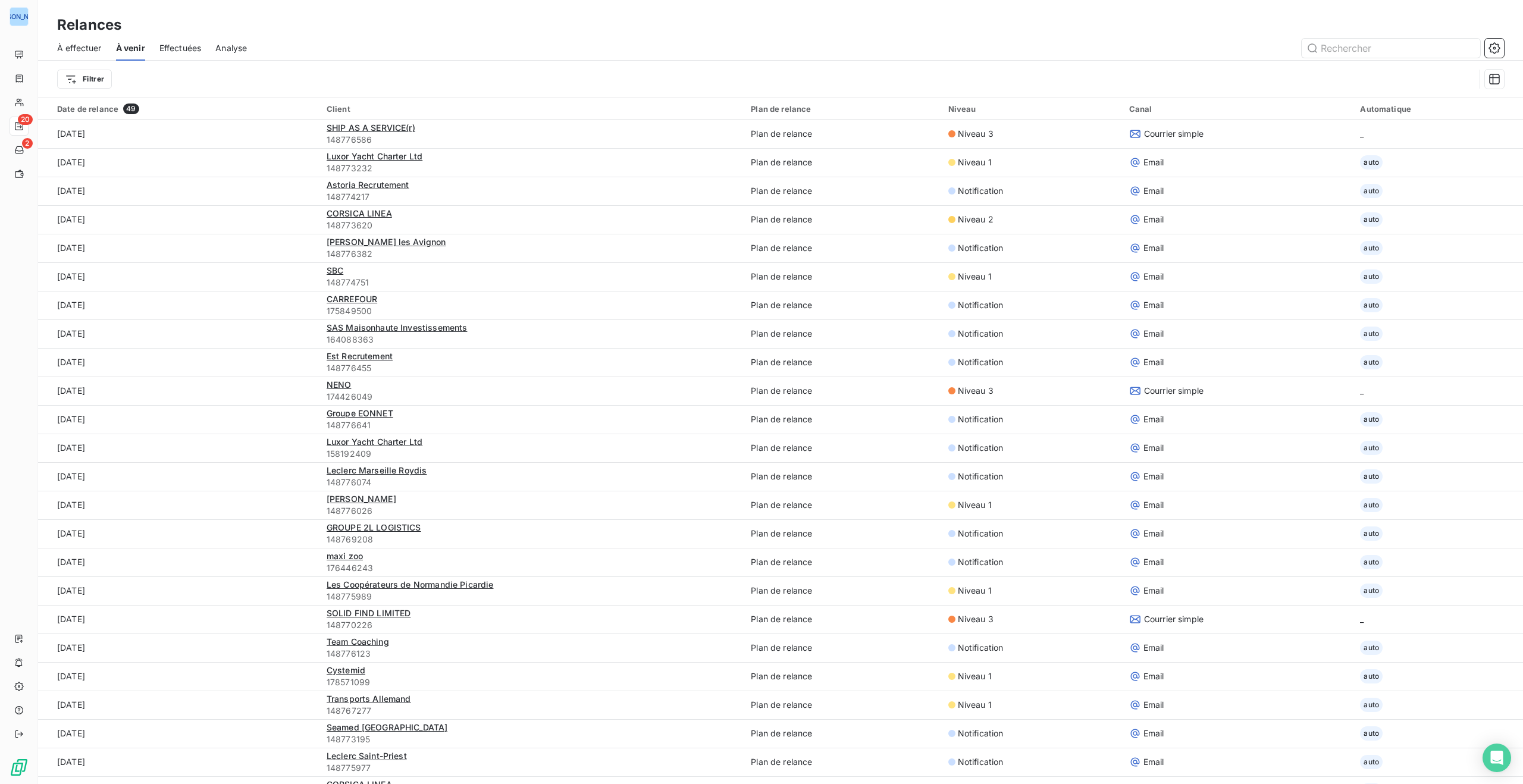
click at [169, 45] on span "Effectuées" at bounding box center [181, 48] width 42 height 12
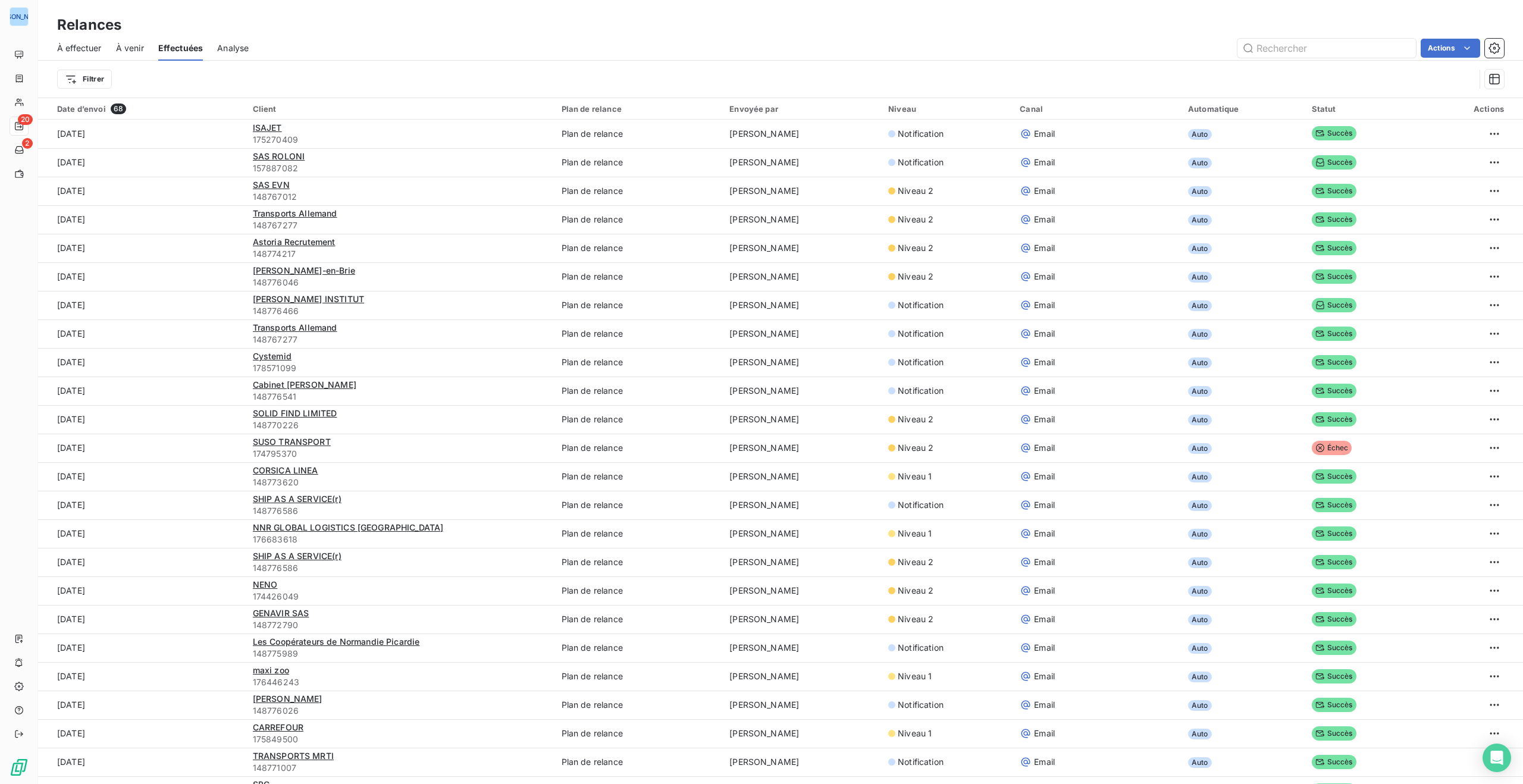
click at [224, 46] on span "Analyse" at bounding box center [233, 48] width 31 height 12
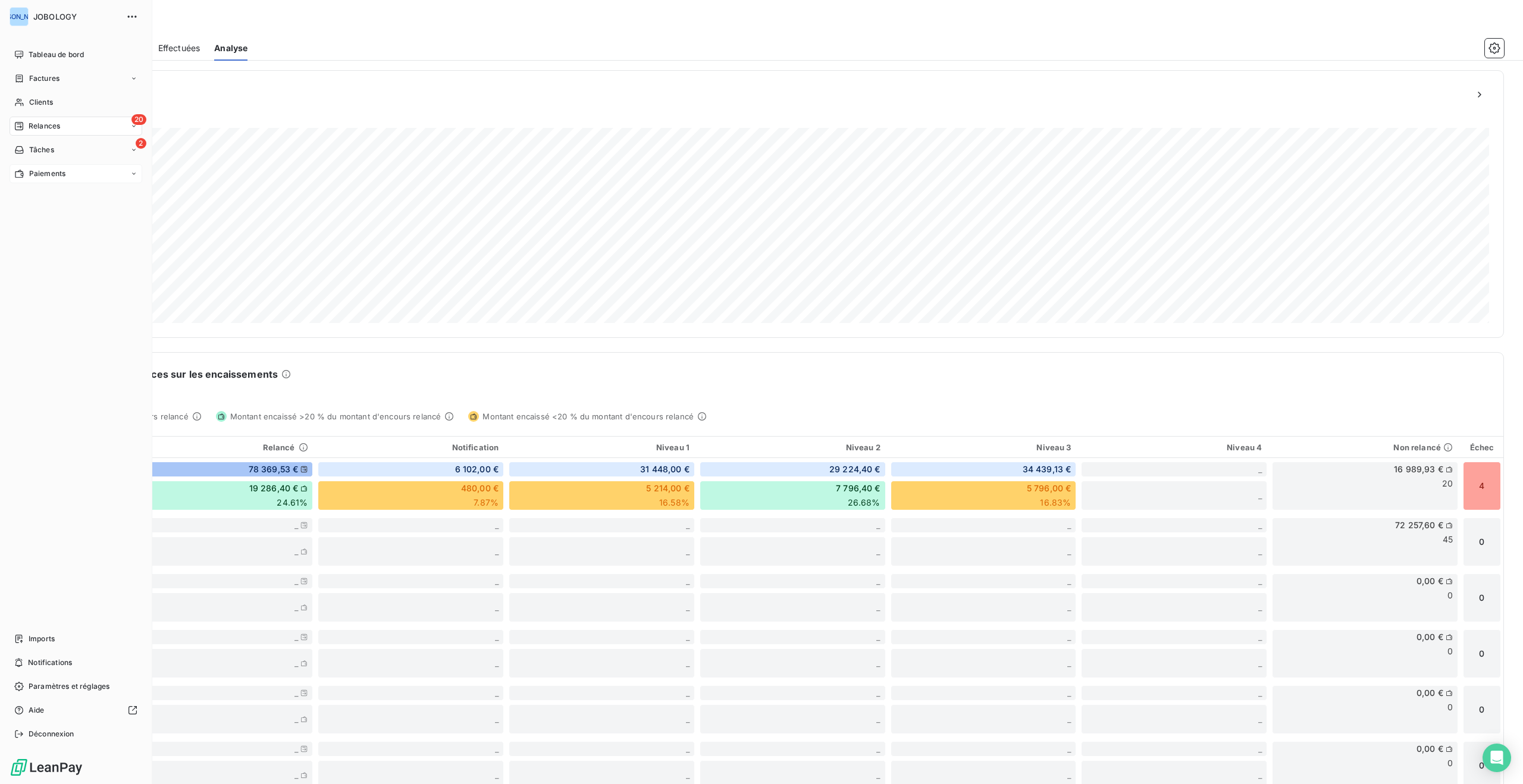
click at [42, 171] on span "Paiements" at bounding box center [47, 174] width 36 height 11
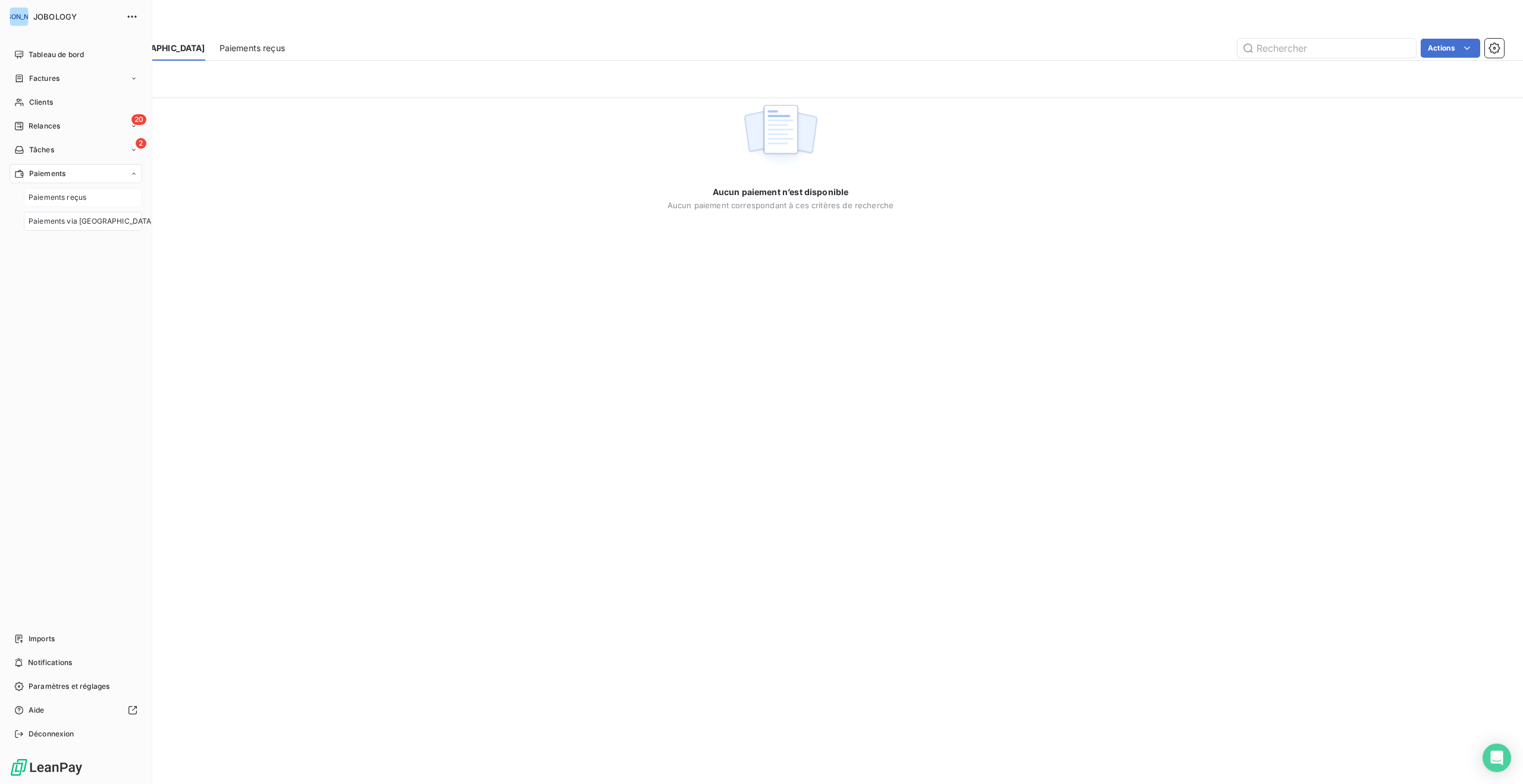
click at [60, 197] on span "Paiements reçus" at bounding box center [57, 198] width 58 height 11
click at [40, 73] on span "Factures" at bounding box center [44, 79] width 30 height 11
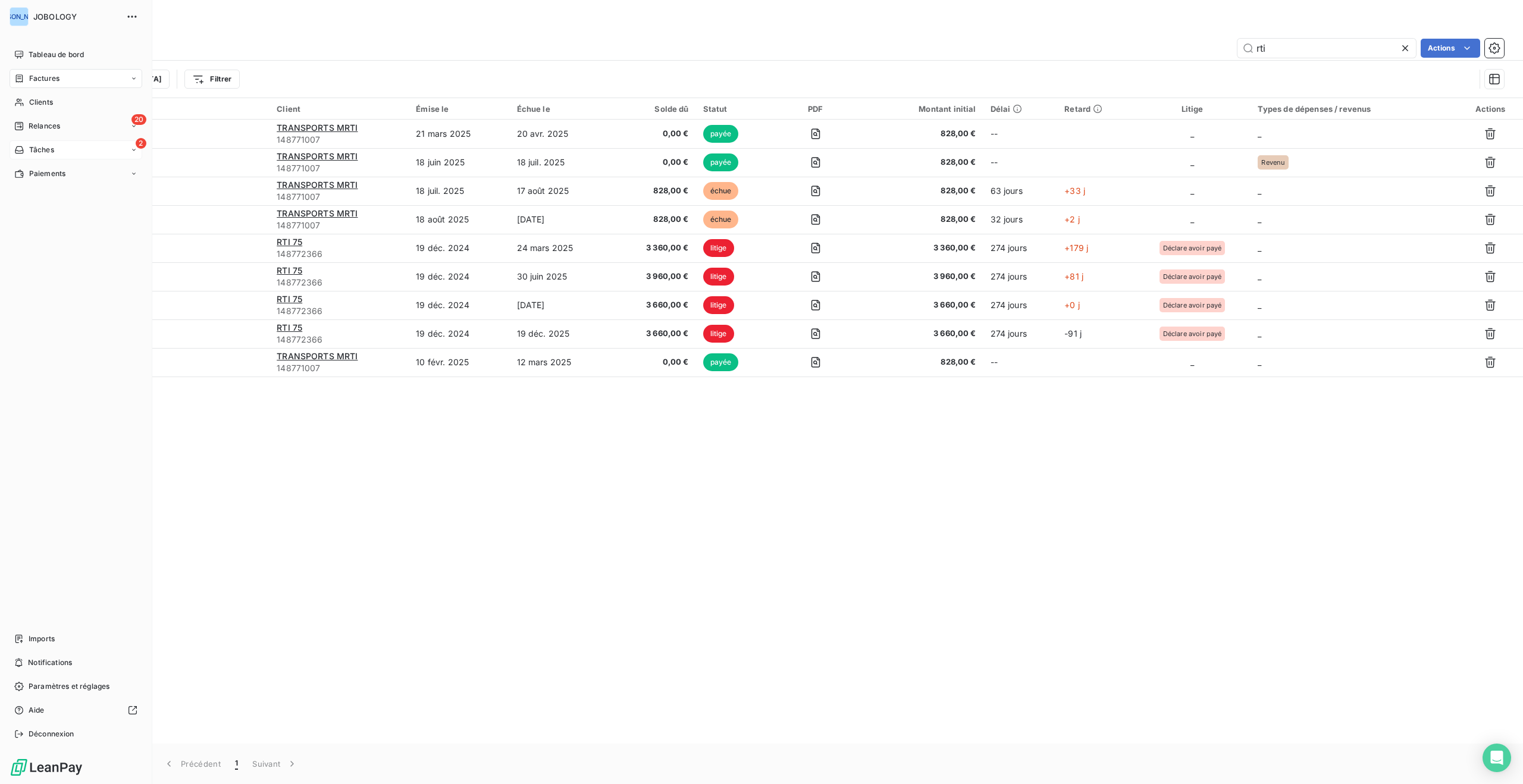
click at [48, 149] on span "Tâches" at bounding box center [41, 150] width 25 height 11
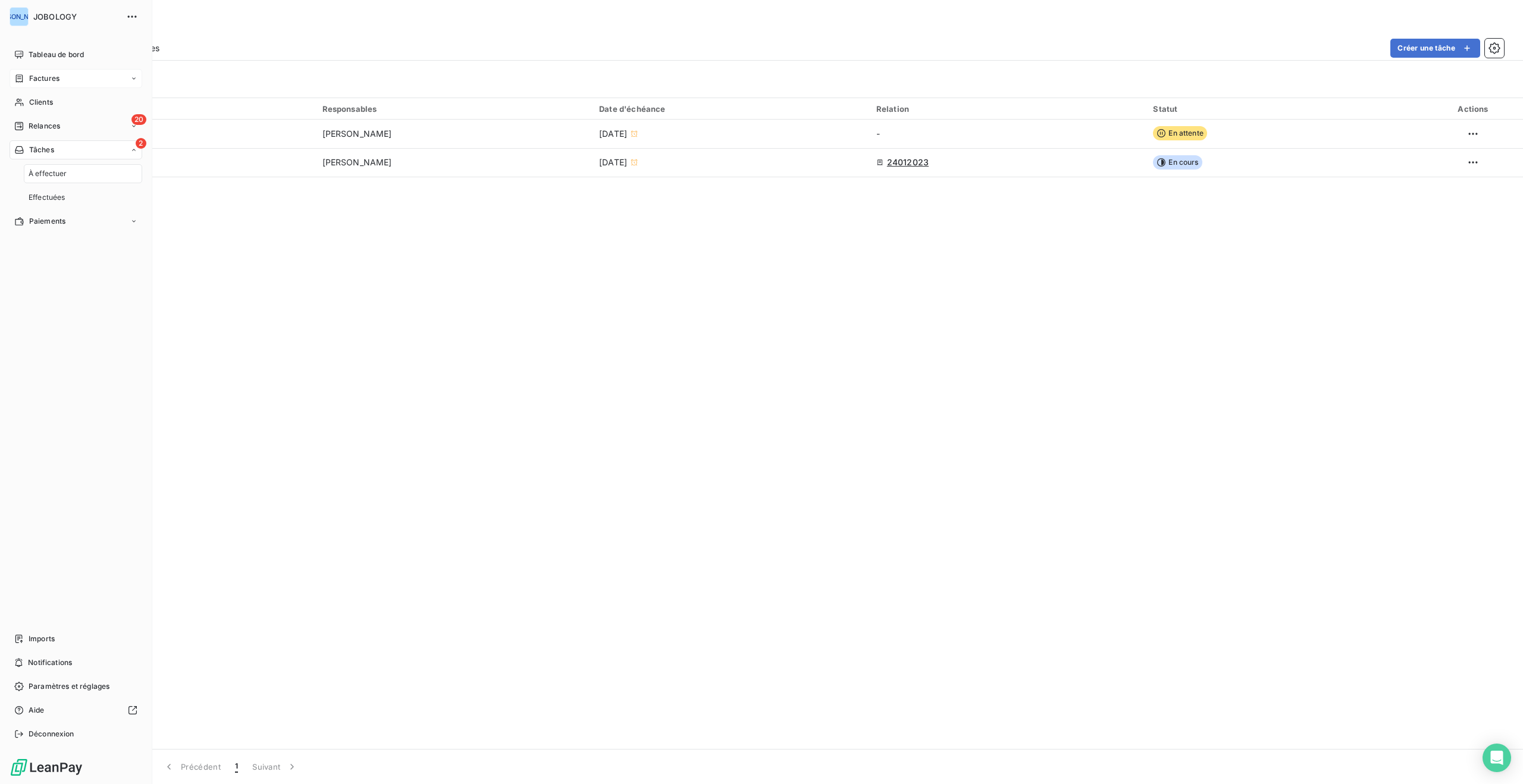
click at [62, 175] on span "À effectuer" at bounding box center [48, 174] width 39 height 11
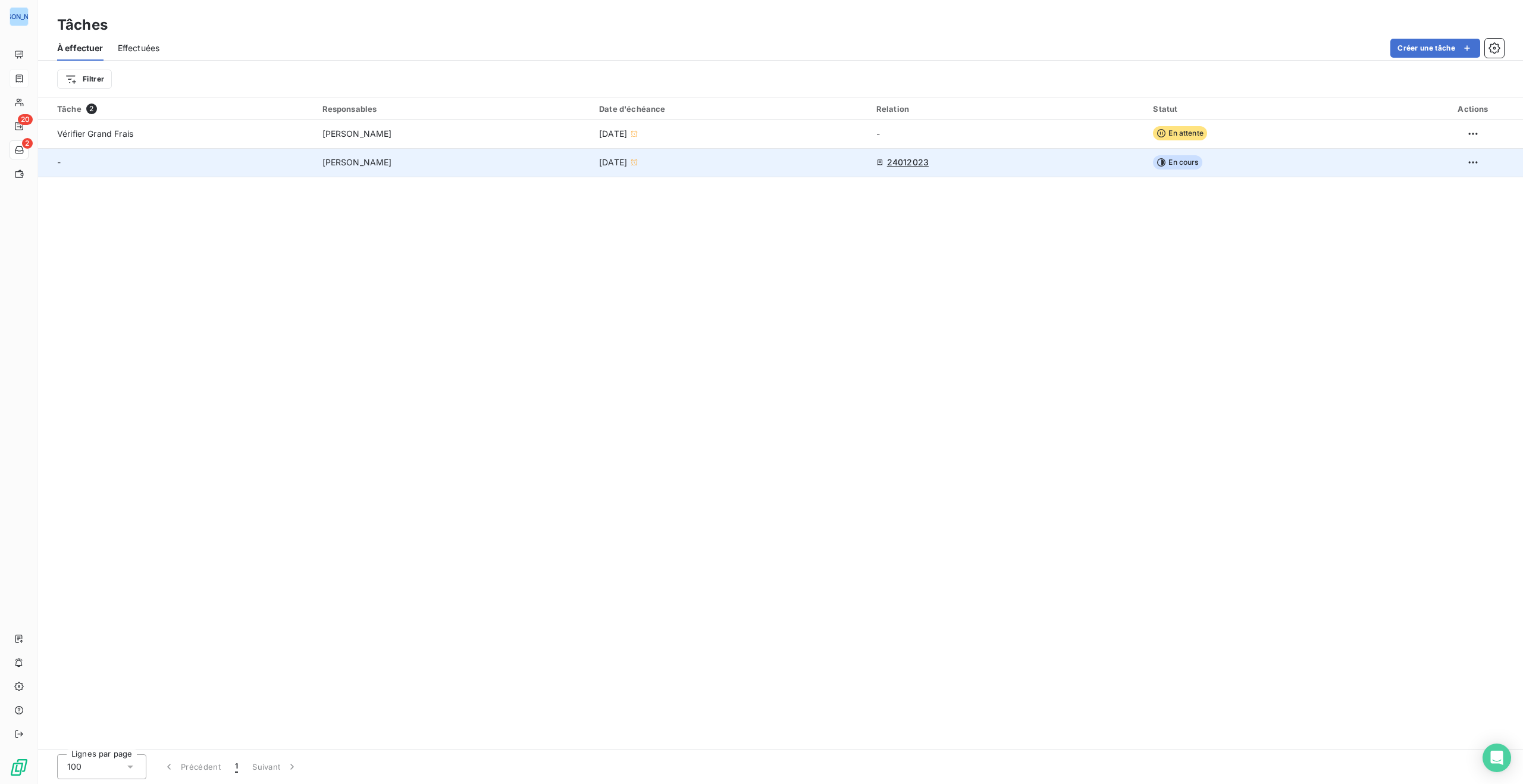
click at [276, 162] on div "-" at bounding box center [171, 163] width 228 height 12
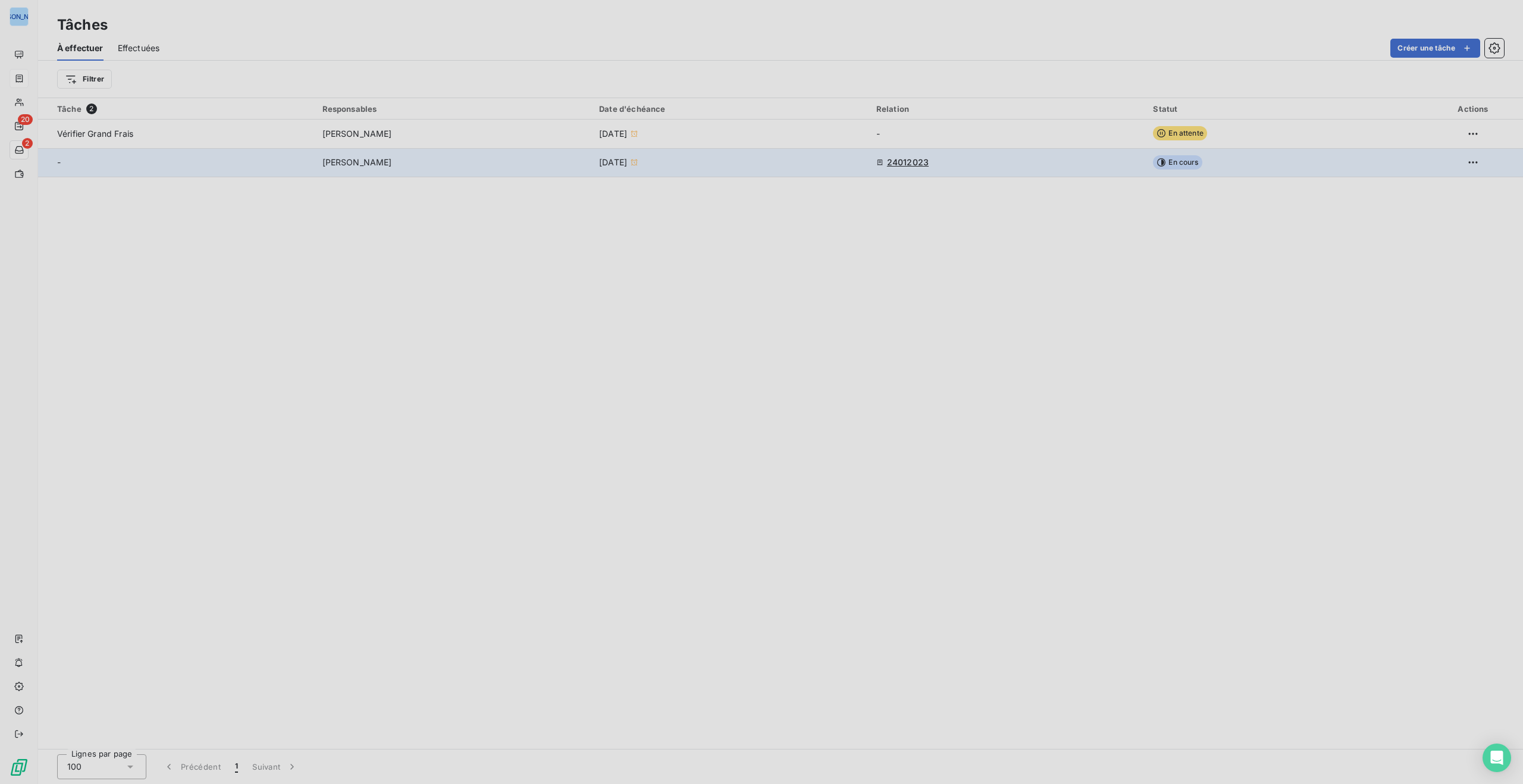
type input "[DATE]"
